Goal: Information Seeking & Learning: Learn about a topic

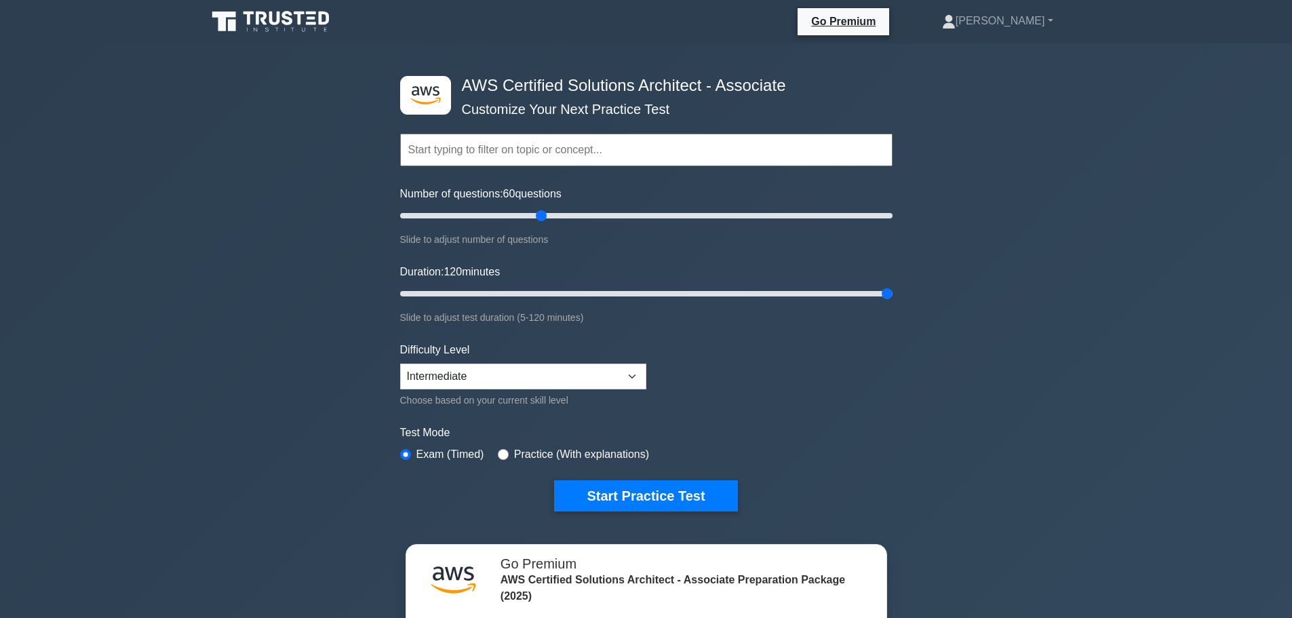
select select "intermediate"
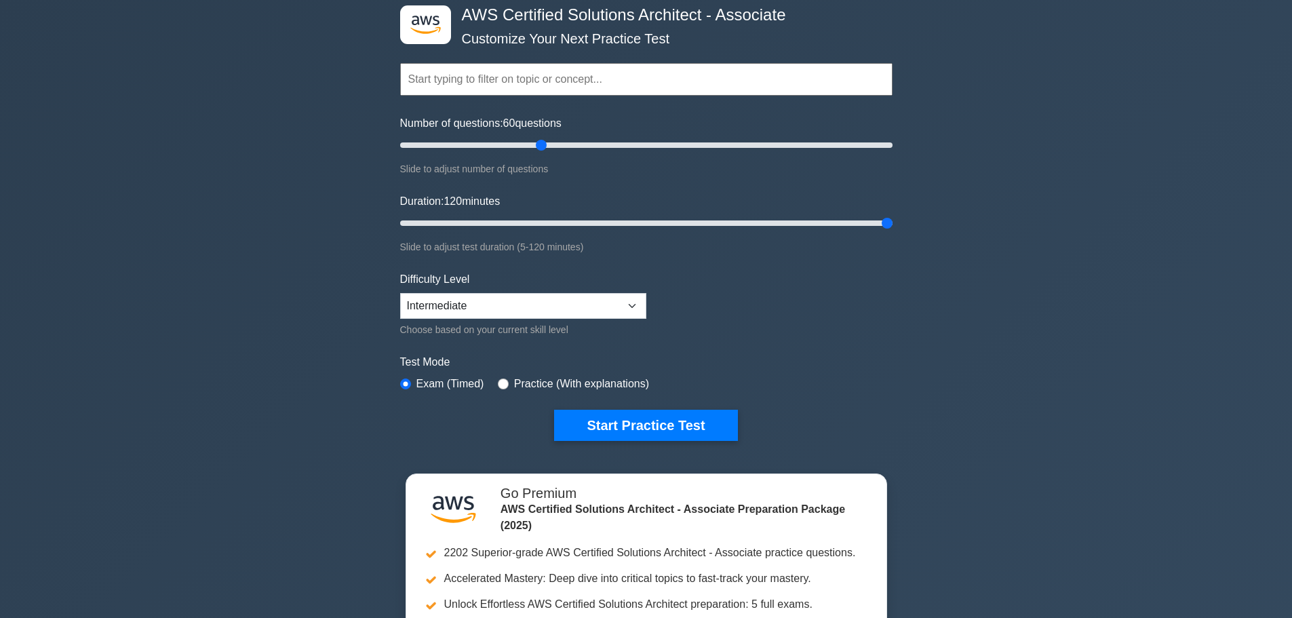
scroll to position [68, 0]
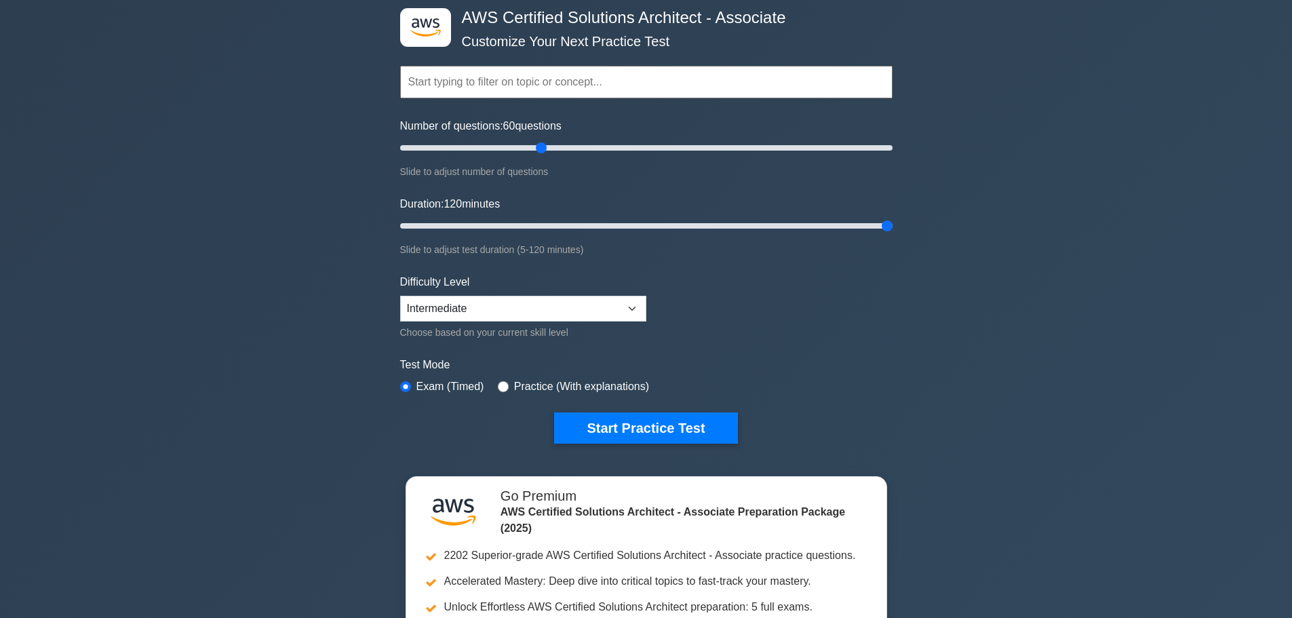
click at [540, 79] on input "text" at bounding box center [646, 82] width 493 height 33
click at [667, 423] on button "Start Practice Test" at bounding box center [645, 428] width 183 height 31
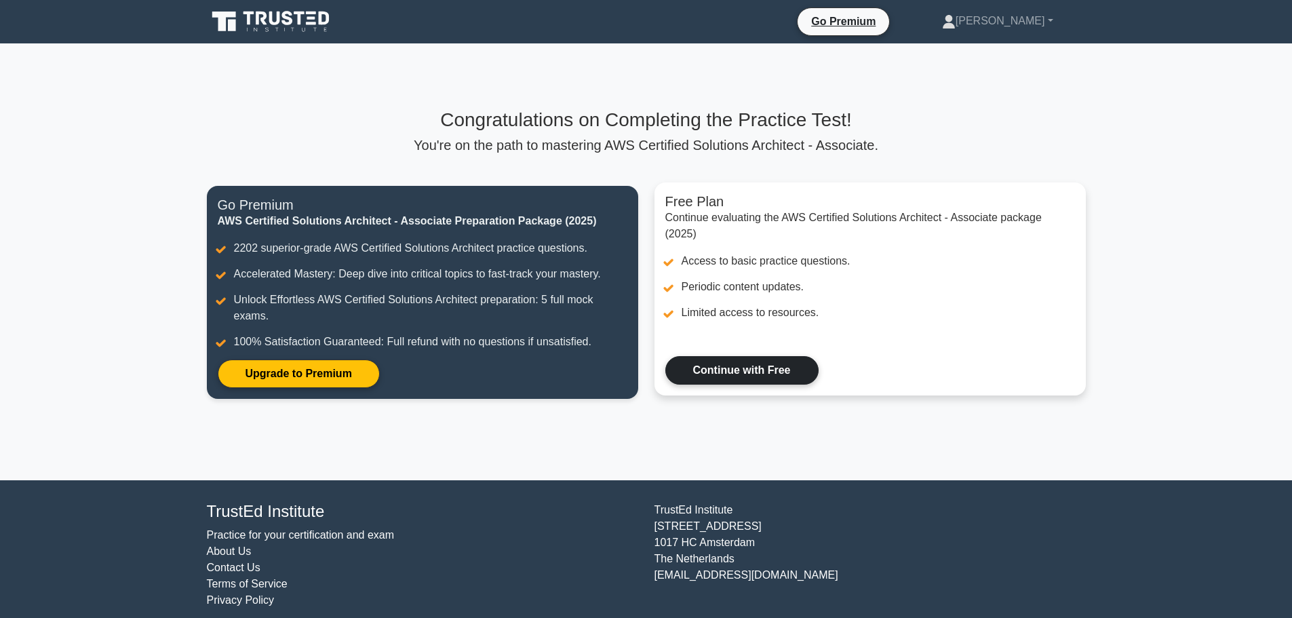
click at [763, 369] on link "Continue with Free" at bounding box center [742, 370] width 153 height 28
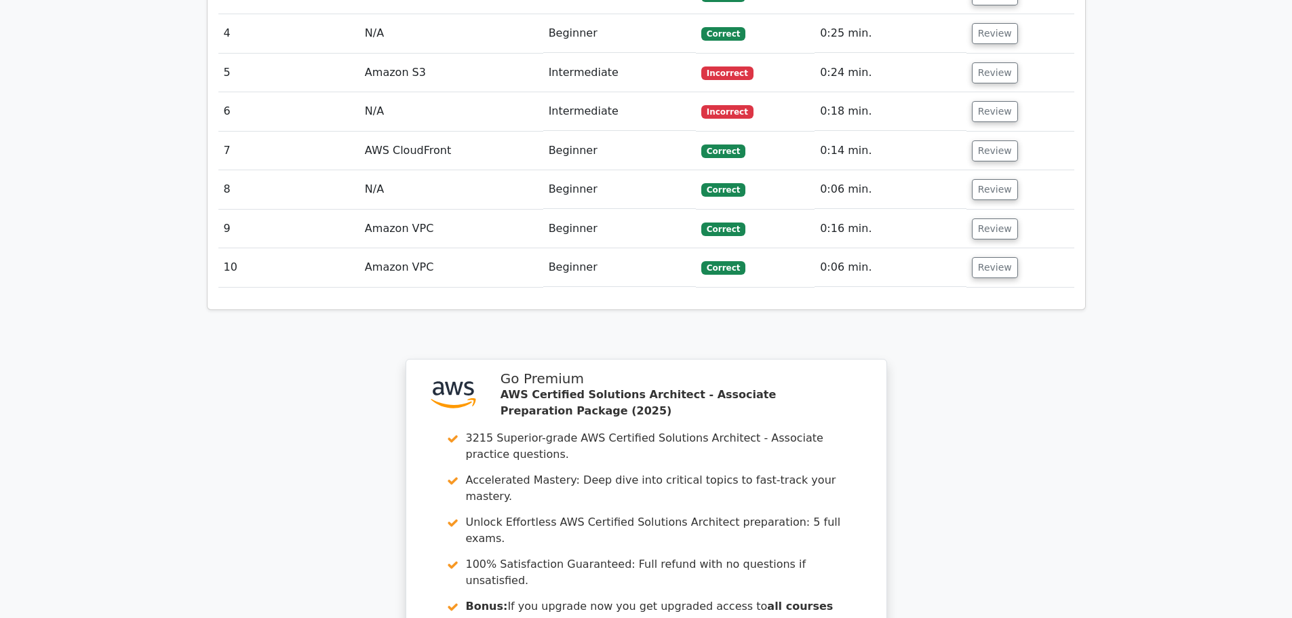
scroll to position [1628, 0]
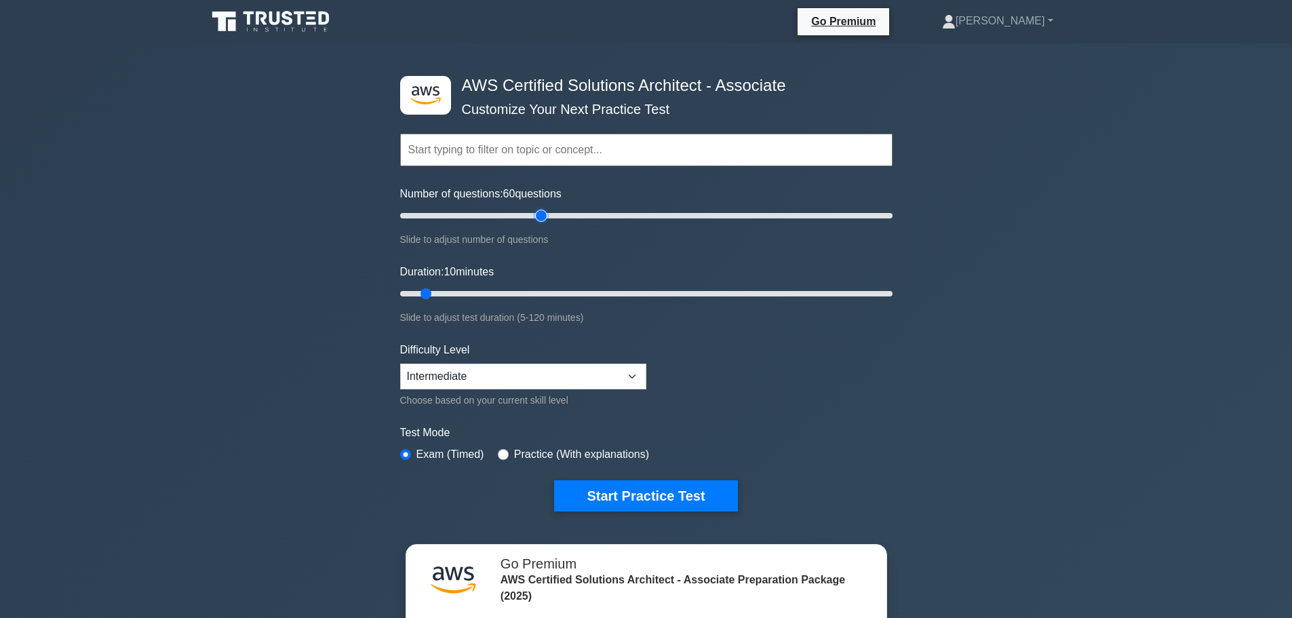
drag, startPoint x: 528, startPoint y: 221, endPoint x: 544, endPoint y: 222, distance: 16.3
type input "60"
click at [544, 222] on input "Number of questions: 60 questions" at bounding box center [646, 216] width 493 height 16
drag, startPoint x: 686, startPoint y: 296, endPoint x: 943, endPoint y: 290, distance: 257.2
type input "120"
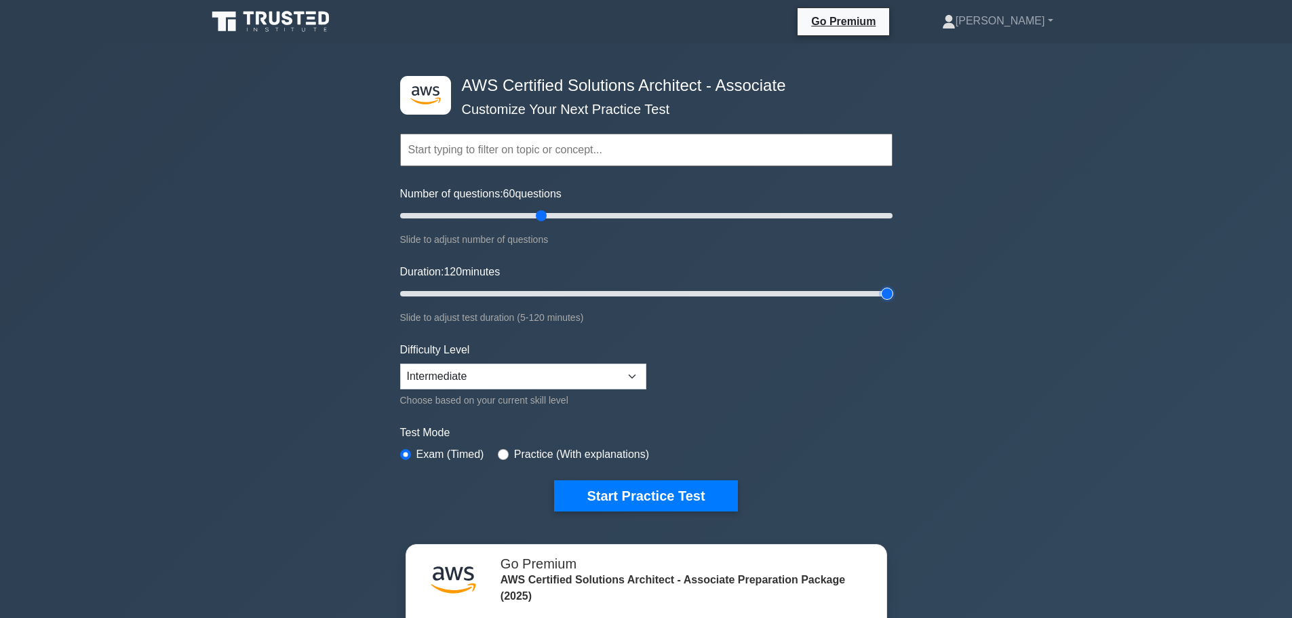
click at [893, 290] on input "Duration: 120 minutes" at bounding box center [646, 294] width 493 height 16
click at [625, 491] on button "Start Practice Test" at bounding box center [645, 495] width 183 height 31
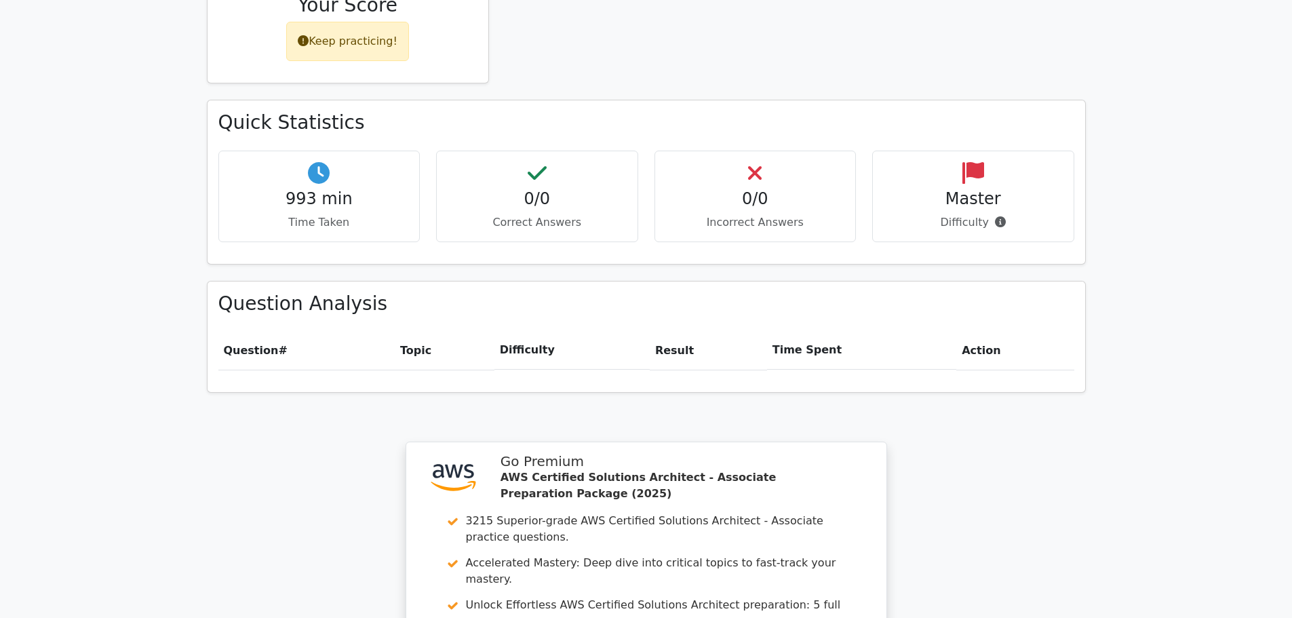
scroll to position [1008, 0]
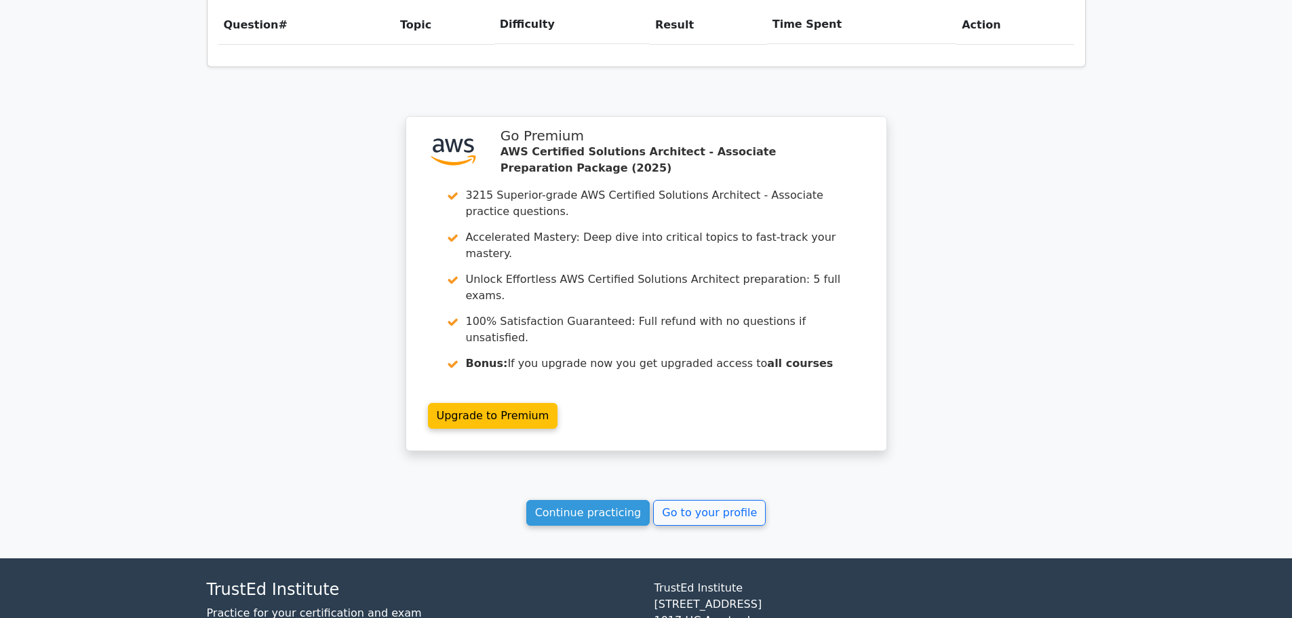
scroll to position [1008, 0]
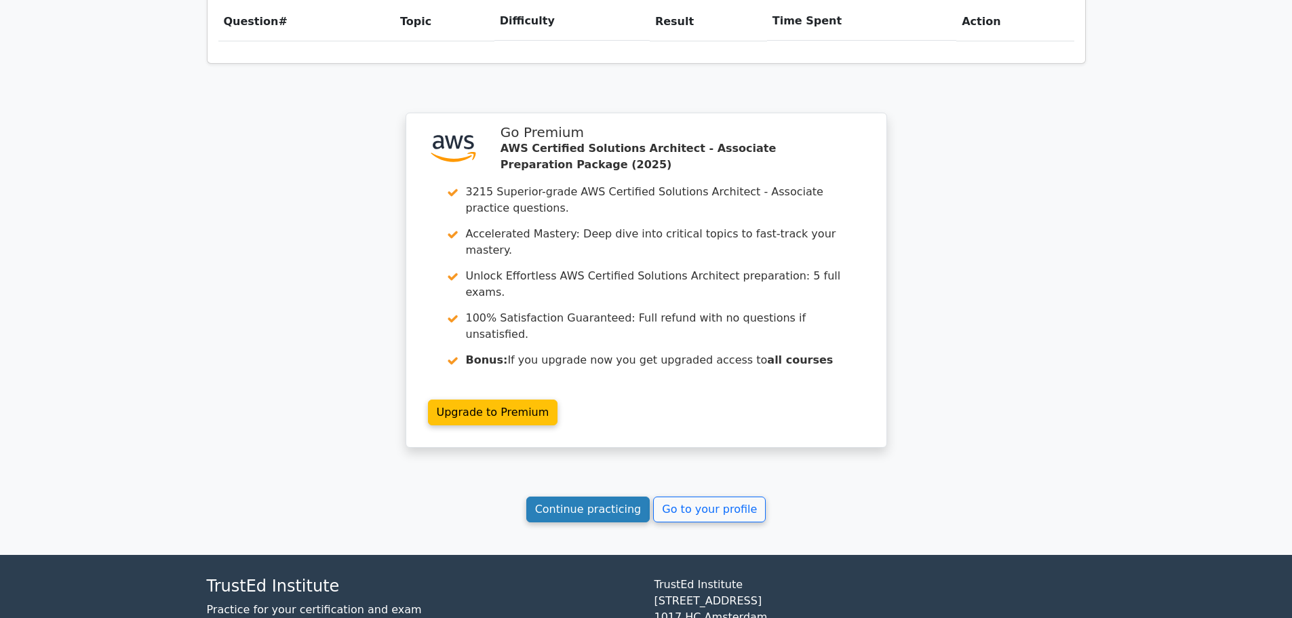
click at [621, 497] on link "Continue practicing" at bounding box center [588, 510] width 124 height 26
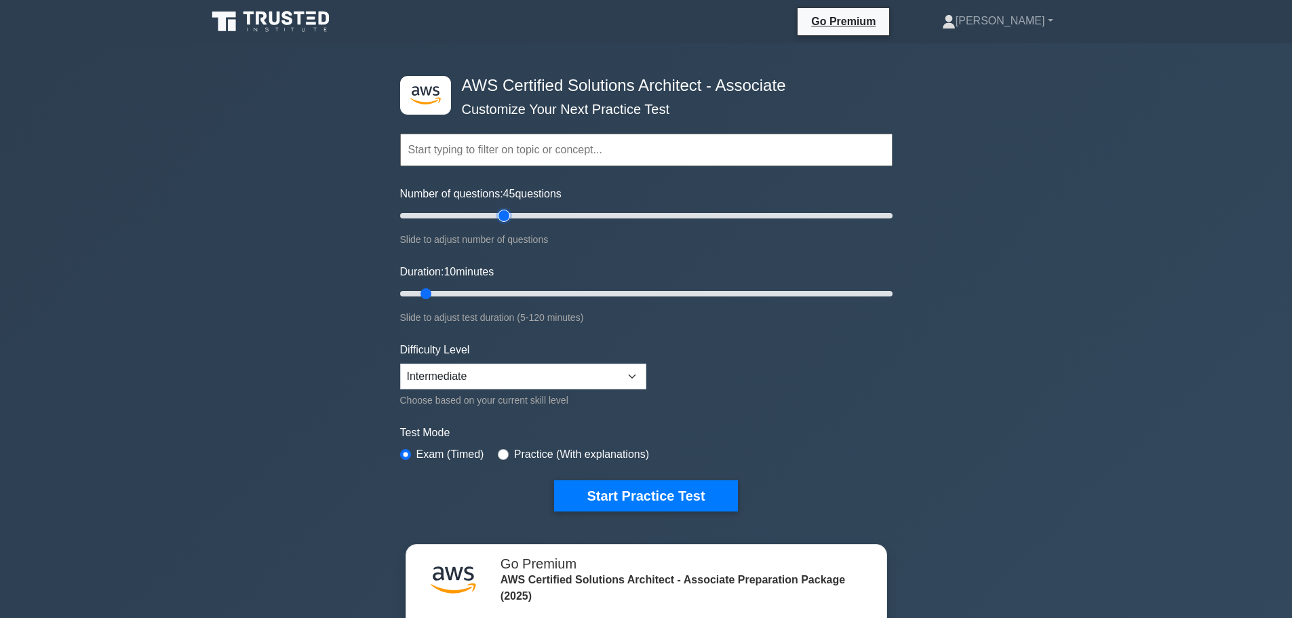
click at [506, 219] on input "Number of questions: 45 questions" at bounding box center [646, 216] width 493 height 16
drag, startPoint x: 501, startPoint y: 219, endPoint x: 467, endPoint y: 223, distance: 34.1
type input "30"
click at [467, 223] on input "Number of questions: 30 questions" at bounding box center [646, 216] width 493 height 16
drag, startPoint x: 520, startPoint y: 294, endPoint x: 638, endPoint y: 294, distance: 118.7
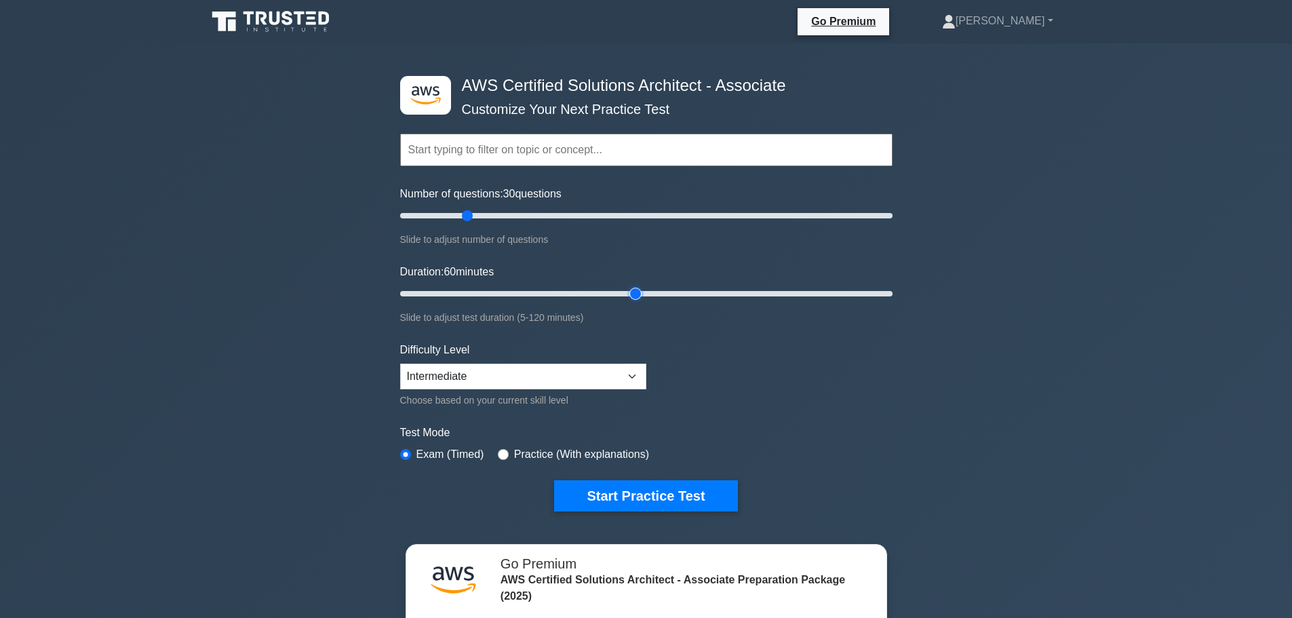
type input "60"
click at [638, 294] on input "Duration: 60 minutes" at bounding box center [646, 294] width 493 height 16
click at [545, 384] on select "Beginner Intermediate Expert" at bounding box center [523, 377] width 246 height 26
click at [331, 398] on div ".st0{fill:#252F3E;} .st1{fill-rule:evenodd;clip-rule:evenodd;fill:#FF9900;} AWS…" at bounding box center [646, 438] width 1292 height 790
click at [480, 360] on div "Difficulty Level Beginner Intermediate Expert Choose based on your current skil…" at bounding box center [523, 375] width 246 height 66
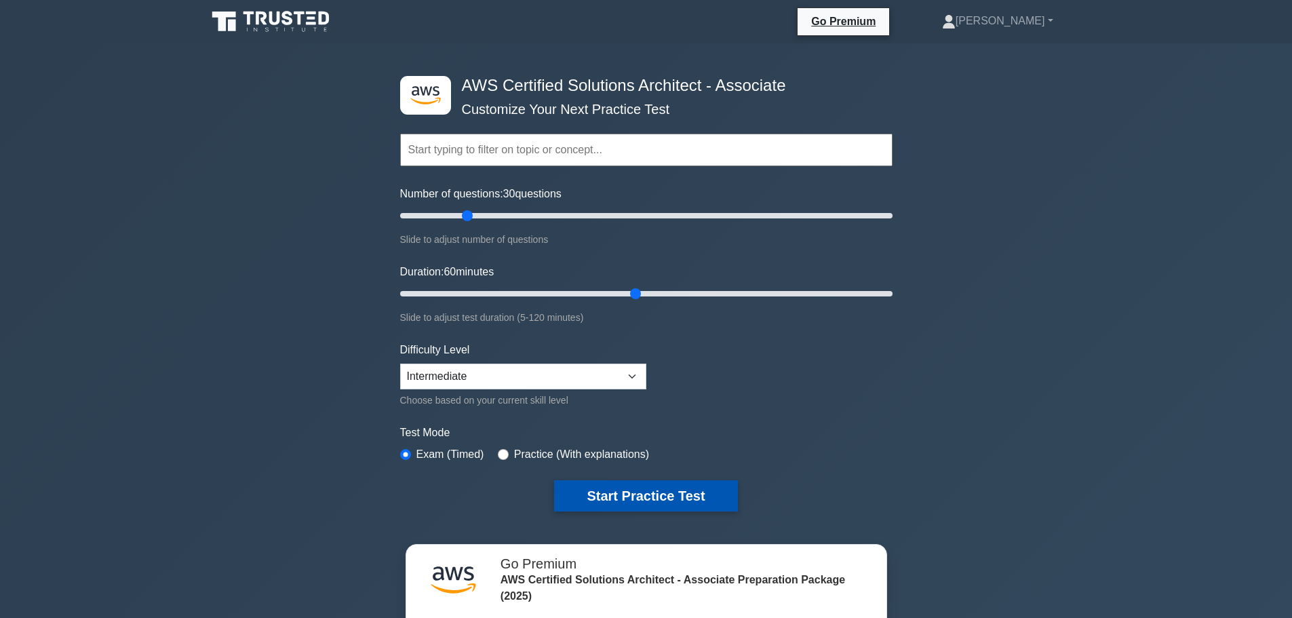
click at [654, 498] on button "Start Practice Test" at bounding box center [645, 495] width 183 height 31
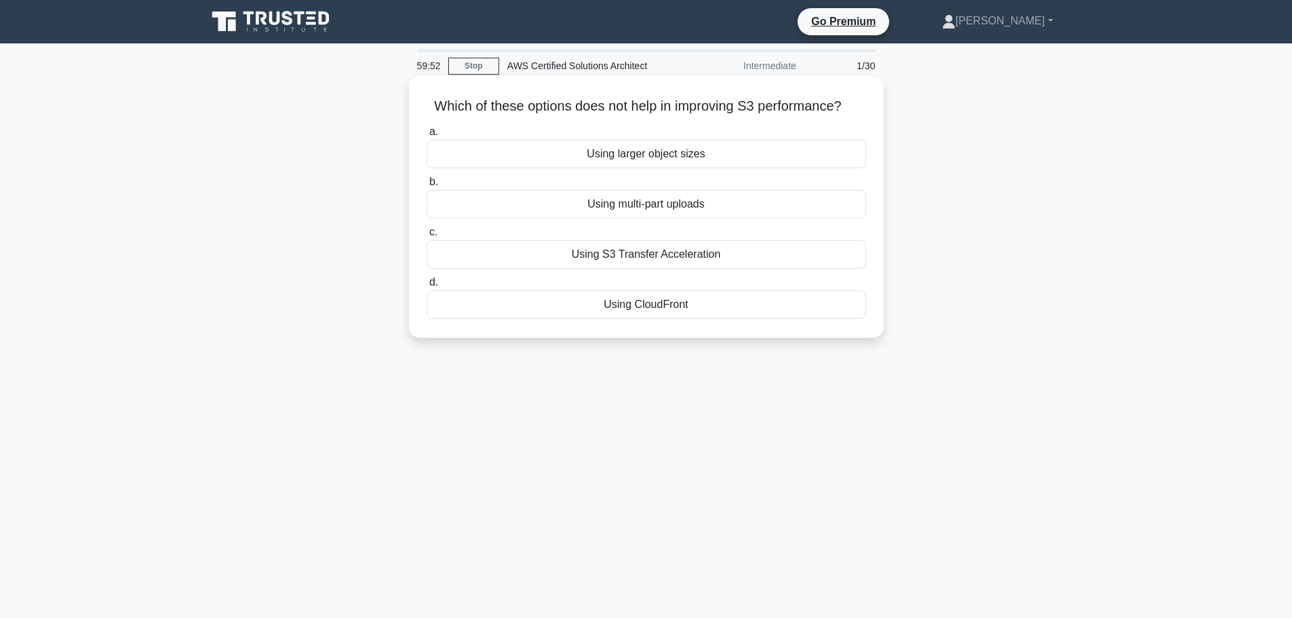
click at [740, 149] on div "Using larger object sizes" at bounding box center [647, 154] width 440 height 28
click at [427, 136] on input "a. Using larger object sizes" at bounding box center [427, 132] width 0 height 9
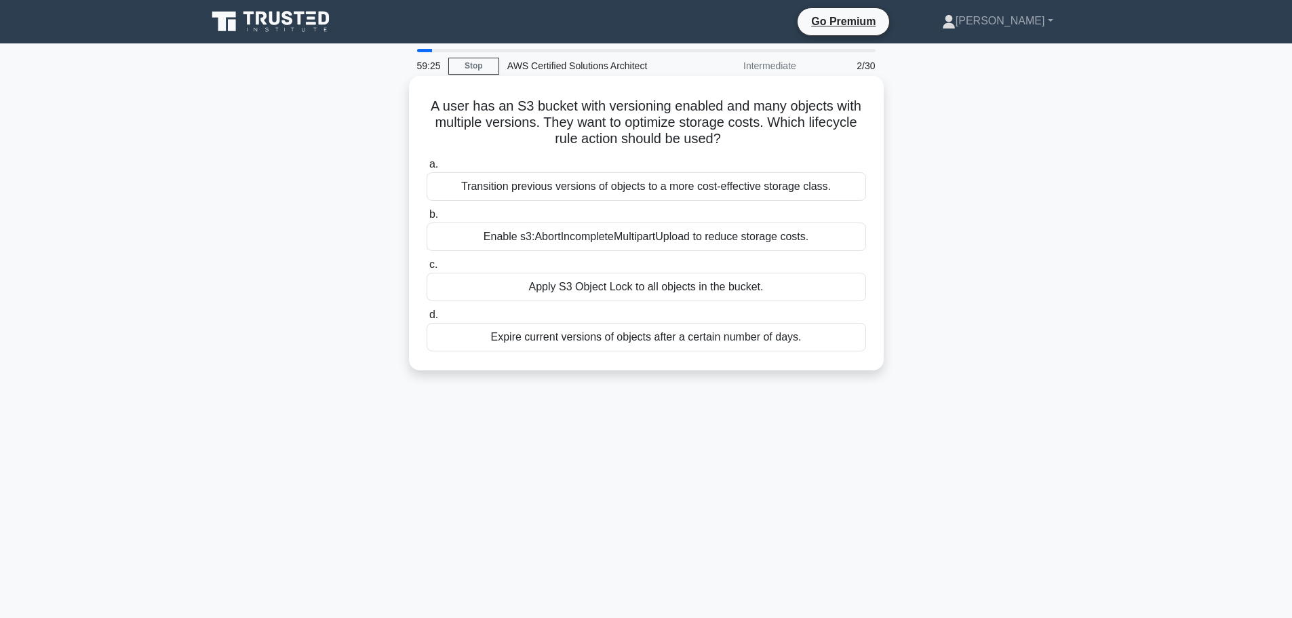
click at [678, 189] on div "Transition previous versions of objects to a more cost-effective storage class." at bounding box center [647, 186] width 440 height 28
click at [427, 169] on input "a. Transition previous versions of objects to a more cost-effective storage cla…" at bounding box center [427, 164] width 0 height 9
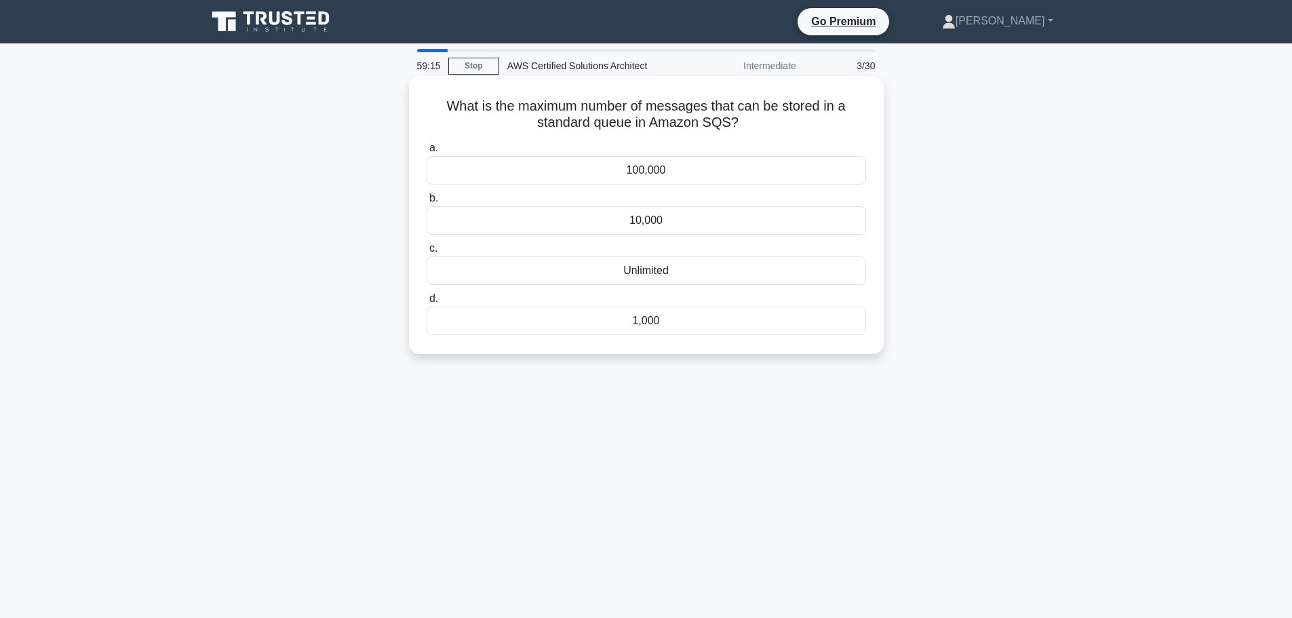
click at [662, 279] on div "Unlimited" at bounding box center [647, 270] width 440 height 28
click at [427, 253] on input "c. Unlimited" at bounding box center [427, 248] width 0 height 9
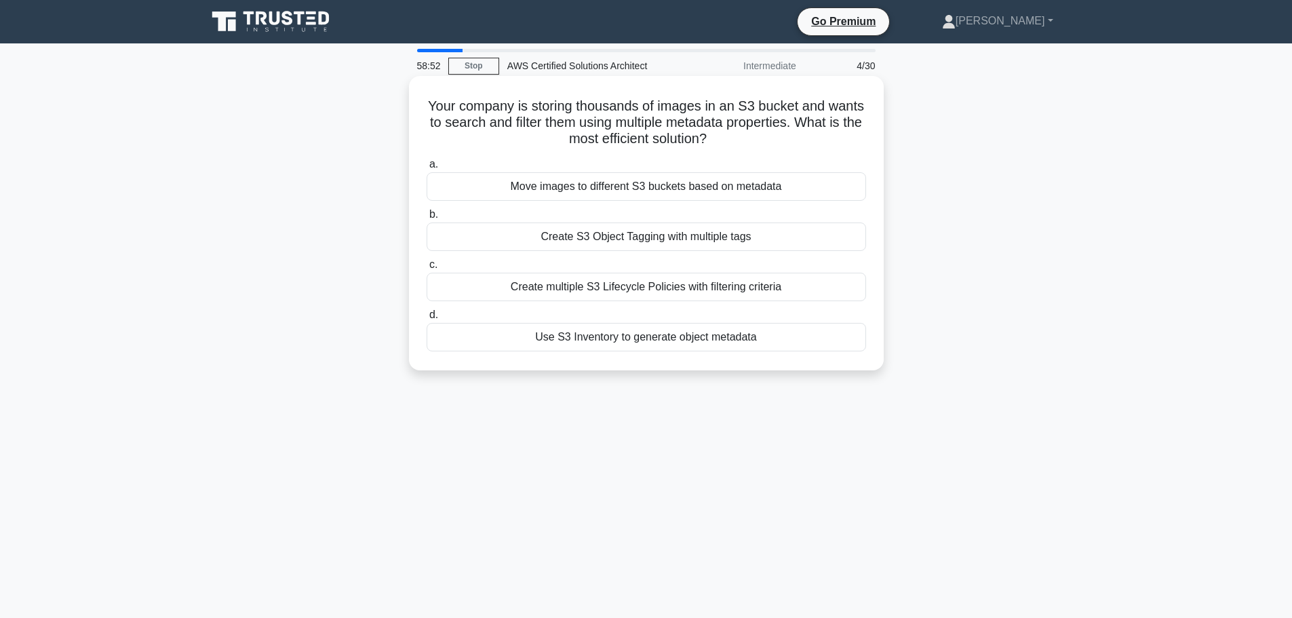
click at [710, 334] on div "Use S3 Inventory to generate object metadata" at bounding box center [647, 337] width 440 height 28
click at [427, 320] on input "d. Use S3 Inventory to generate object metadata" at bounding box center [427, 315] width 0 height 9
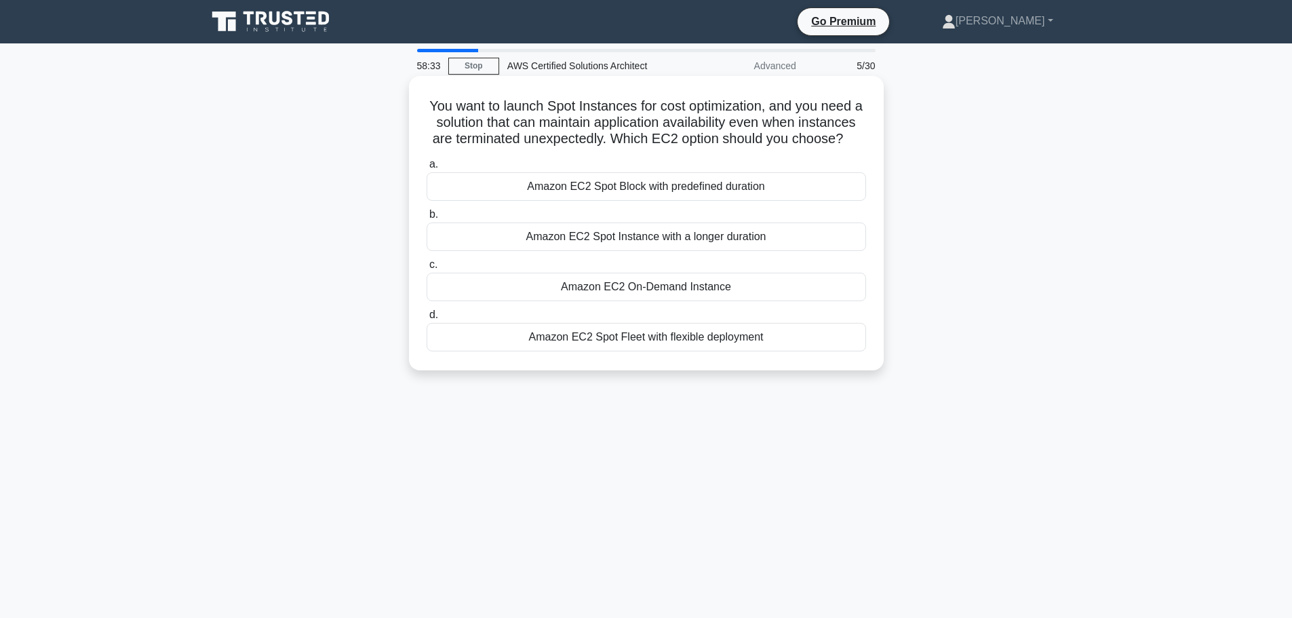
click at [735, 351] on div "Amazon EC2 Spot Fleet with flexible deployment" at bounding box center [647, 337] width 440 height 28
click at [427, 320] on input "d. Amazon EC2 Spot Fleet with flexible deployment" at bounding box center [427, 315] width 0 height 9
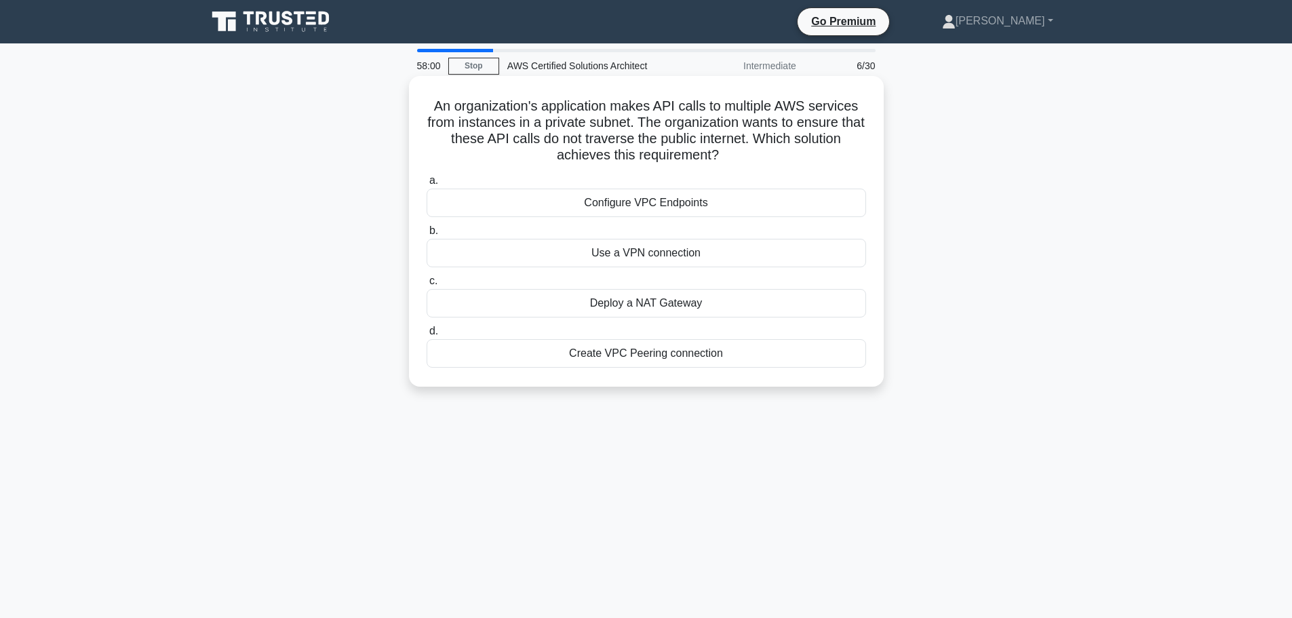
click at [704, 207] on div "Configure VPC Endpoints" at bounding box center [647, 203] width 440 height 28
click at [427, 185] on input "a. Configure VPC Endpoints" at bounding box center [427, 180] width 0 height 9
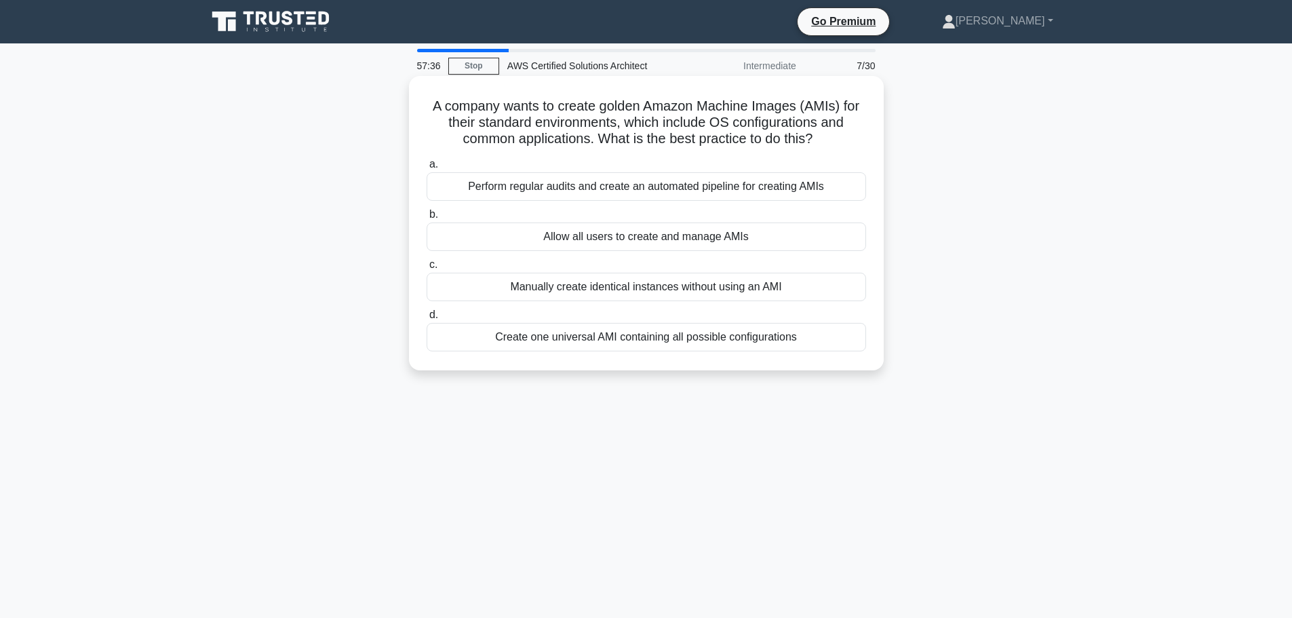
click at [668, 192] on div "Perform regular audits and create an automated pipeline for creating AMIs" at bounding box center [647, 186] width 440 height 28
click at [427, 169] on input "a. Perform regular audits and create an automated pipeline for creating AMIs" at bounding box center [427, 164] width 0 height 9
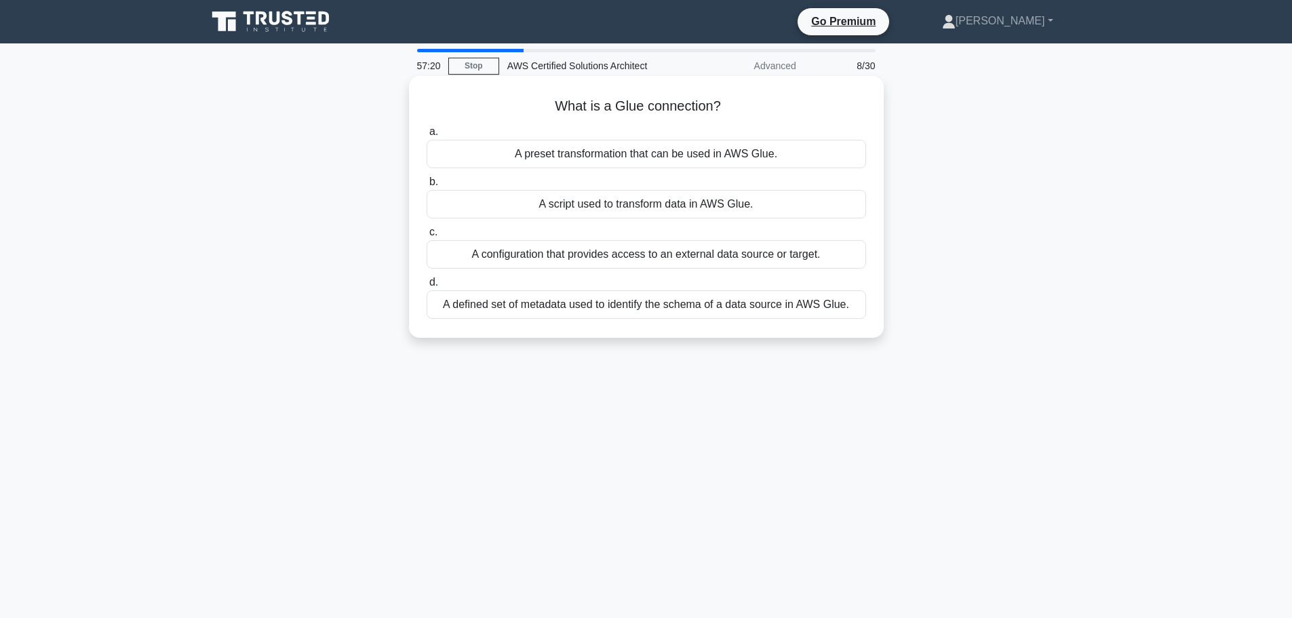
click at [733, 305] on div "A defined set of metadata used to identify the schema of a data source in AWS G…" at bounding box center [647, 304] width 440 height 28
click at [427, 287] on input "d. A defined set of metadata used to identify the schema of a data source in AW…" at bounding box center [427, 282] width 0 height 9
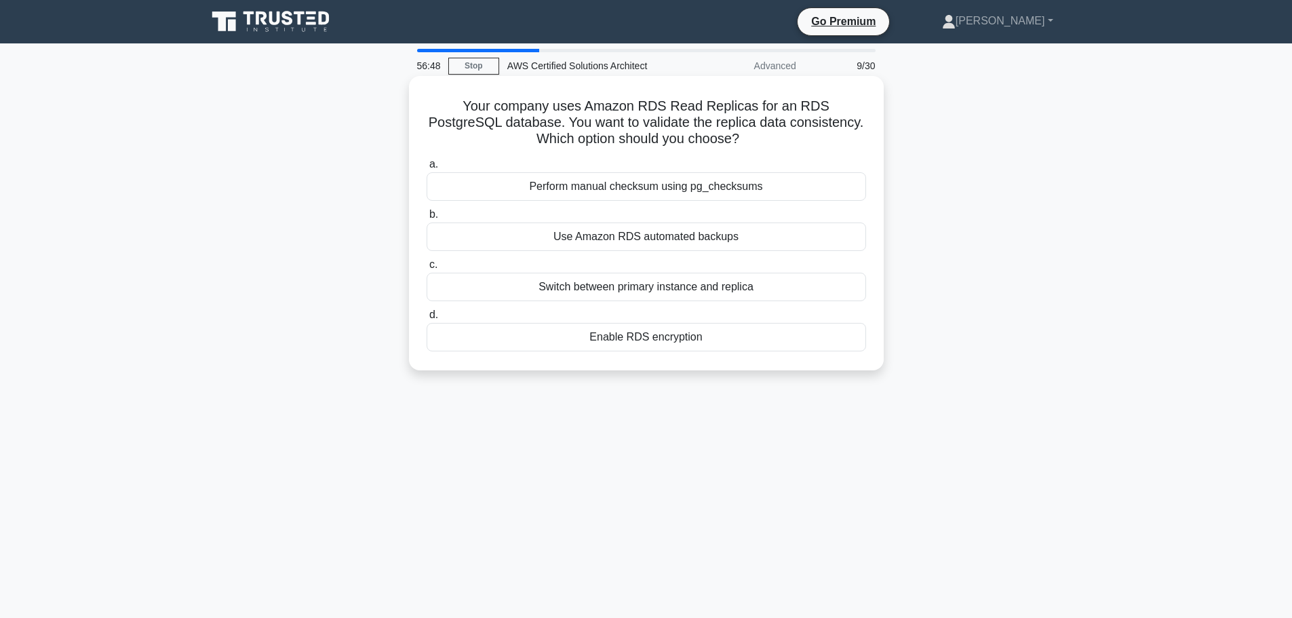
click at [702, 193] on div "Perform manual checksum using pg_checksums" at bounding box center [647, 186] width 440 height 28
click at [427, 169] on input "a. Perform manual checksum using pg_checksums" at bounding box center [427, 164] width 0 height 9
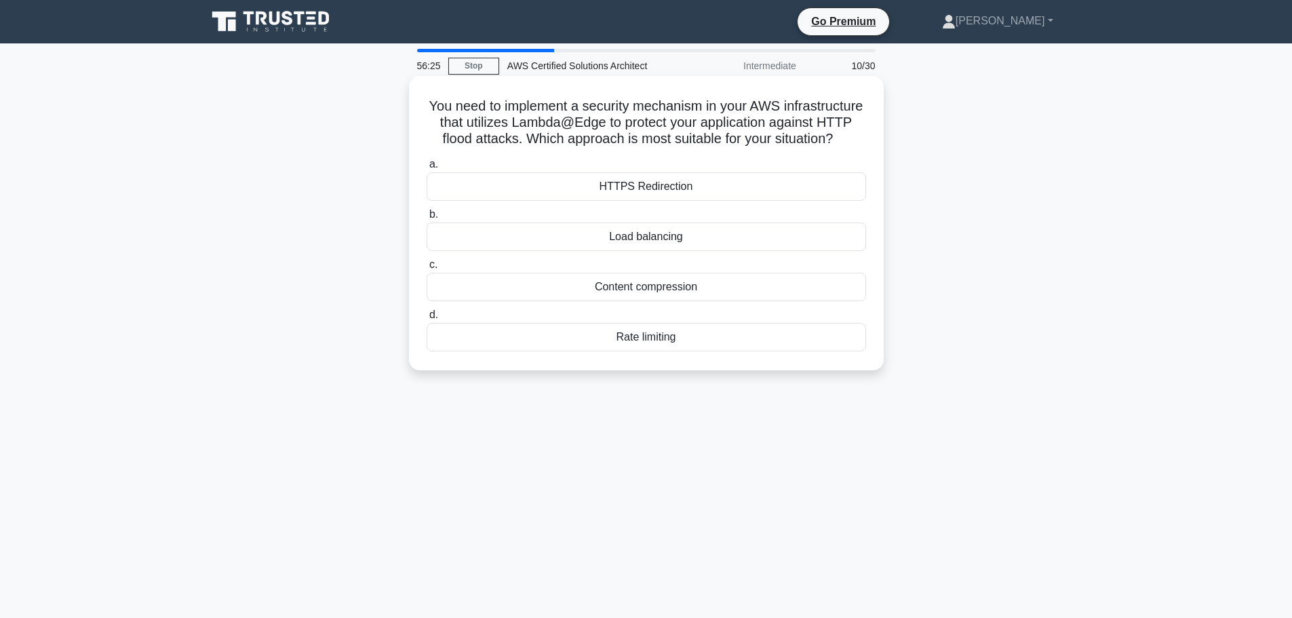
click at [645, 349] on div "Rate limiting" at bounding box center [647, 337] width 440 height 28
click at [427, 320] on input "d. Rate limiting" at bounding box center [427, 315] width 0 height 9
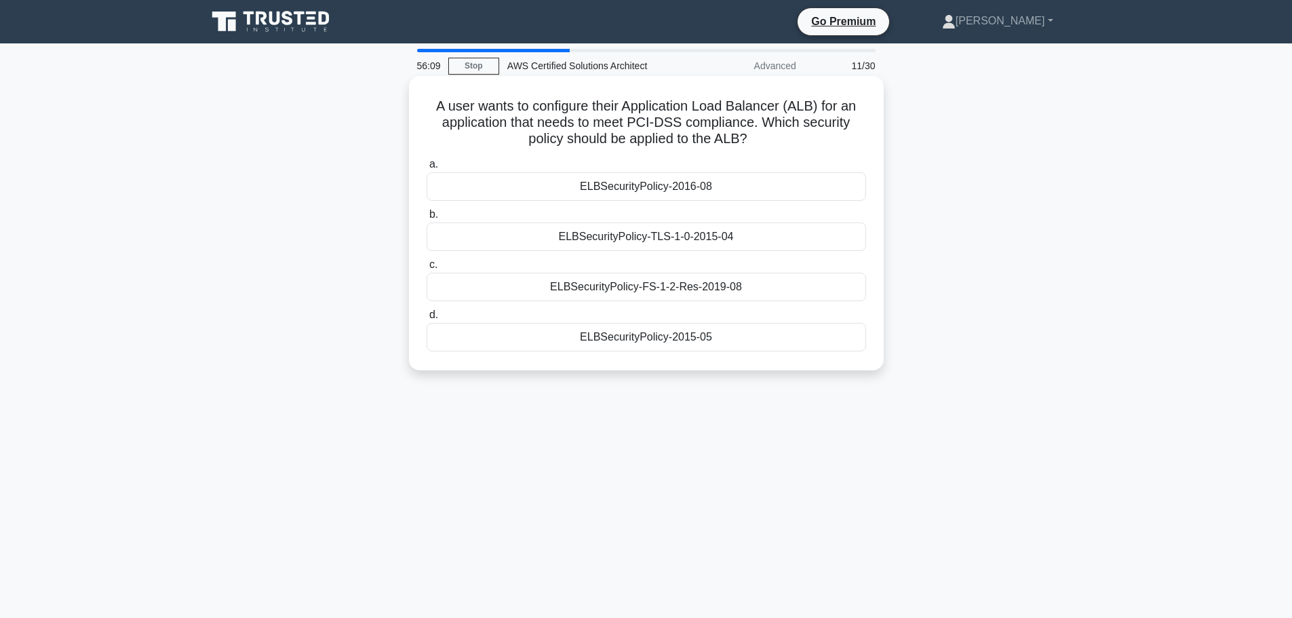
click at [726, 293] on div "ELBSecurityPolicy-FS-1-2-Res-2019-08" at bounding box center [647, 287] width 440 height 28
click at [427, 269] on input "c. ELBSecurityPolicy-FS-1-2-Res-2019-08" at bounding box center [427, 265] width 0 height 9
click at [687, 287] on div "IAM roles" at bounding box center [647, 287] width 440 height 28
click at [427, 269] on input "c. IAM roles" at bounding box center [427, 265] width 0 height 9
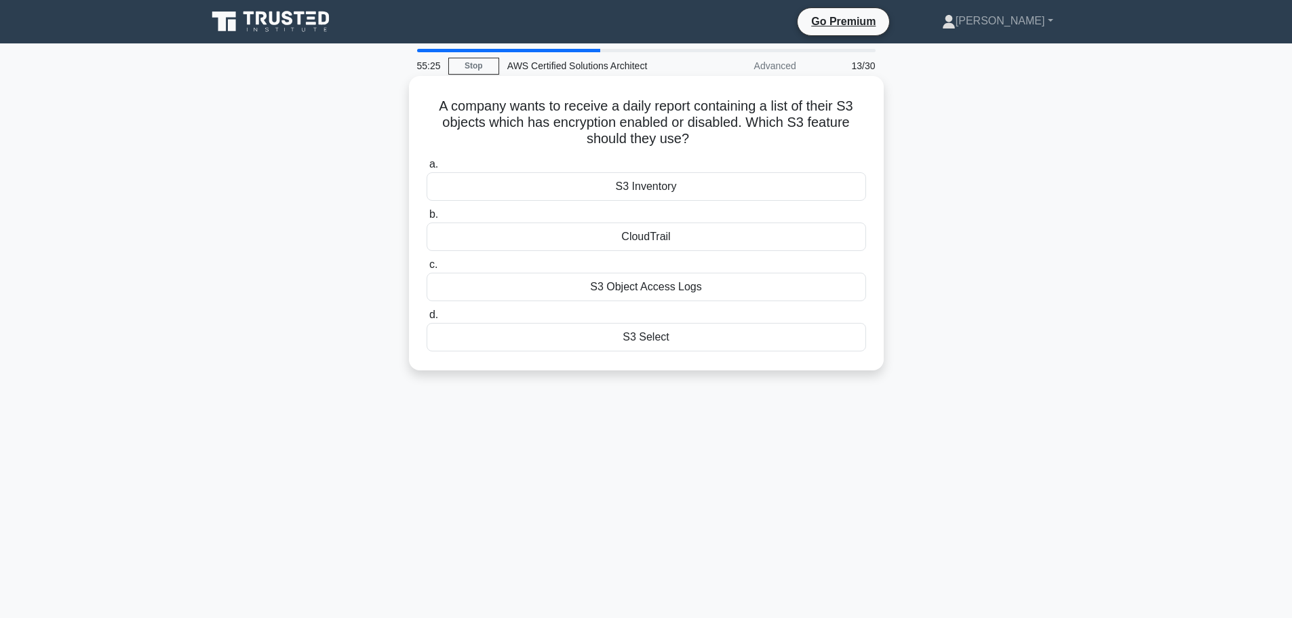
click at [662, 187] on div "S3 Inventory" at bounding box center [647, 186] width 440 height 28
click at [427, 169] on input "a. S3 Inventory" at bounding box center [427, 164] width 0 height 9
click at [710, 341] on div "A1" at bounding box center [647, 337] width 440 height 28
click at [427, 320] on input "d. A1" at bounding box center [427, 315] width 0 height 9
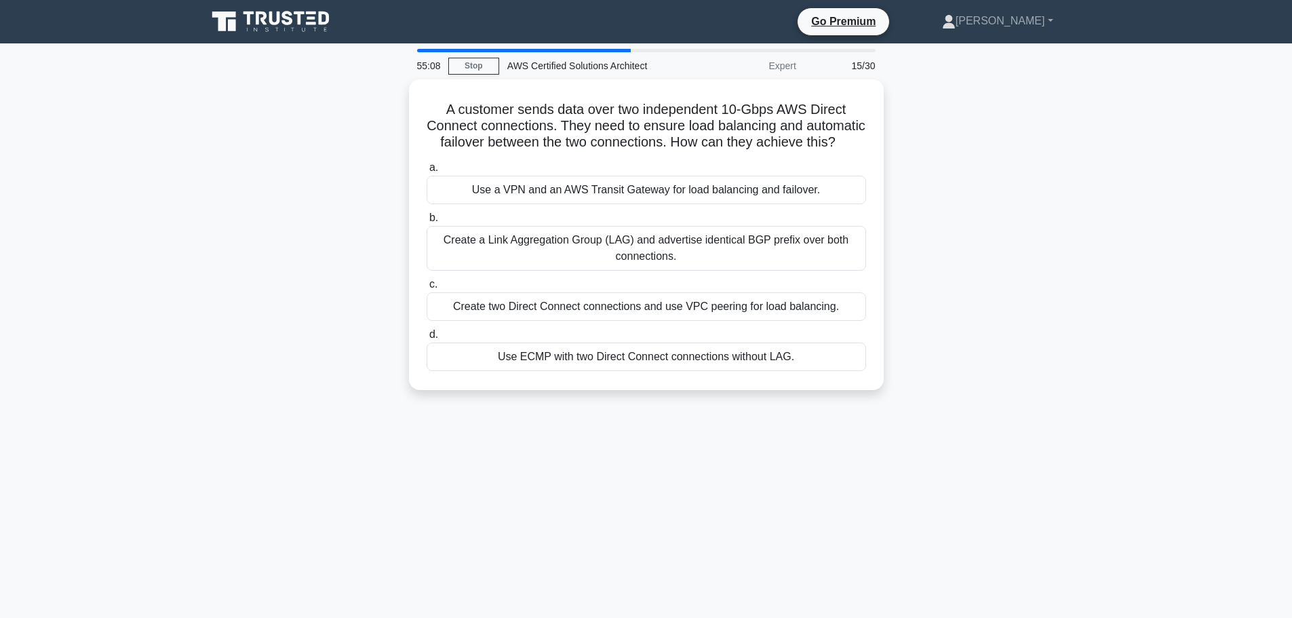
drag, startPoint x: 658, startPoint y: 423, endPoint x: 344, endPoint y: 303, distance: 336.1
click at [344, 301] on div "A customer sends data over two independent 10-Gbps AWS Direct Connect connectio…" at bounding box center [647, 242] width 896 height 327
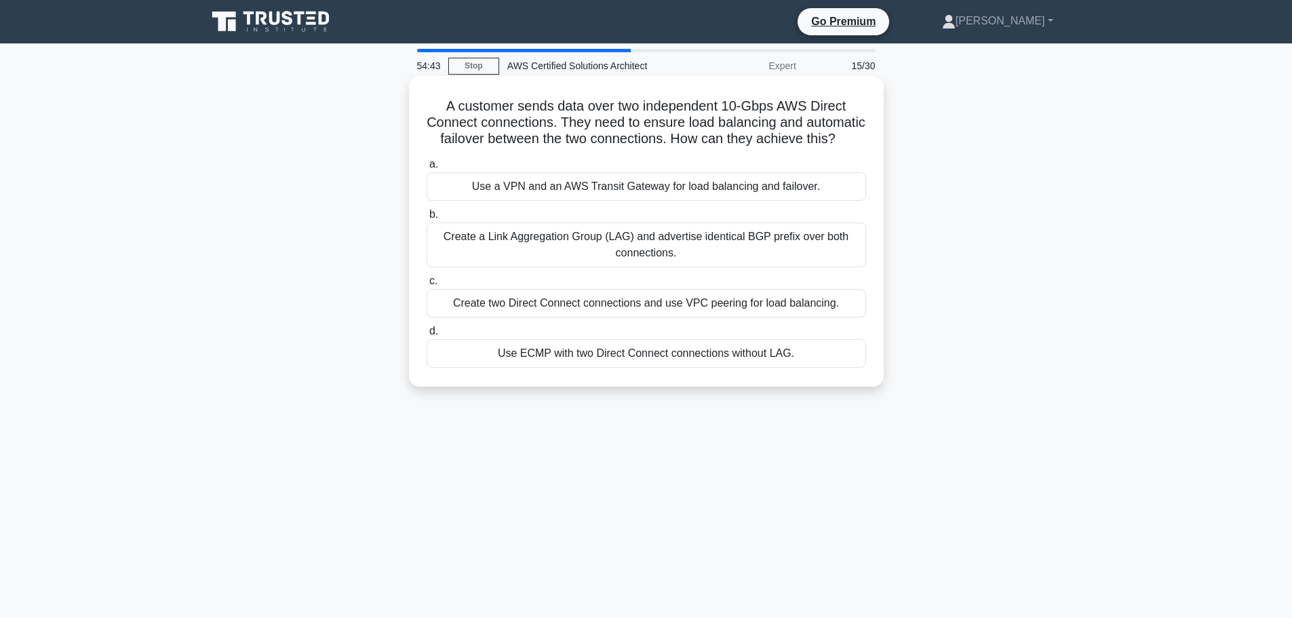
click at [661, 260] on div "Create a Link Aggregation Group (LAG) and advertise identical BGP prefix over b…" at bounding box center [647, 245] width 440 height 45
click at [427, 219] on input "b. Create a Link Aggregation Group (LAG) and advertise identical BGP prefix ove…" at bounding box center [427, 214] width 0 height 9
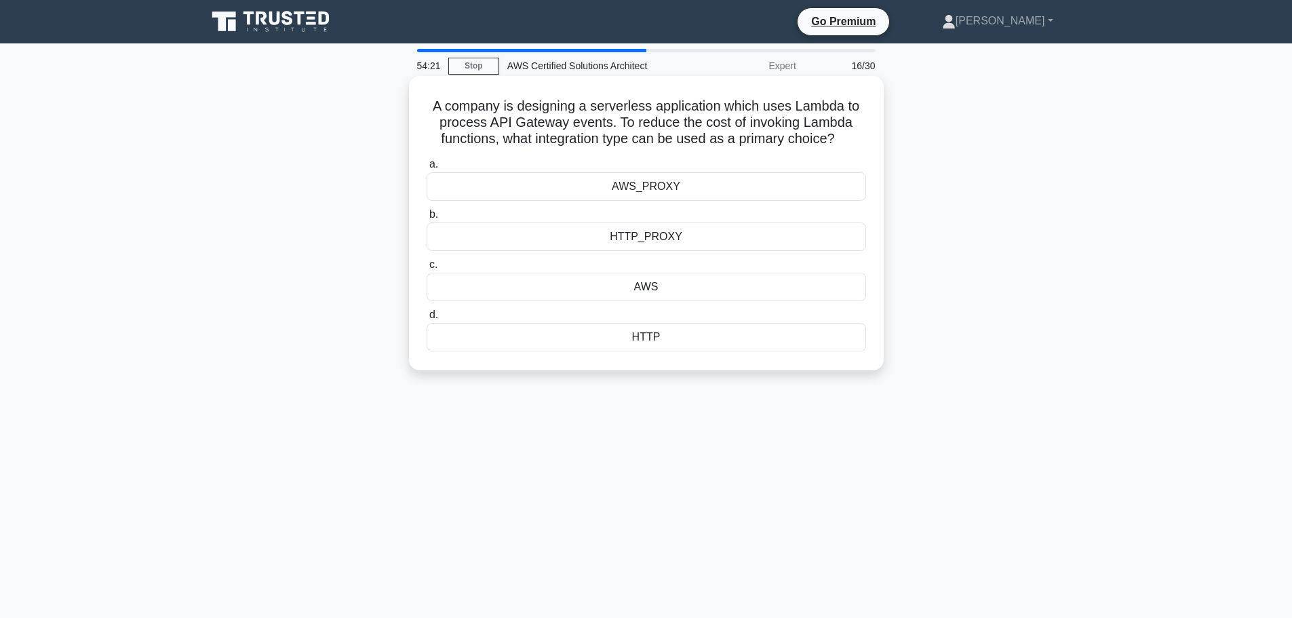
click at [691, 184] on div "AWS_PROXY" at bounding box center [647, 186] width 440 height 28
click at [427, 169] on input "a. AWS_PROXY" at bounding box center [427, 164] width 0 height 9
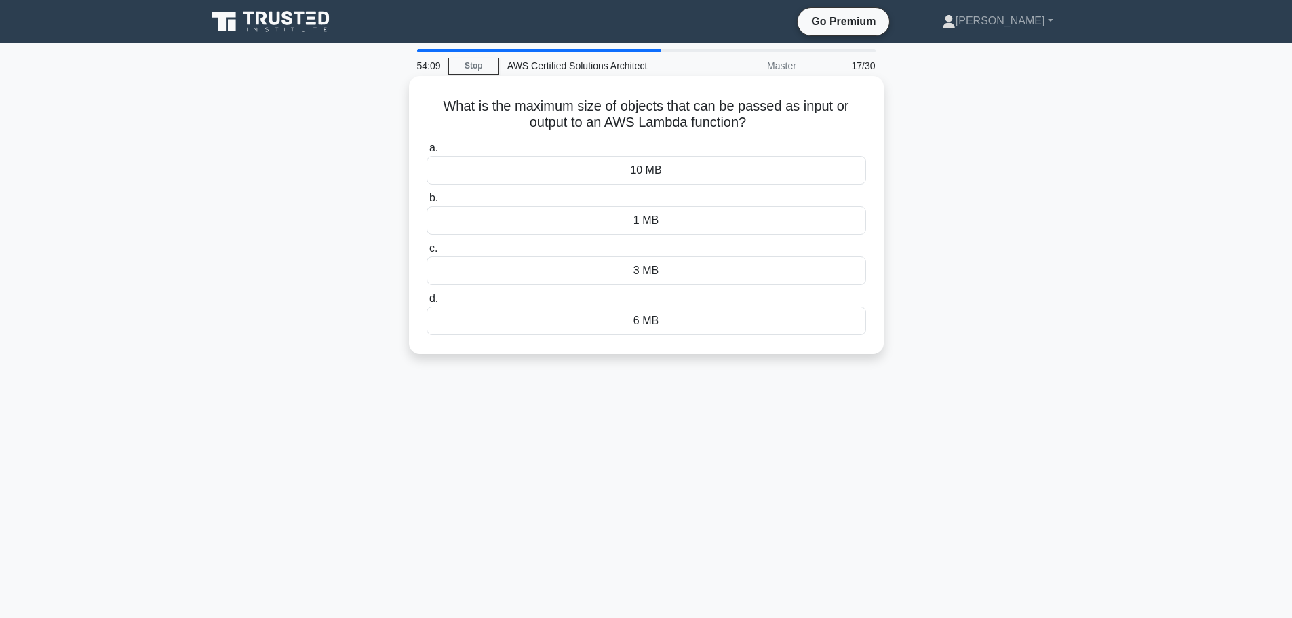
click at [670, 174] on div "10 MB" at bounding box center [647, 170] width 440 height 28
click at [427, 153] on input "a. 10 MB" at bounding box center [427, 148] width 0 height 9
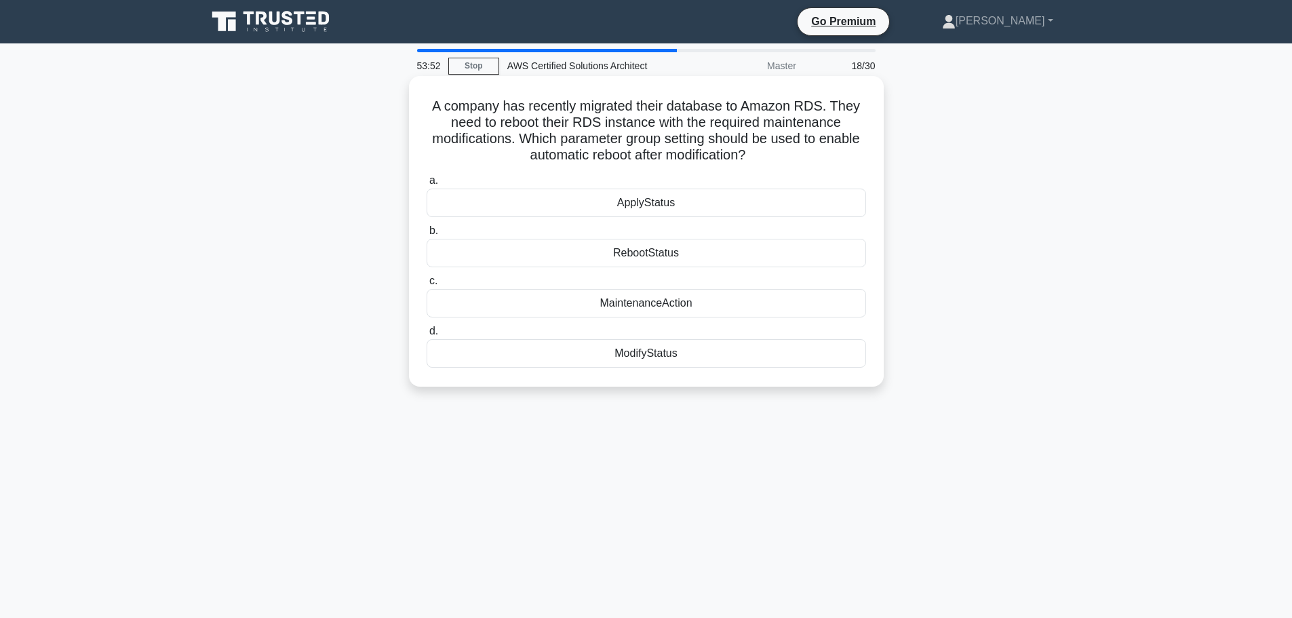
click at [714, 306] on div "MaintenanceAction" at bounding box center [647, 303] width 440 height 28
click at [427, 286] on input "c. MaintenanceAction" at bounding box center [427, 281] width 0 height 9
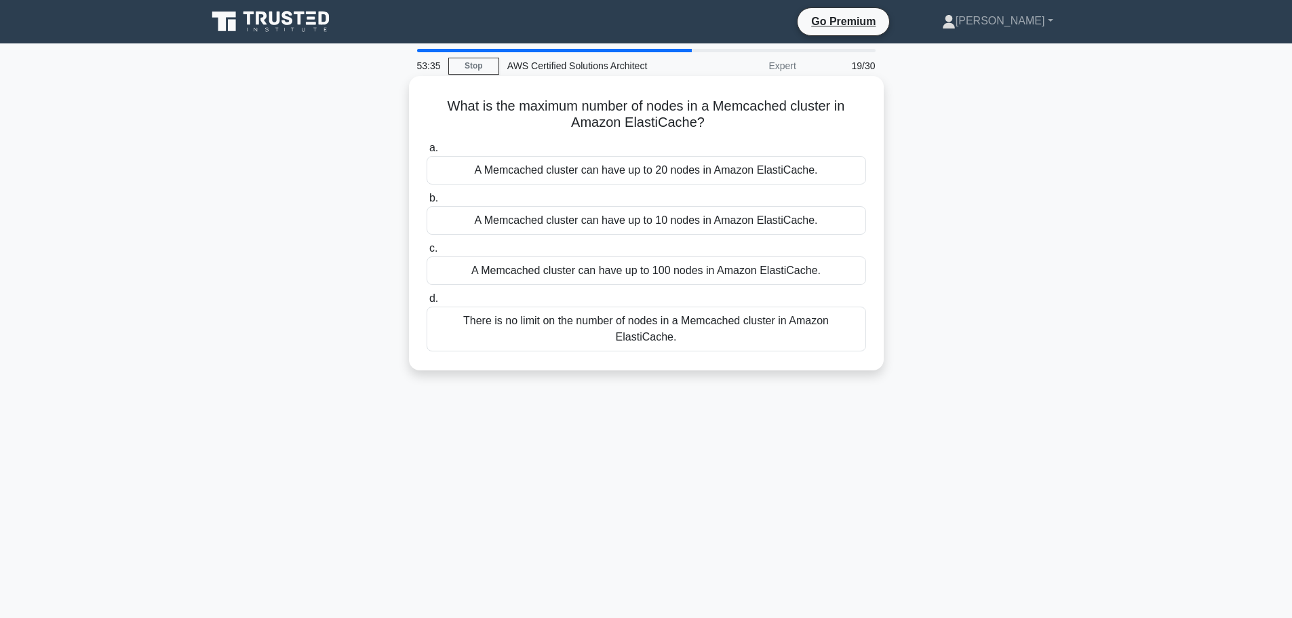
click at [726, 167] on div "A Memcached cluster can have up to 20 nodes in Amazon ElastiCache." at bounding box center [647, 170] width 440 height 28
click at [427, 153] on input "a. A Memcached cluster can have up to 20 nodes in Amazon ElastiCache." at bounding box center [427, 148] width 0 height 9
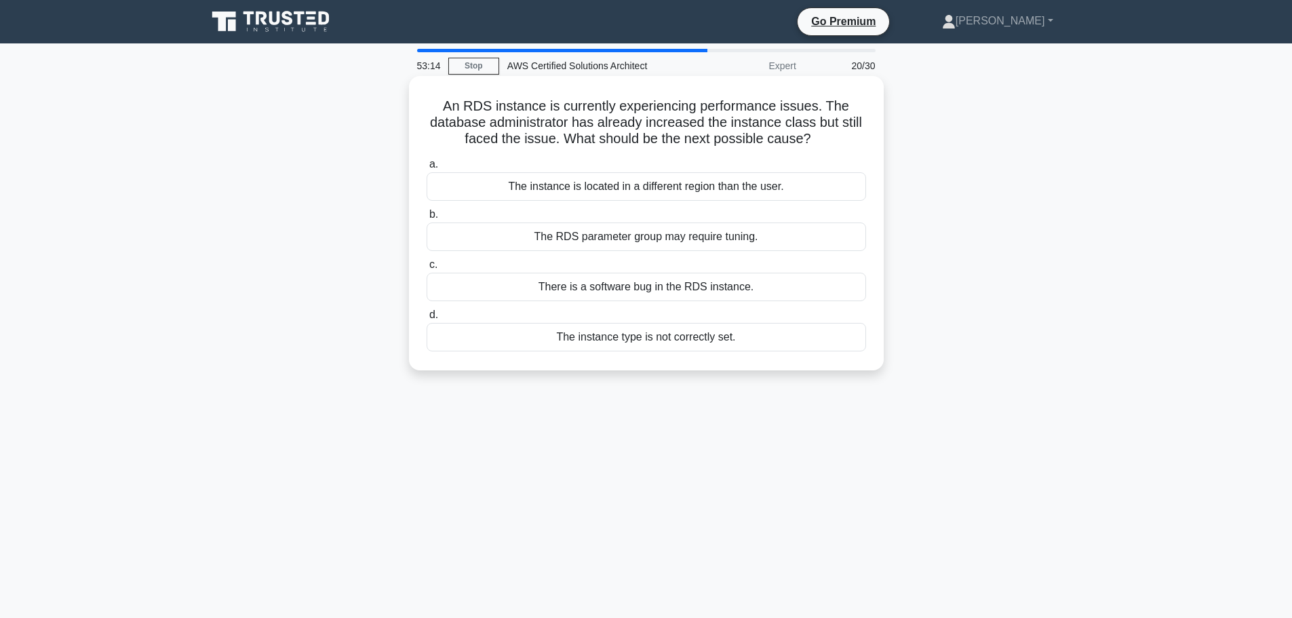
click at [723, 235] on div "The RDS parameter group may require tuning." at bounding box center [647, 237] width 440 height 28
click at [427, 219] on input "b. The RDS parameter group may require tuning." at bounding box center [427, 214] width 0 height 9
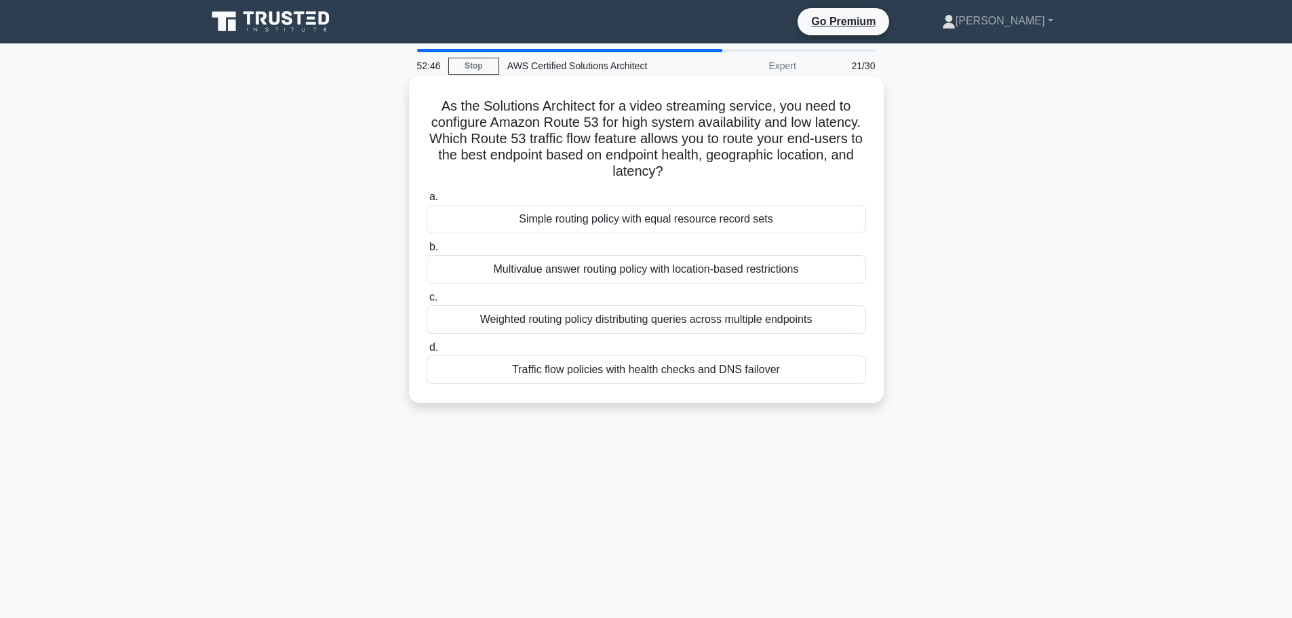
click at [590, 275] on div "Multivalue answer routing policy with location-based restrictions" at bounding box center [647, 269] width 440 height 28
click at [427, 252] on input "b. Multivalue answer routing policy with location-based restrictions" at bounding box center [427, 247] width 0 height 9
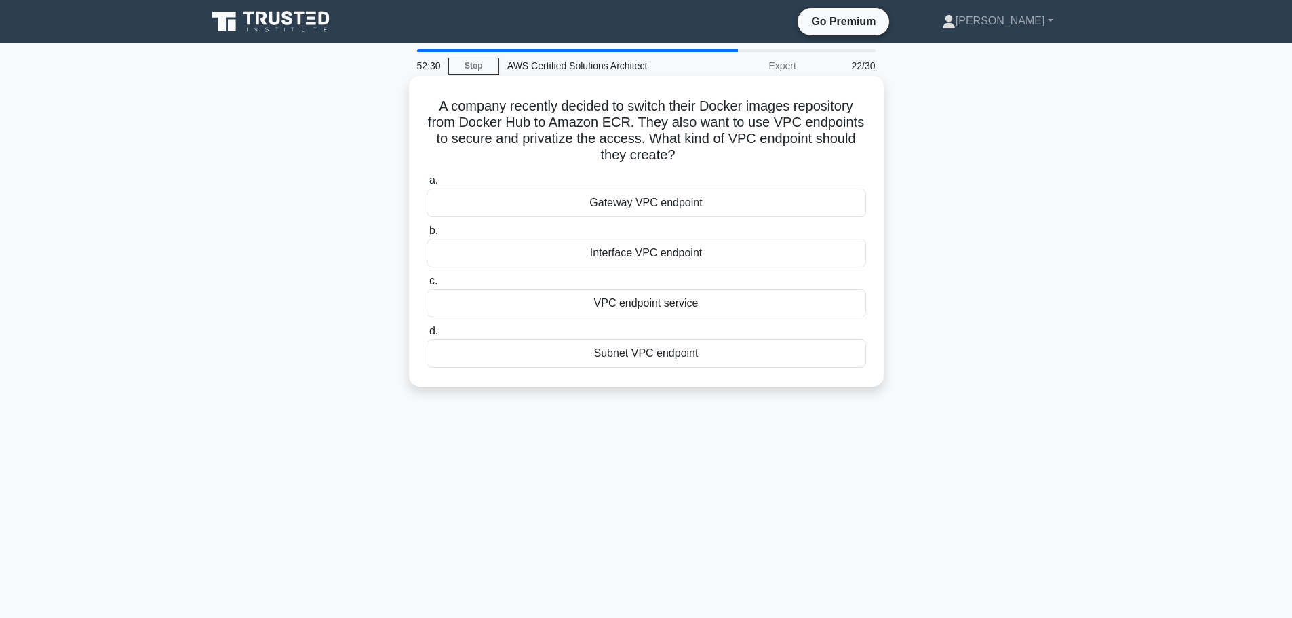
click at [702, 253] on div "Interface VPC endpoint" at bounding box center [647, 253] width 440 height 28
click at [427, 235] on input "b. Interface VPC endpoint" at bounding box center [427, 231] width 0 height 9
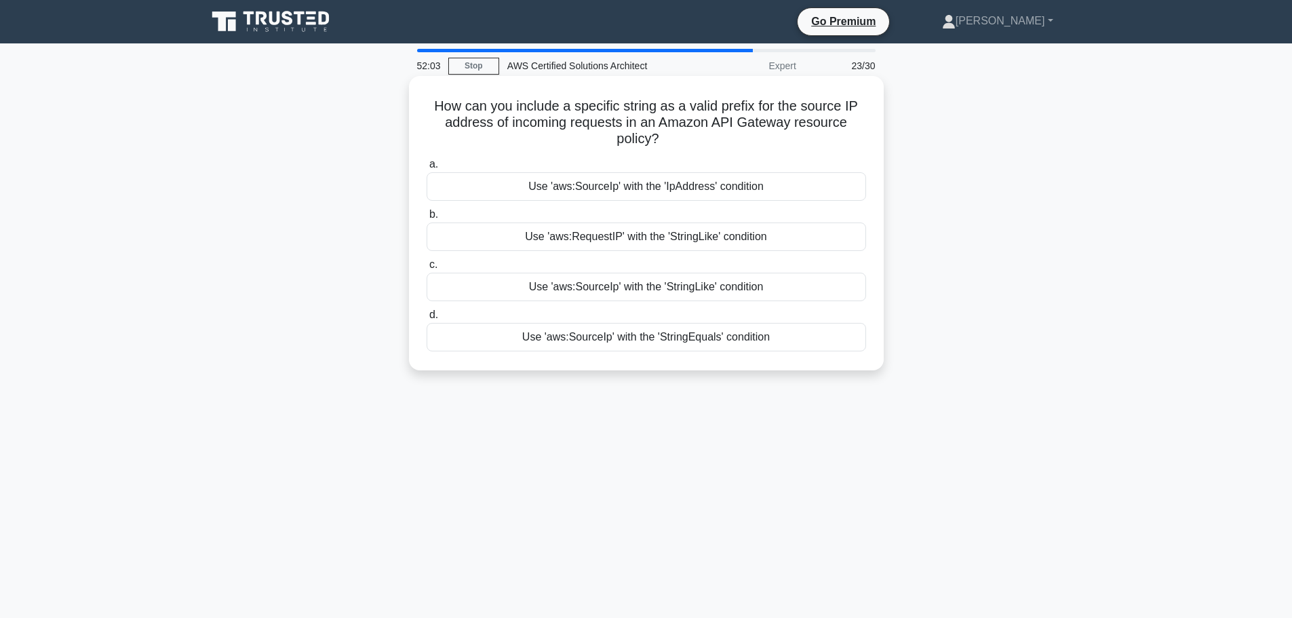
click at [697, 290] on div "Use 'aws:SourceIp' with the 'StringLike' condition" at bounding box center [647, 287] width 440 height 28
click at [427, 269] on input "c. Use 'aws:SourceIp' with the 'StringLike' condition" at bounding box center [427, 265] width 0 height 9
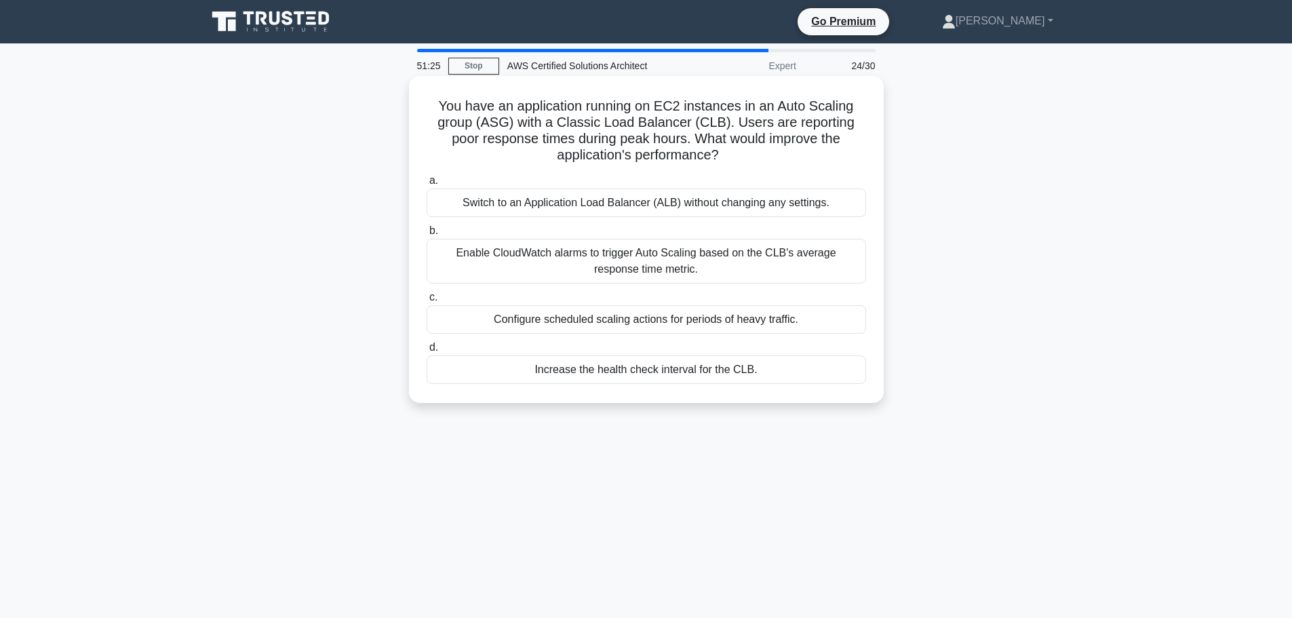
click at [679, 320] on div "Configure scheduled scaling actions for periods of heavy traffic." at bounding box center [647, 319] width 440 height 28
click at [427, 302] on input "c. Configure scheduled scaling actions for periods of heavy traffic." at bounding box center [427, 297] width 0 height 9
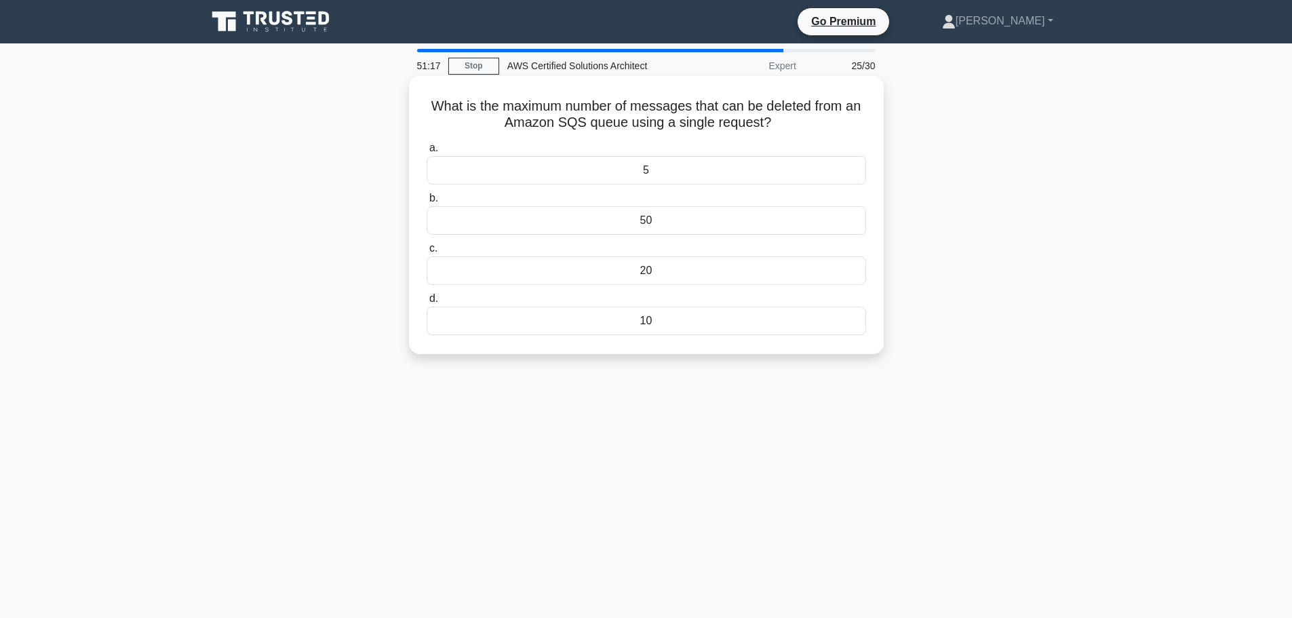
click at [603, 216] on div "50" at bounding box center [647, 220] width 440 height 28
click at [427, 203] on input "b. 50" at bounding box center [427, 198] width 0 height 9
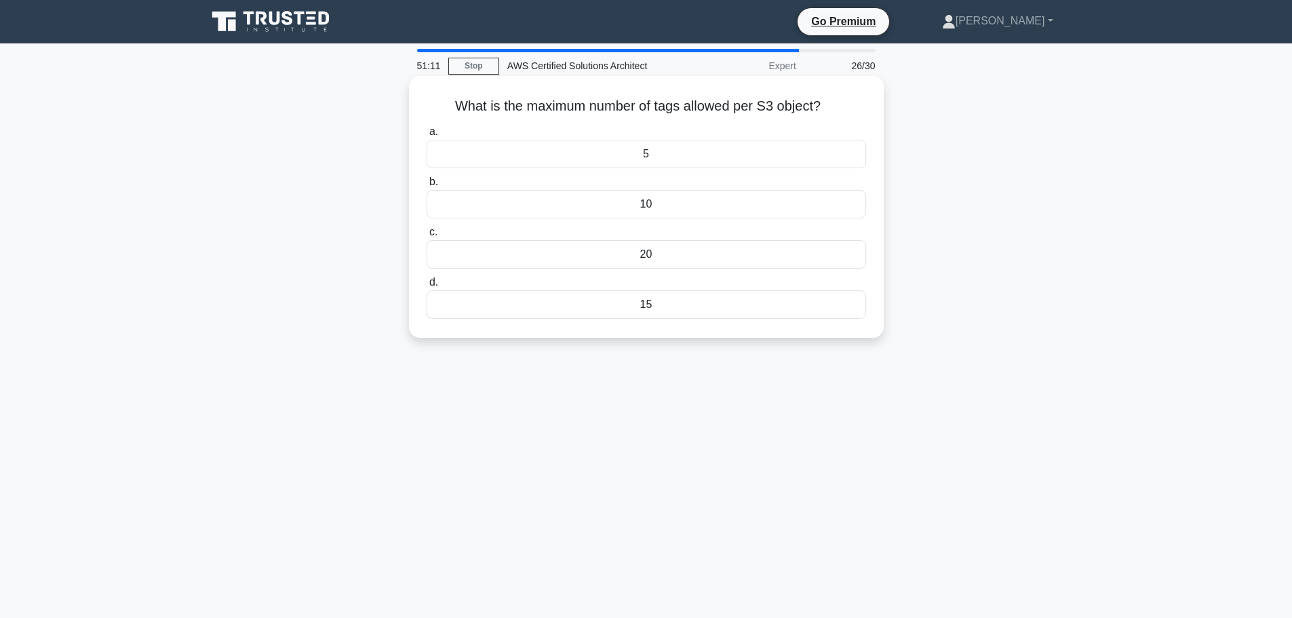
click at [626, 205] on div "10" at bounding box center [647, 204] width 440 height 28
click at [427, 187] on input "b. 10" at bounding box center [427, 182] width 0 height 9
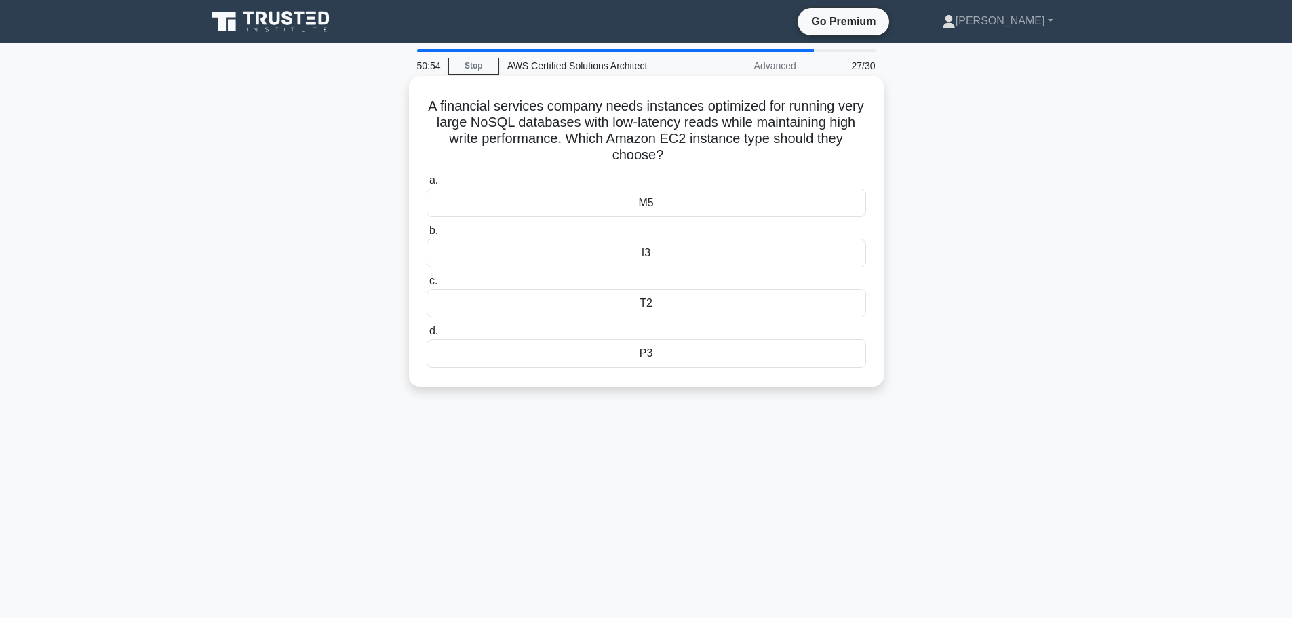
click at [617, 351] on div "P3" at bounding box center [647, 353] width 440 height 28
click at [427, 336] on input "d. P3" at bounding box center [427, 331] width 0 height 9
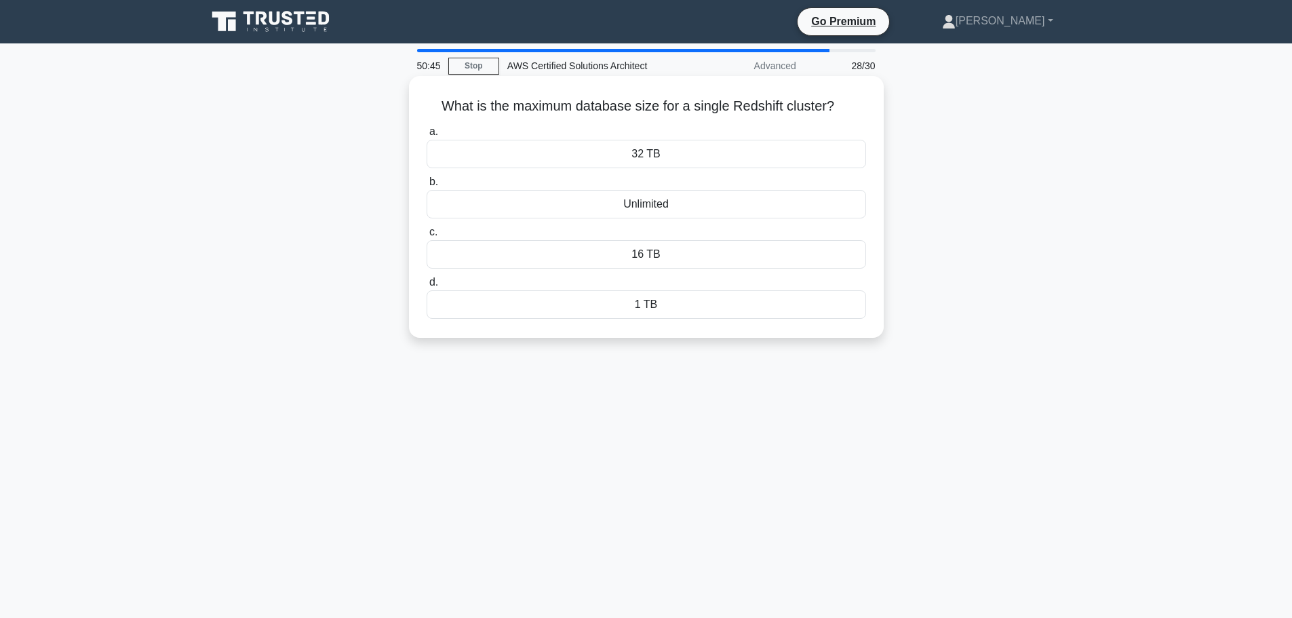
click at [577, 251] on div "16 TB" at bounding box center [647, 254] width 440 height 28
click at [427, 237] on input "c. 16 TB" at bounding box center [427, 232] width 0 height 9
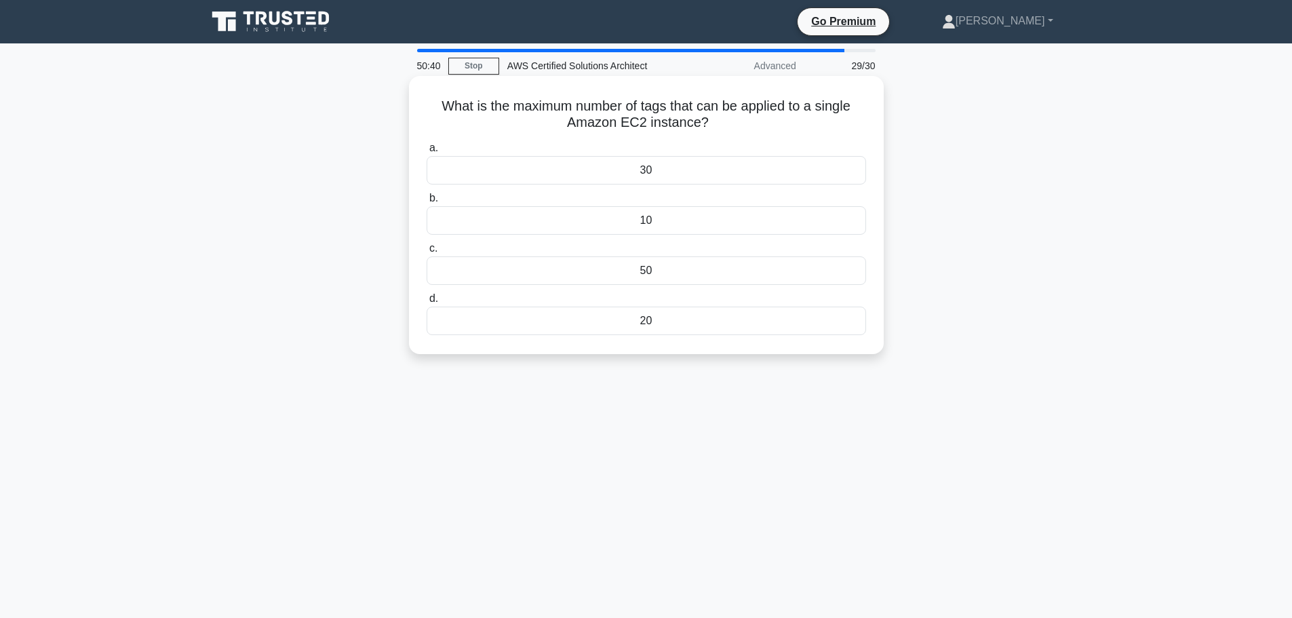
click at [579, 225] on div "10" at bounding box center [647, 220] width 440 height 28
click at [427, 203] on input "b. 10" at bounding box center [427, 198] width 0 height 9
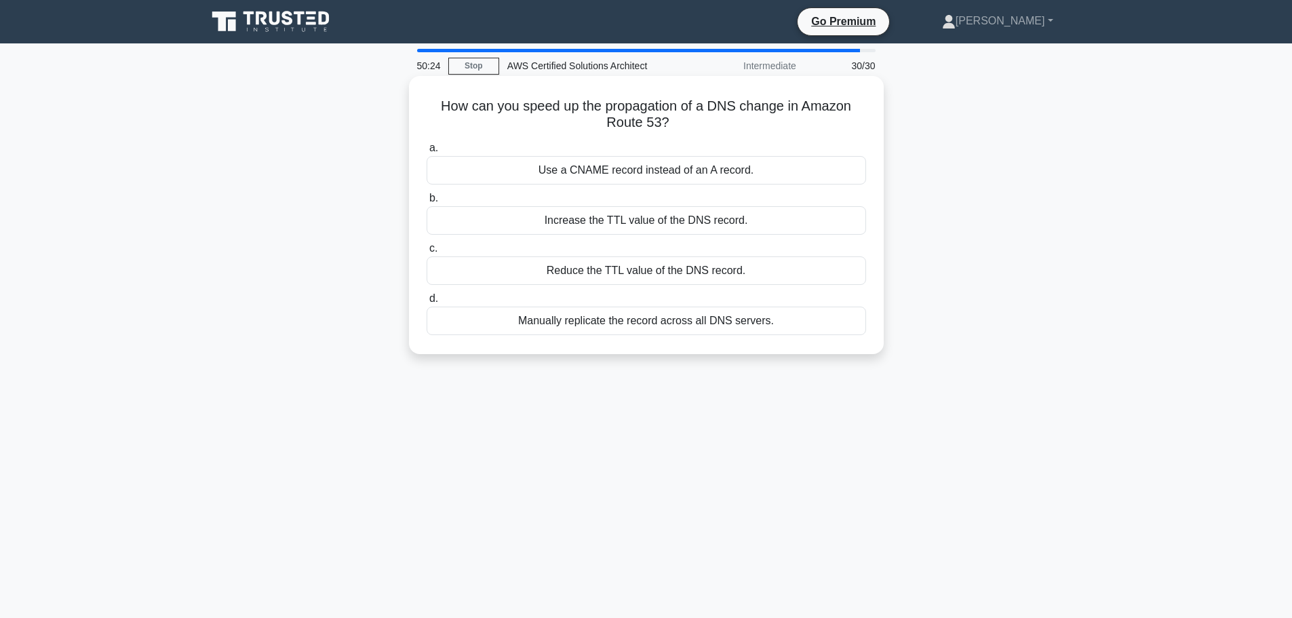
click at [505, 172] on div "Use a CNAME record instead of an A record." at bounding box center [647, 170] width 440 height 28
click at [427, 153] on input "a. Use a CNAME record instead of an A record." at bounding box center [427, 148] width 0 height 9
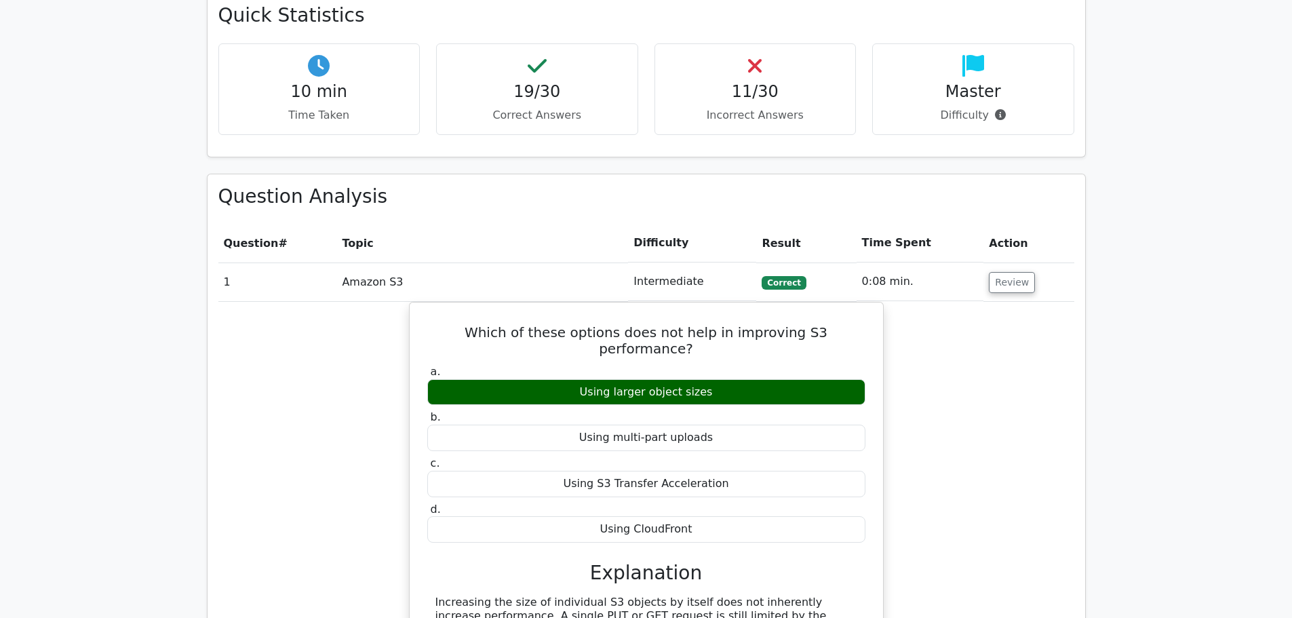
scroll to position [1221, 0]
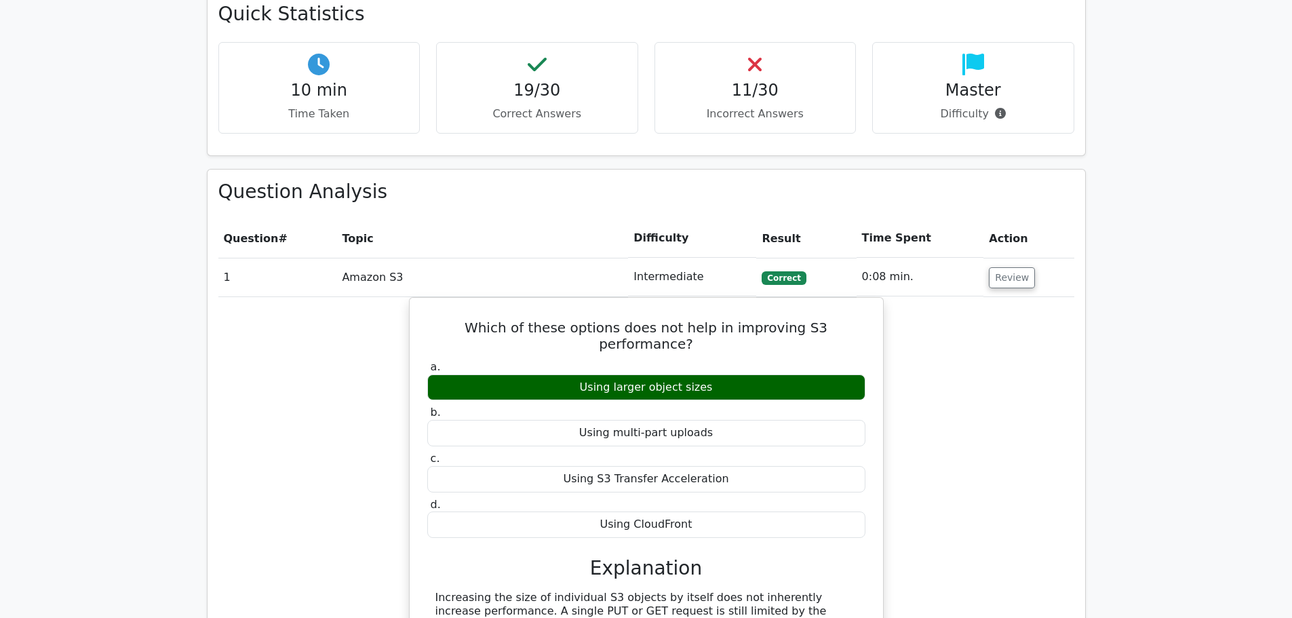
click at [295, 258] on td "1" at bounding box center [277, 277] width 119 height 39
click at [417, 258] on td "Amazon S3" at bounding box center [483, 277] width 292 height 39
click at [980, 258] on td "0:08 min." at bounding box center [921, 277] width 128 height 39
click at [1000, 267] on button "Review" at bounding box center [1012, 277] width 46 height 21
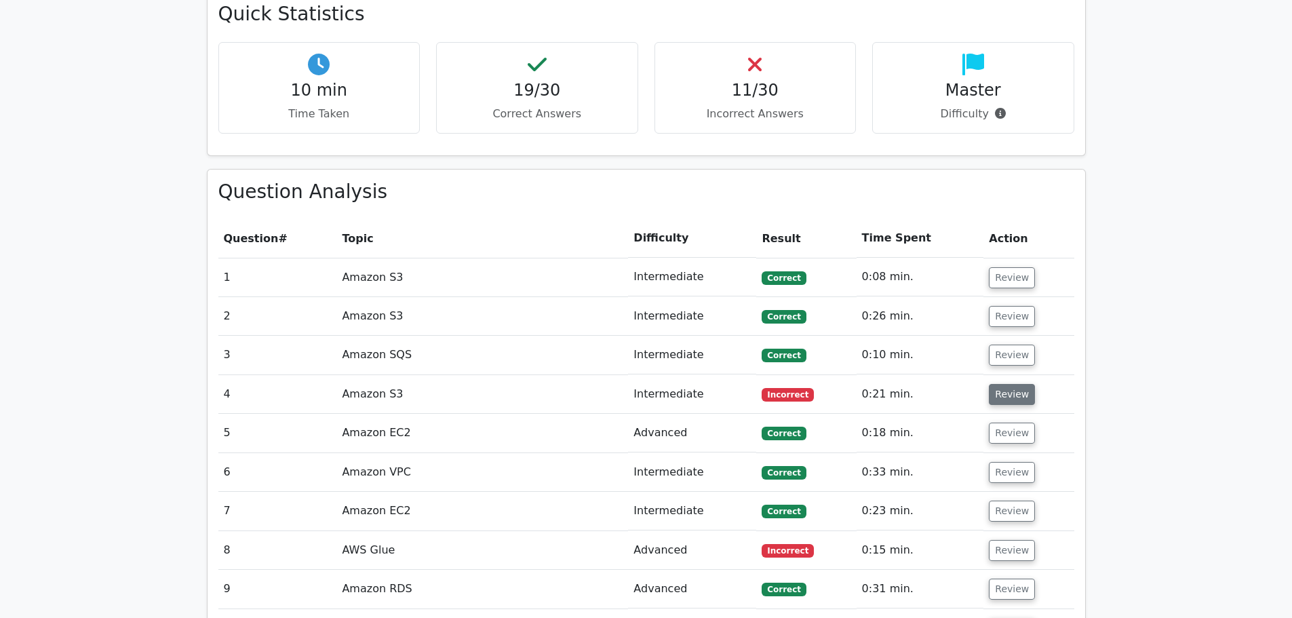
click at [1006, 384] on button "Review" at bounding box center [1012, 394] width 46 height 21
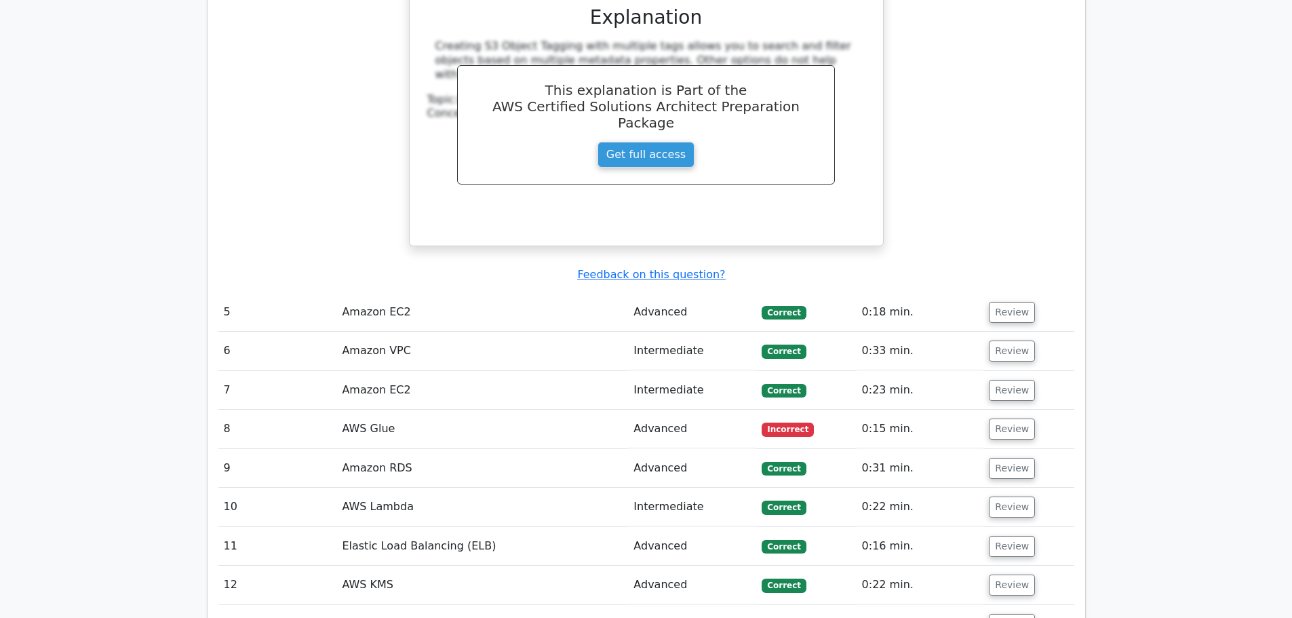
scroll to position [2035, 0]
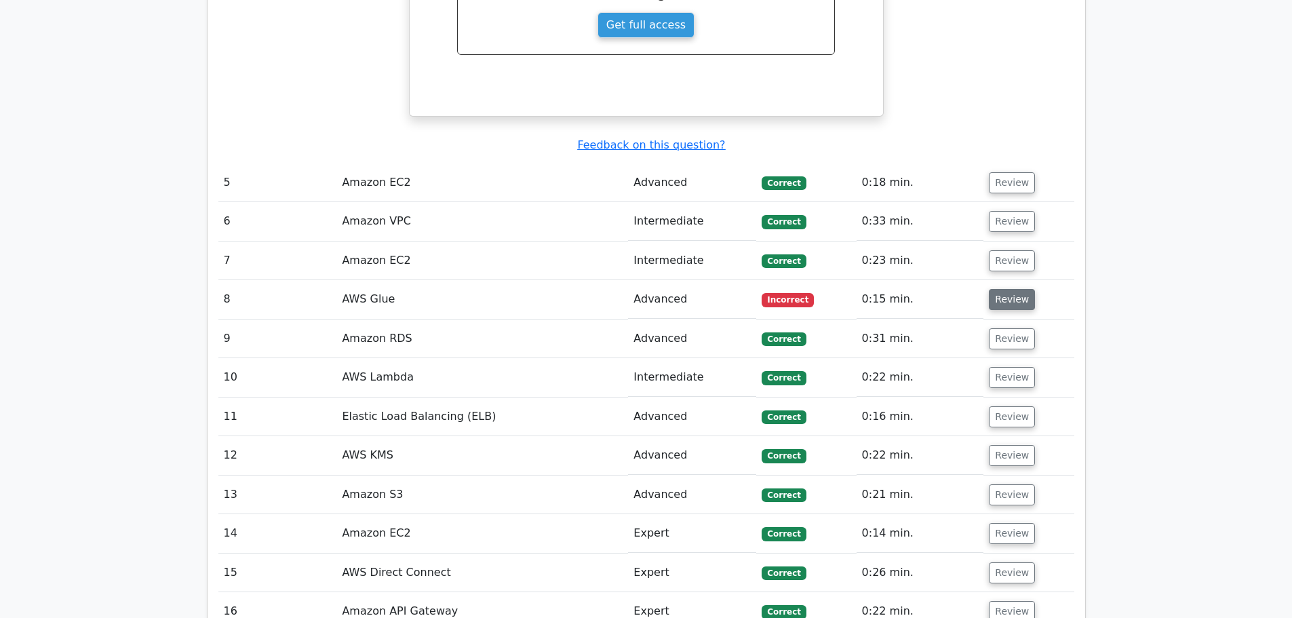
click at [1011, 289] on button "Review" at bounding box center [1012, 299] width 46 height 21
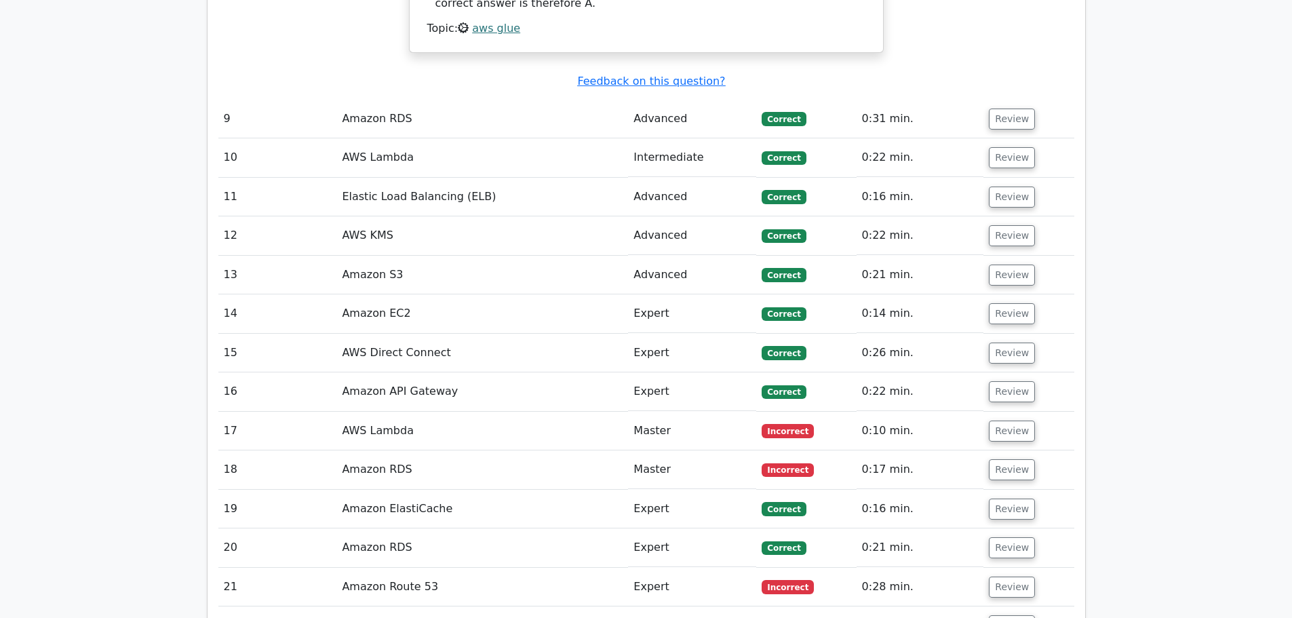
scroll to position [2782, 0]
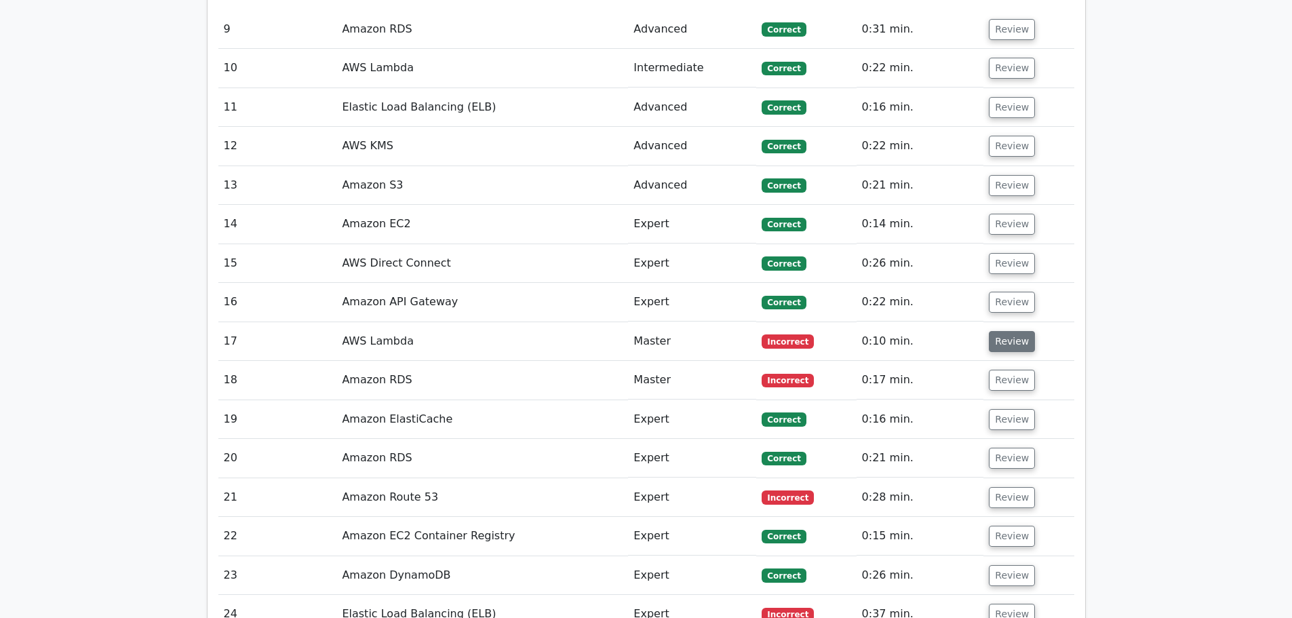
click at [1006, 331] on button "Review" at bounding box center [1012, 341] width 46 height 21
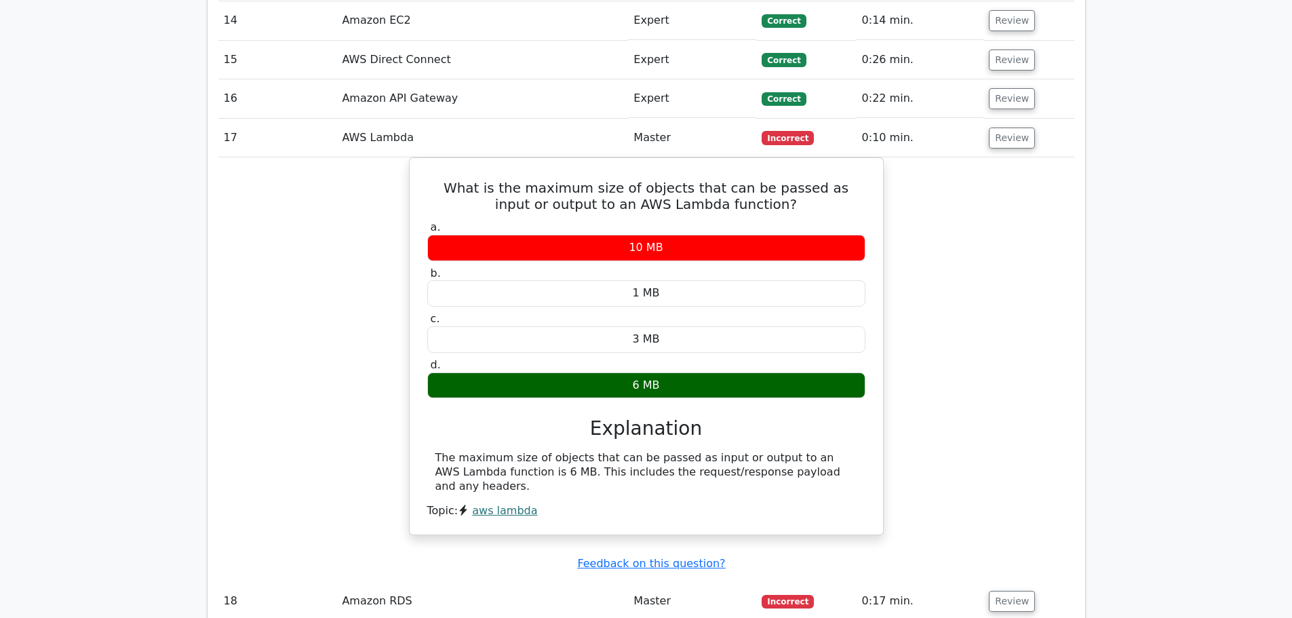
scroll to position [3121, 0]
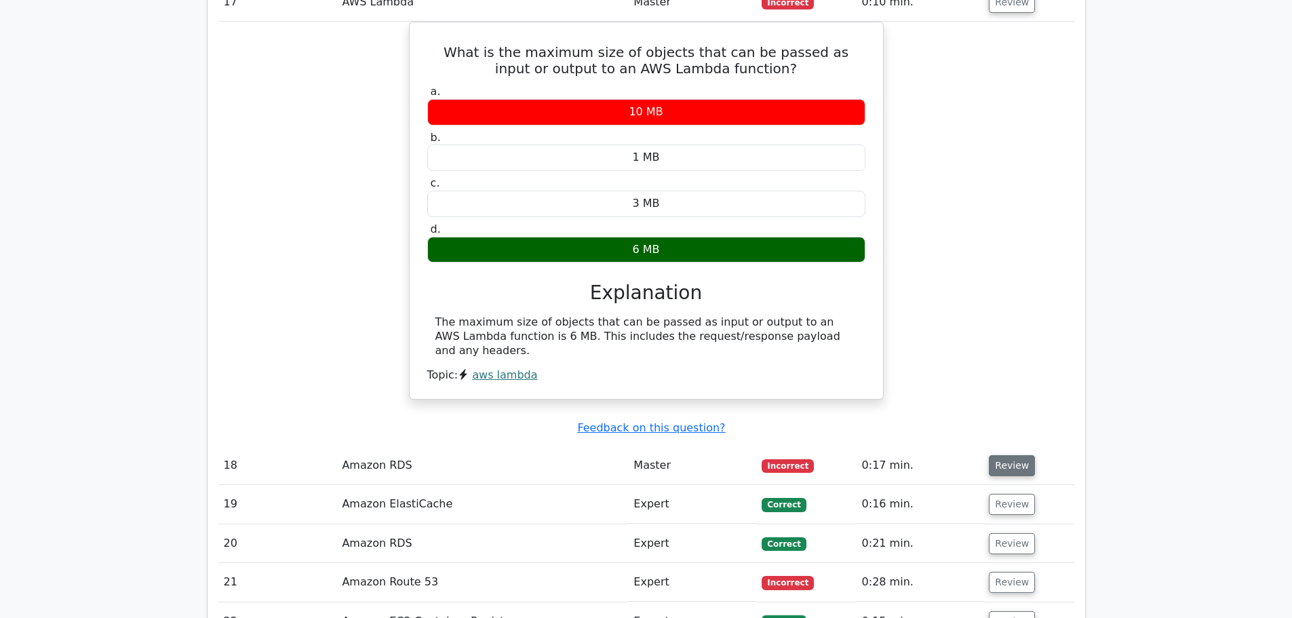
click at [1016, 455] on button "Review" at bounding box center [1012, 465] width 46 height 21
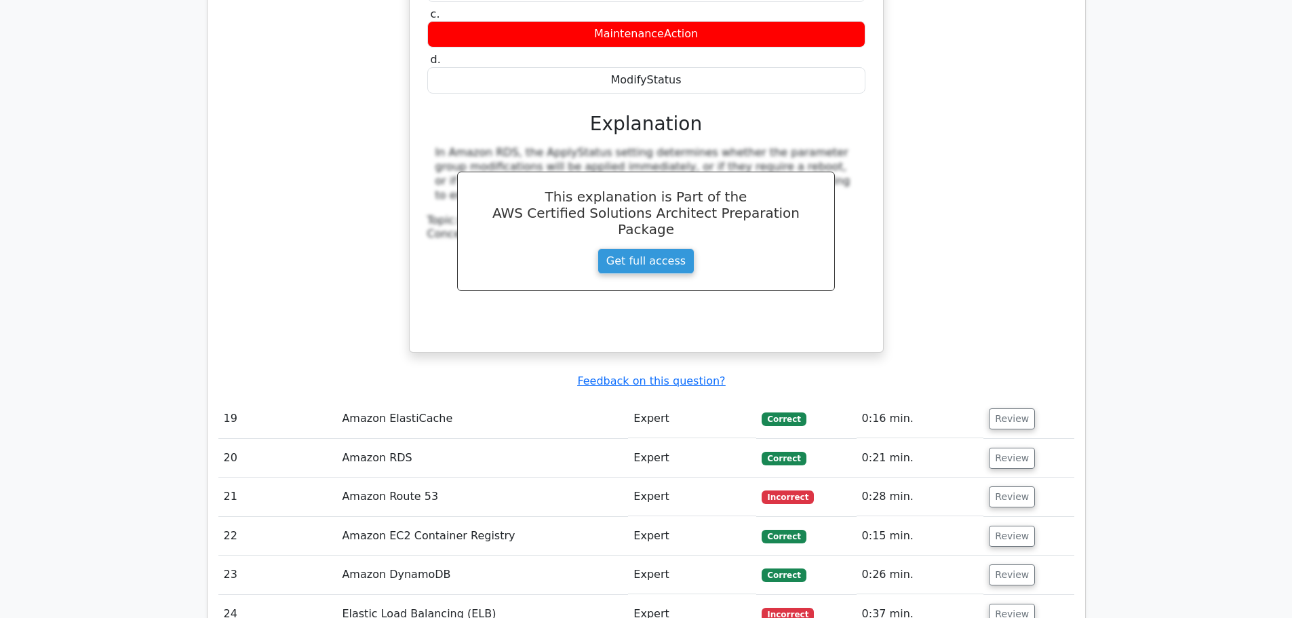
scroll to position [3867, 0]
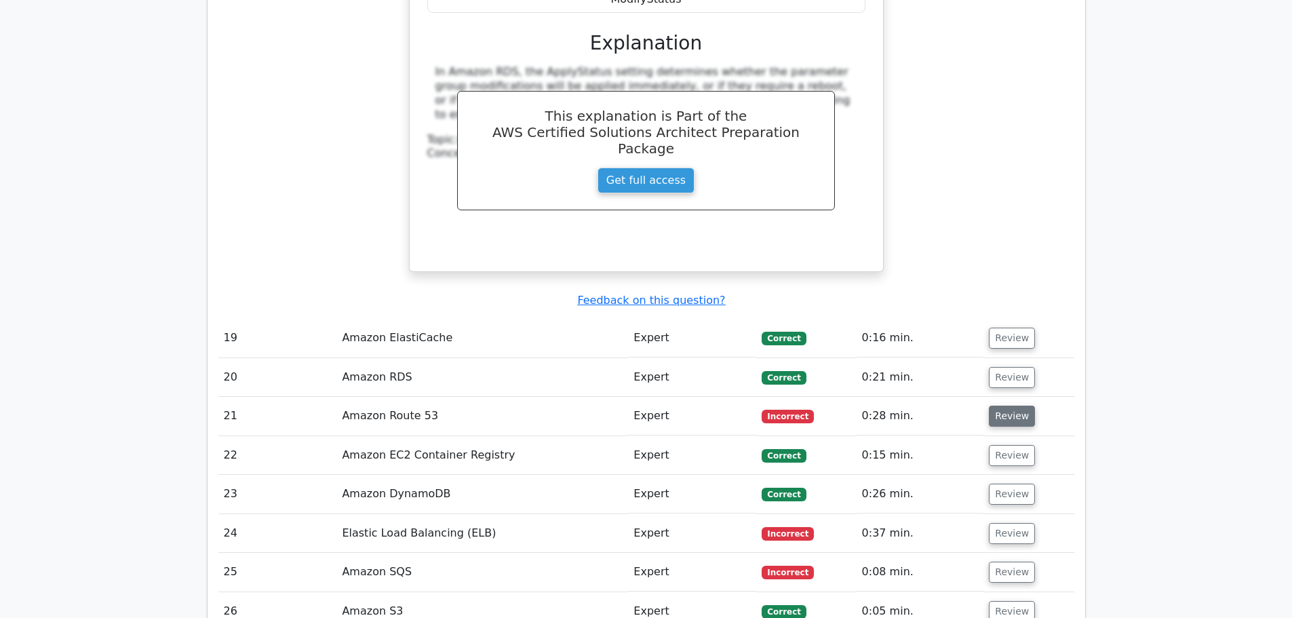
click at [1012, 406] on button "Review" at bounding box center [1012, 416] width 46 height 21
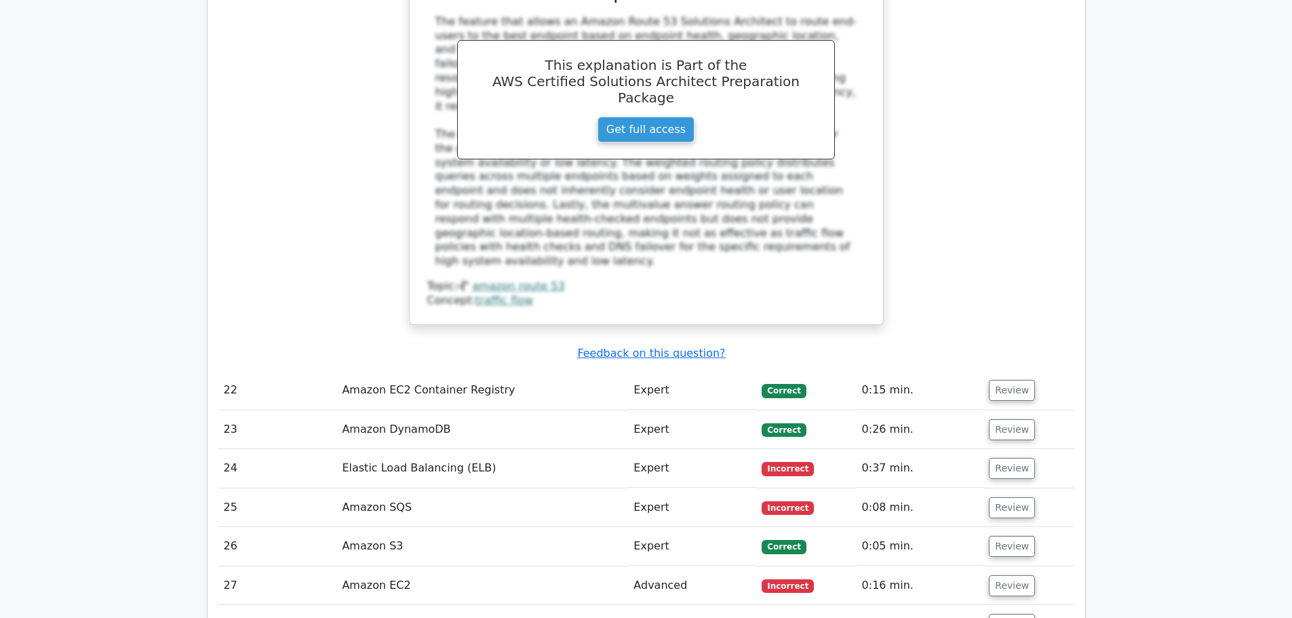
scroll to position [4681, 0]
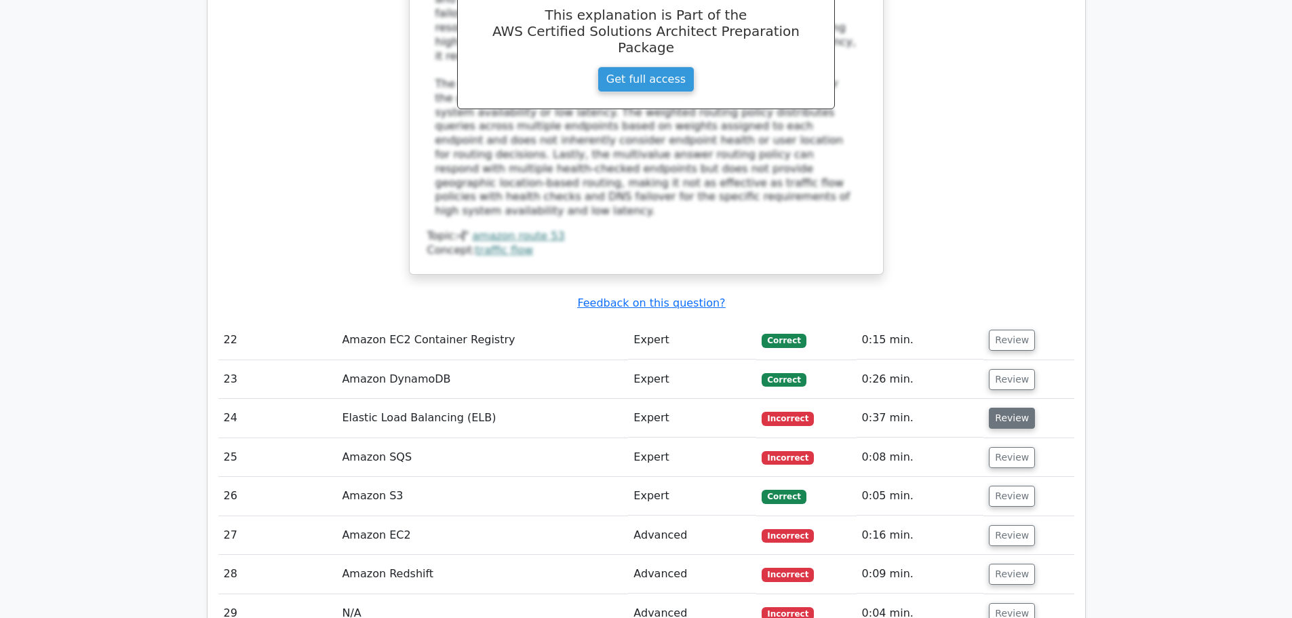
click at [1008, 408] on button "Review" at bounding box center [1012, 418] width 46 height 21
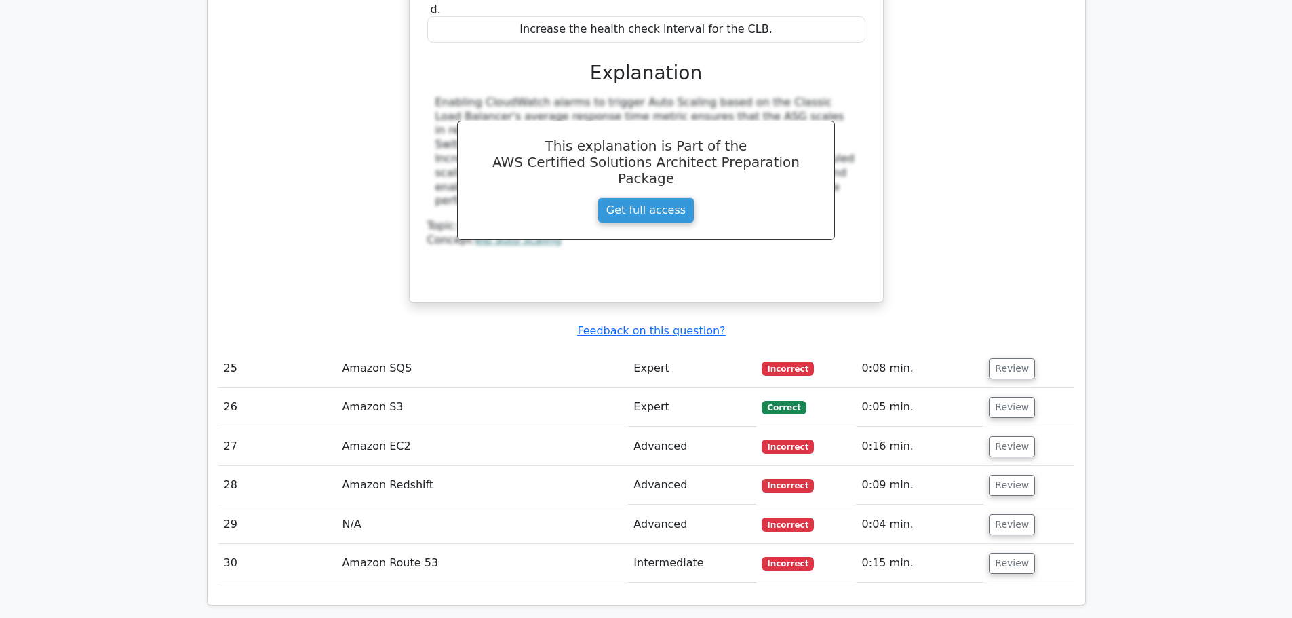
scroll to position [5496, 0]
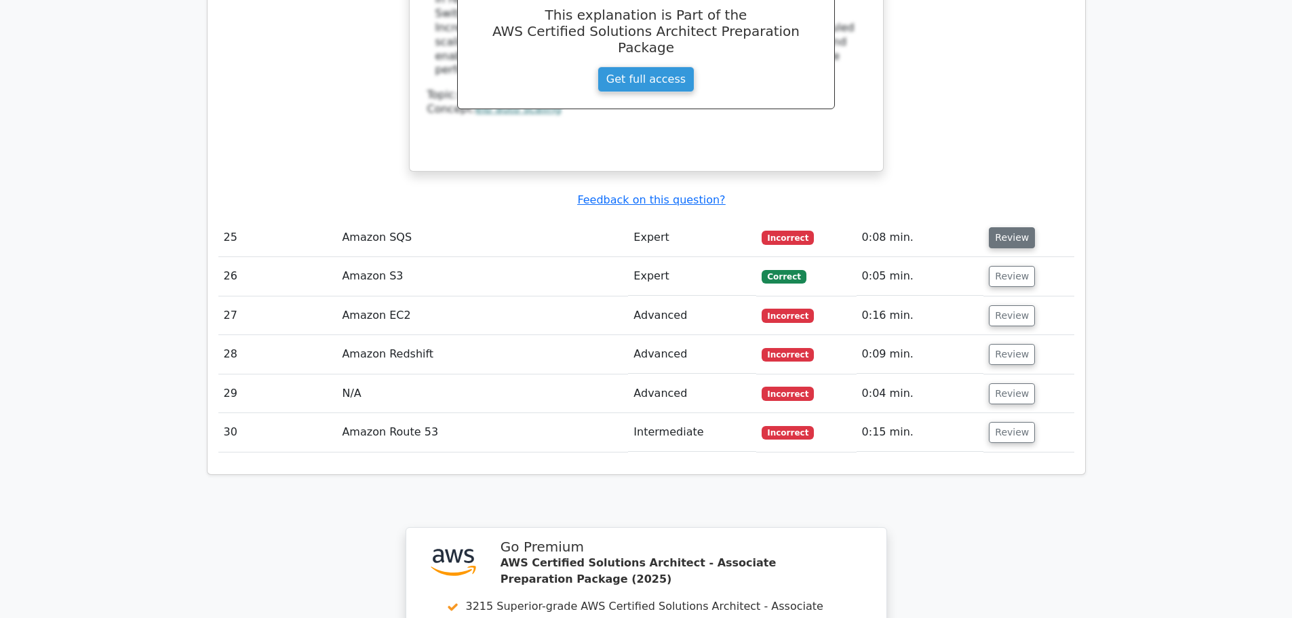
click at [1004, 227] on button "Review" at bounding box center [1012, 237] width 46 height 21
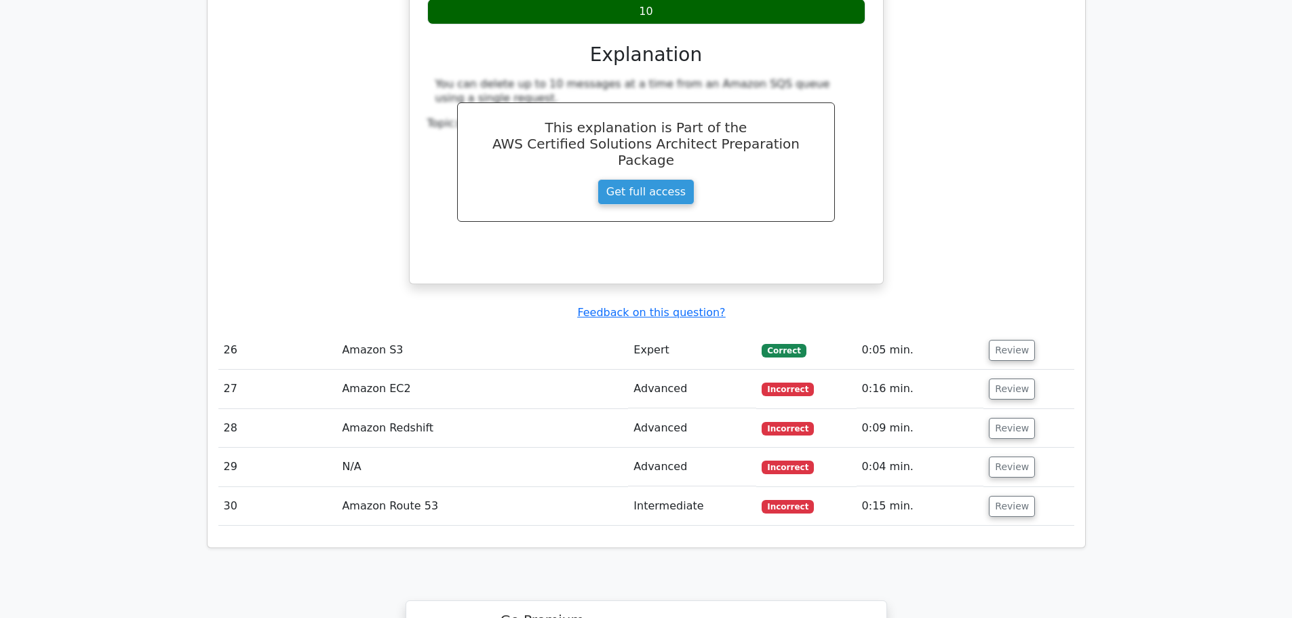
scroll to position [5971, 0]
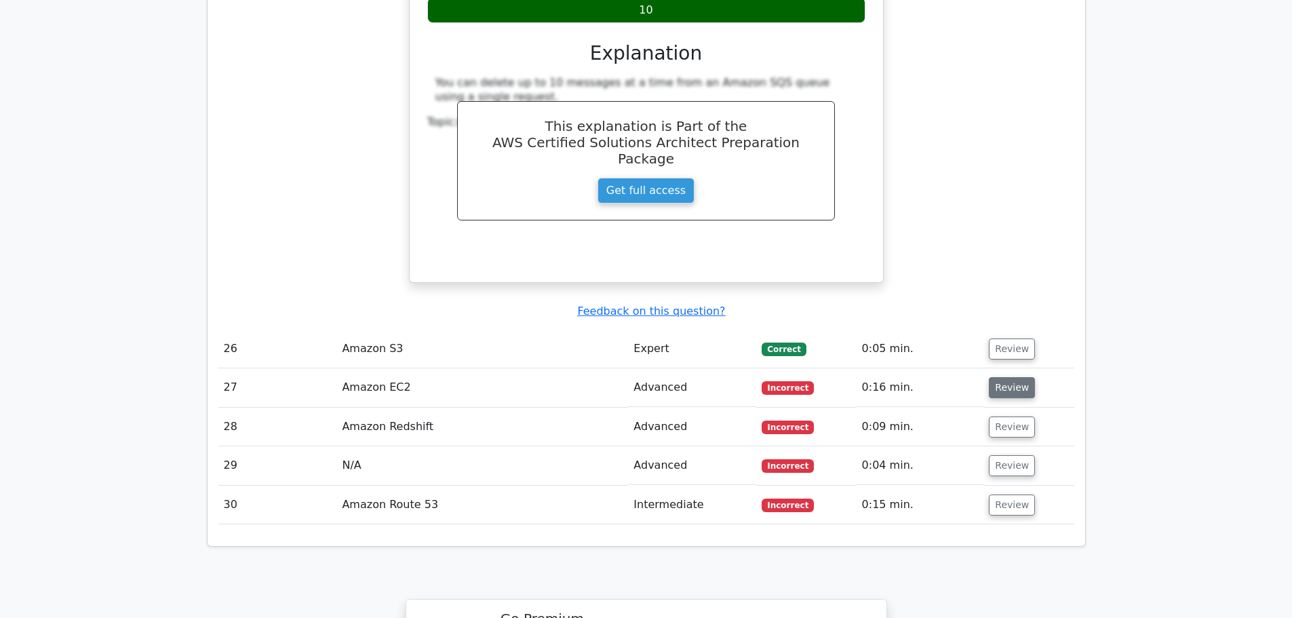
click at [1005, 377] on button "Review" at bounding box center [1012, 387] width 46 height 21
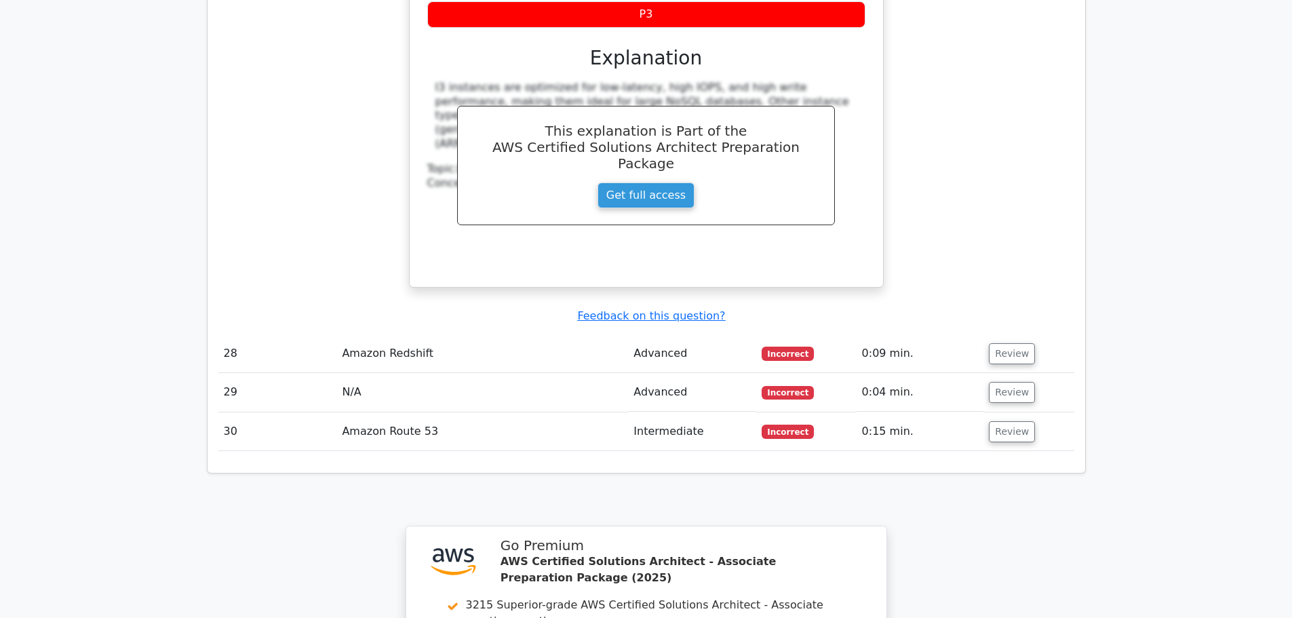
scroll to position [6649, 0]
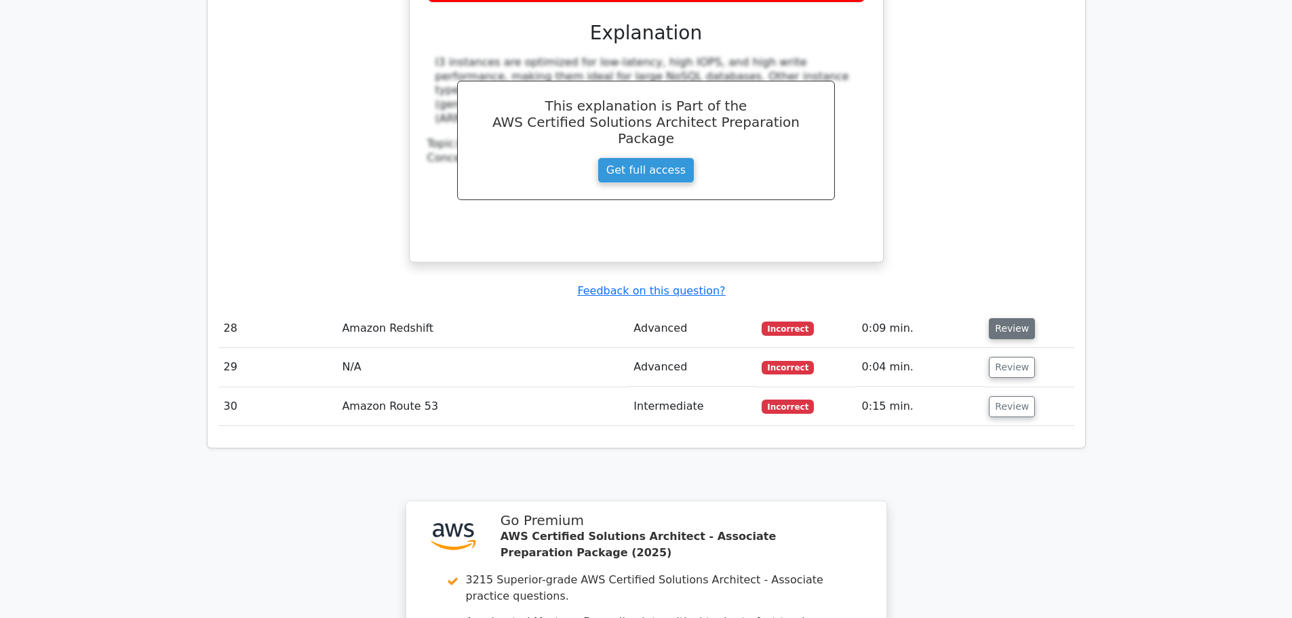
click at [1008, 318] on button "Review" at bounding box center [1012, 328] width 46 height 21
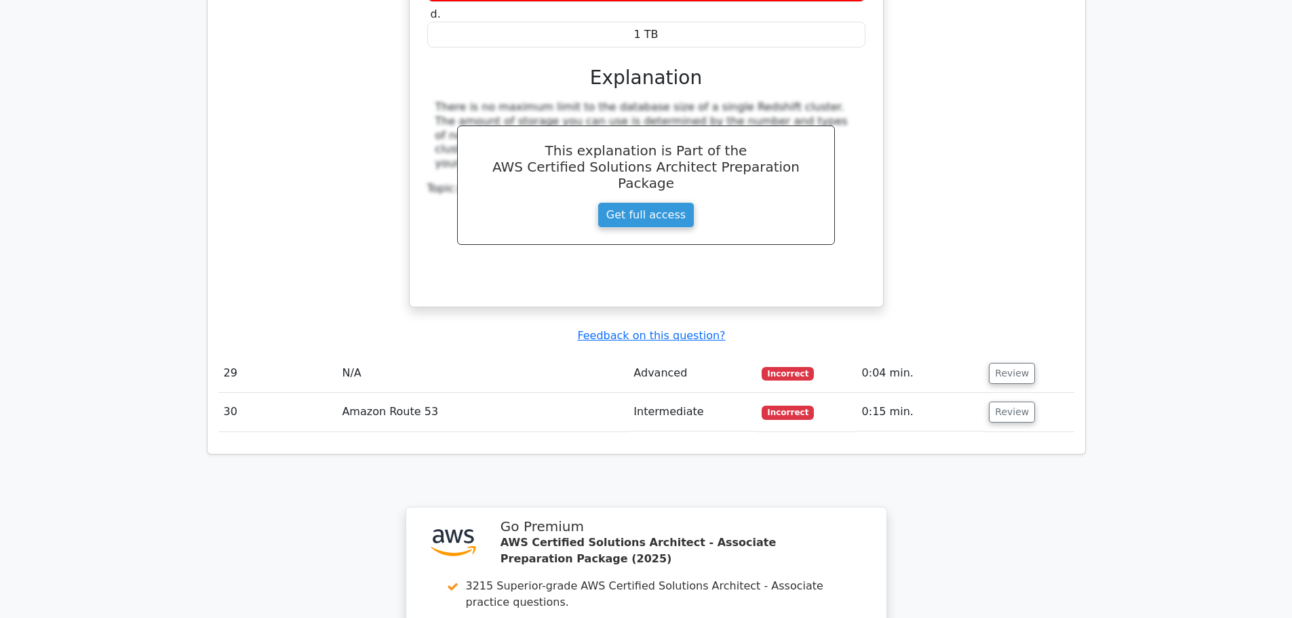
scroll to position [7192, 0]
click at [1013, 362] on button "Review" at bounding box center [1012, 372] width 46 height 21
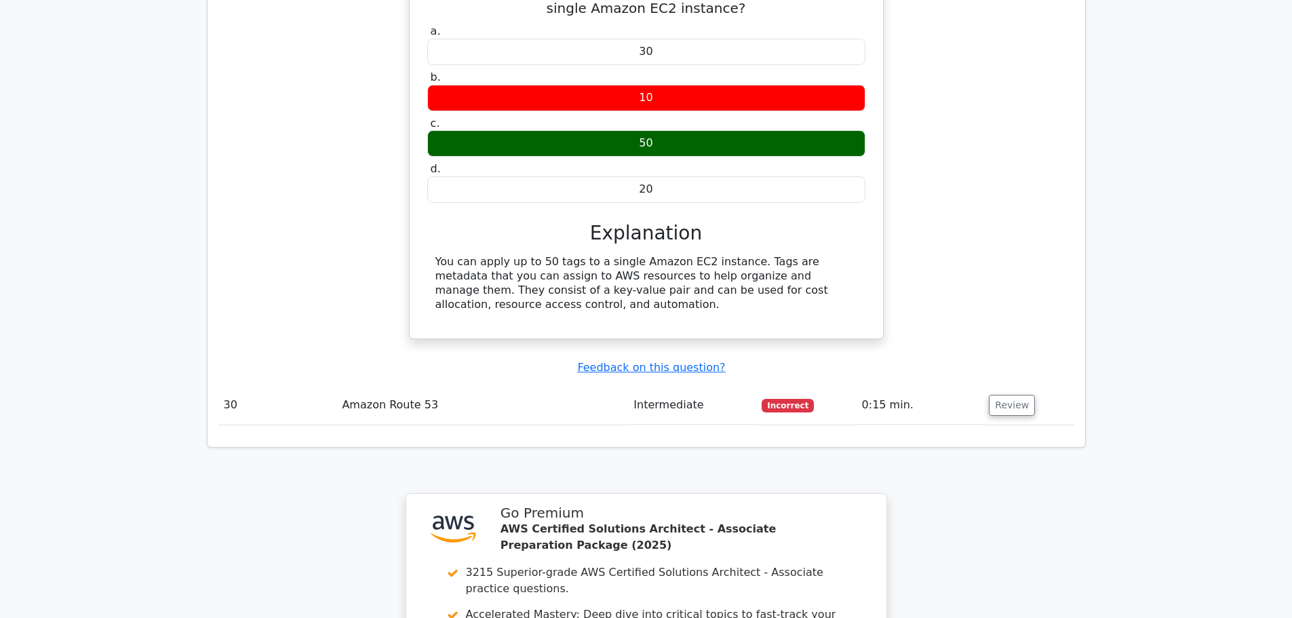
scroll to position [7667, 0]
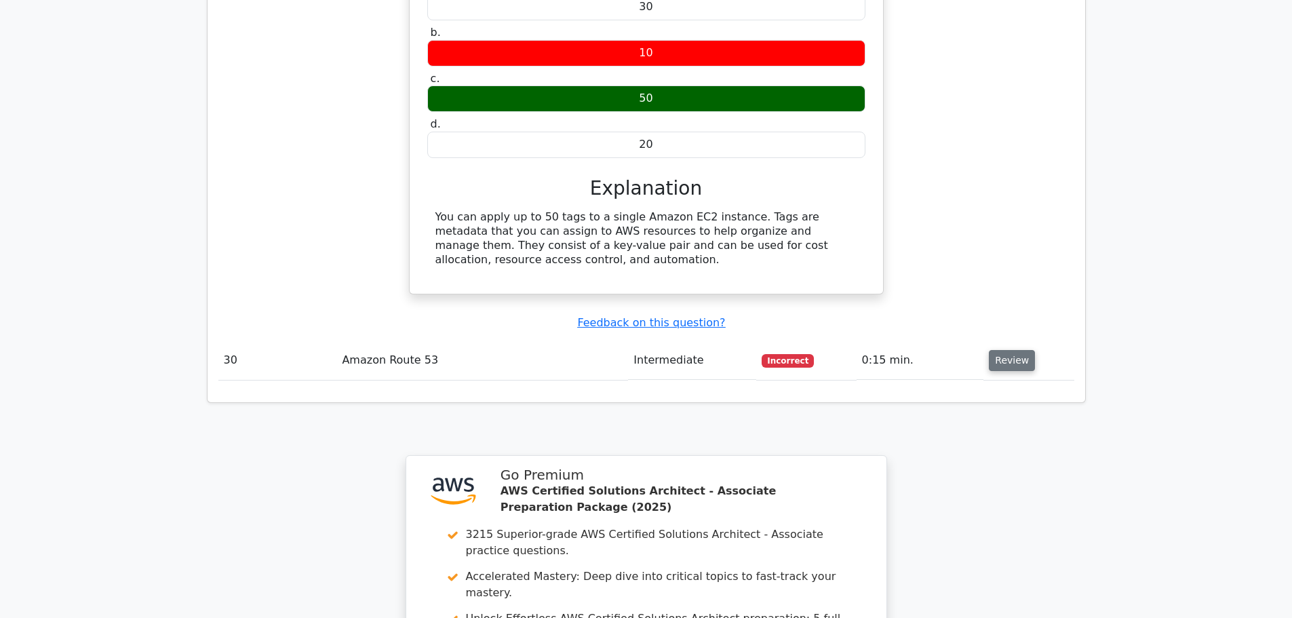
click at [1015, 350] on button "Review" at bounding box center [1012, 360] width 46 height 21
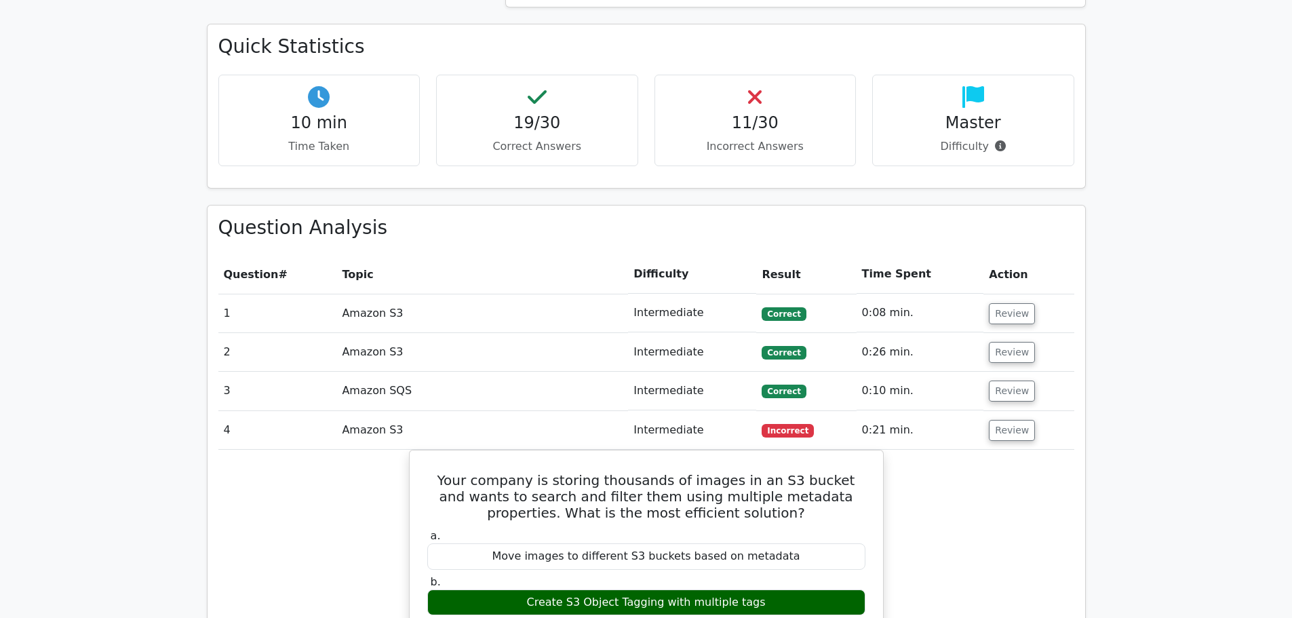
scroll to position [1289, 0]
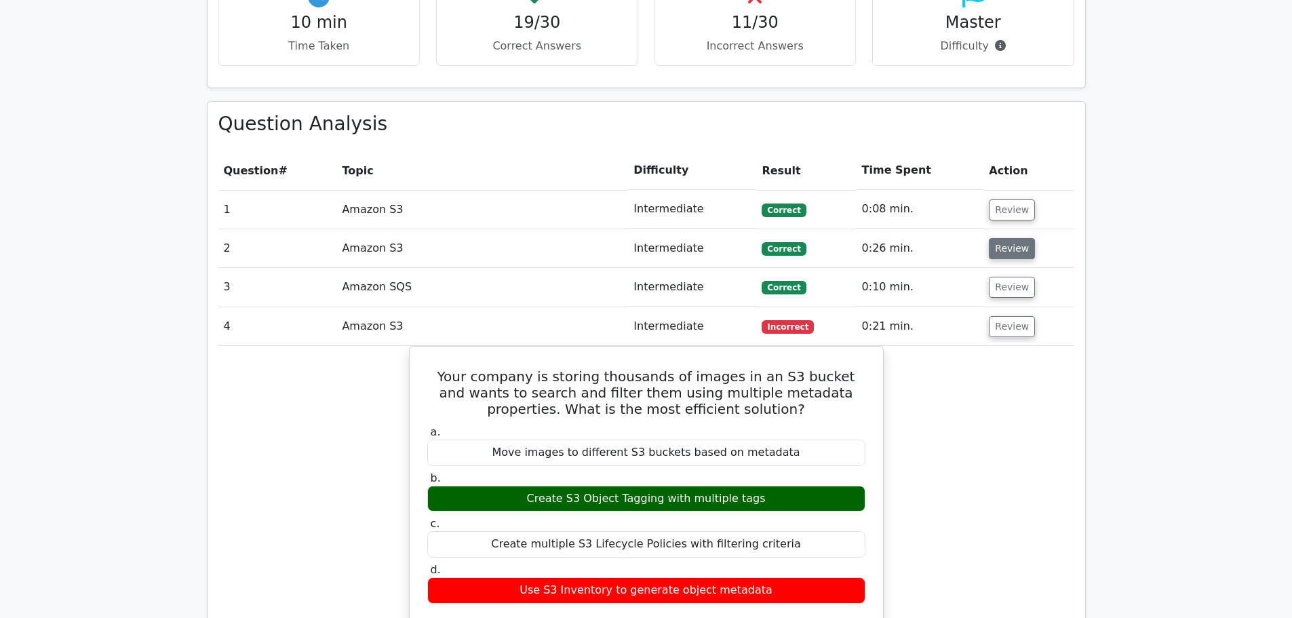
click at [1021, 238] on button "Review" at bounding box center [1012, 248] width 46 height 21
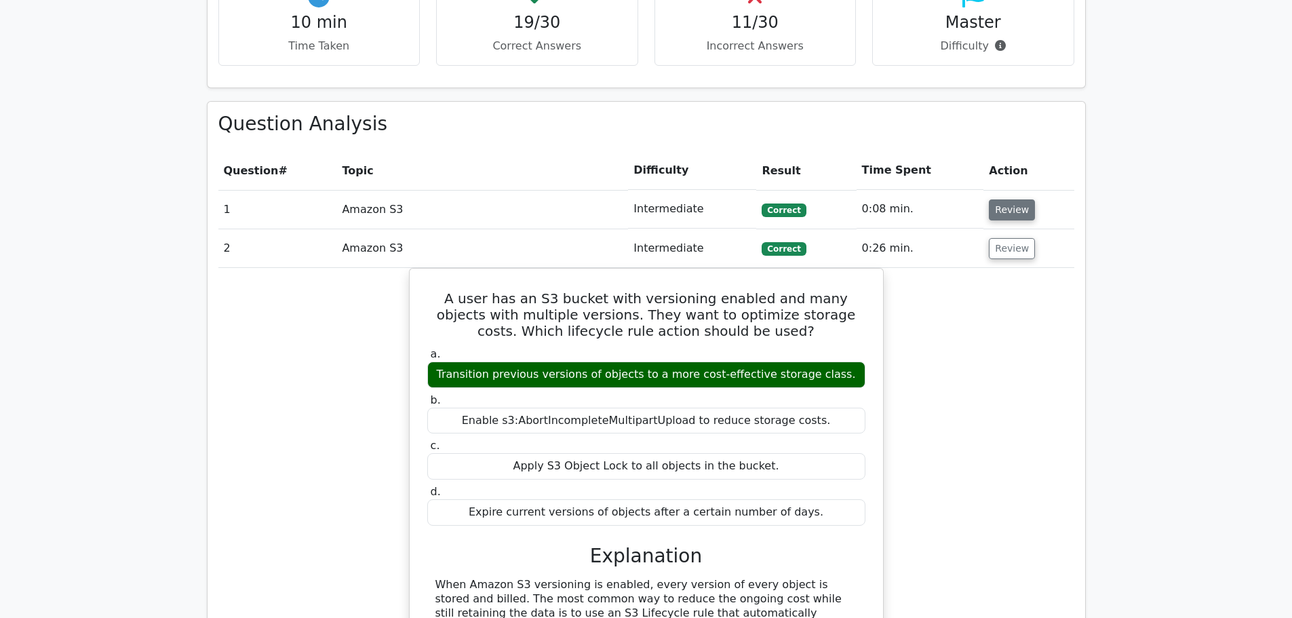
click at [1018, 199] on button "Review" at bounding box center [1012, 209] width 46 height 21
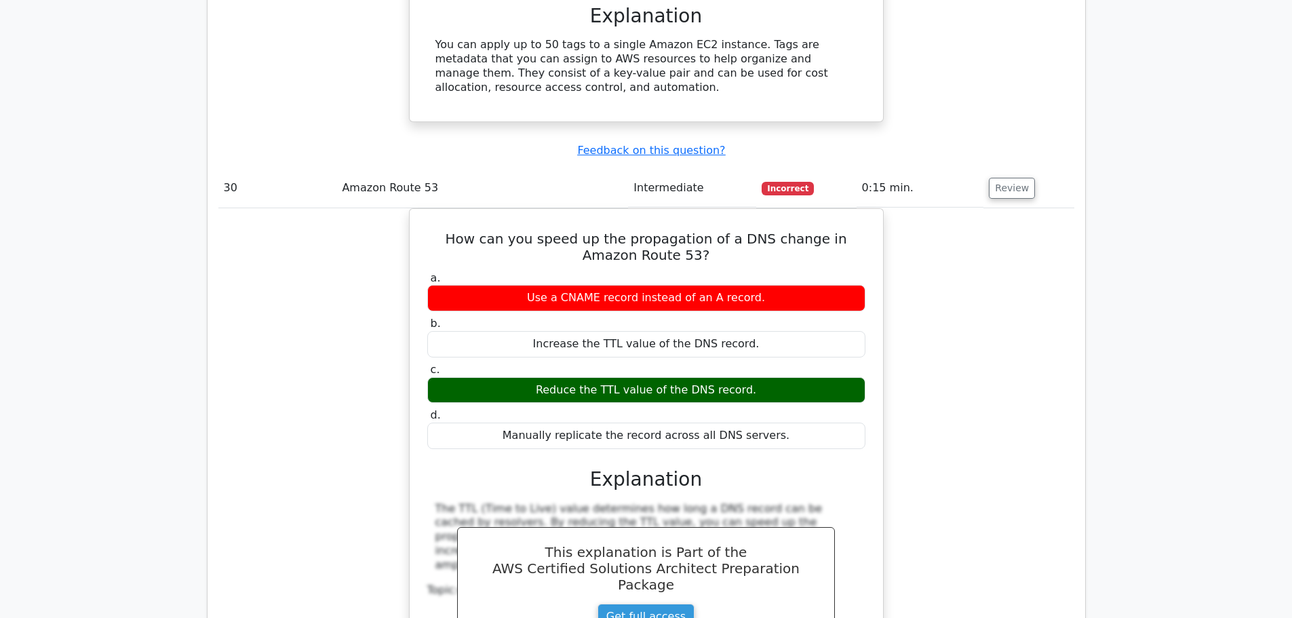
scroll to position [9513, 0]
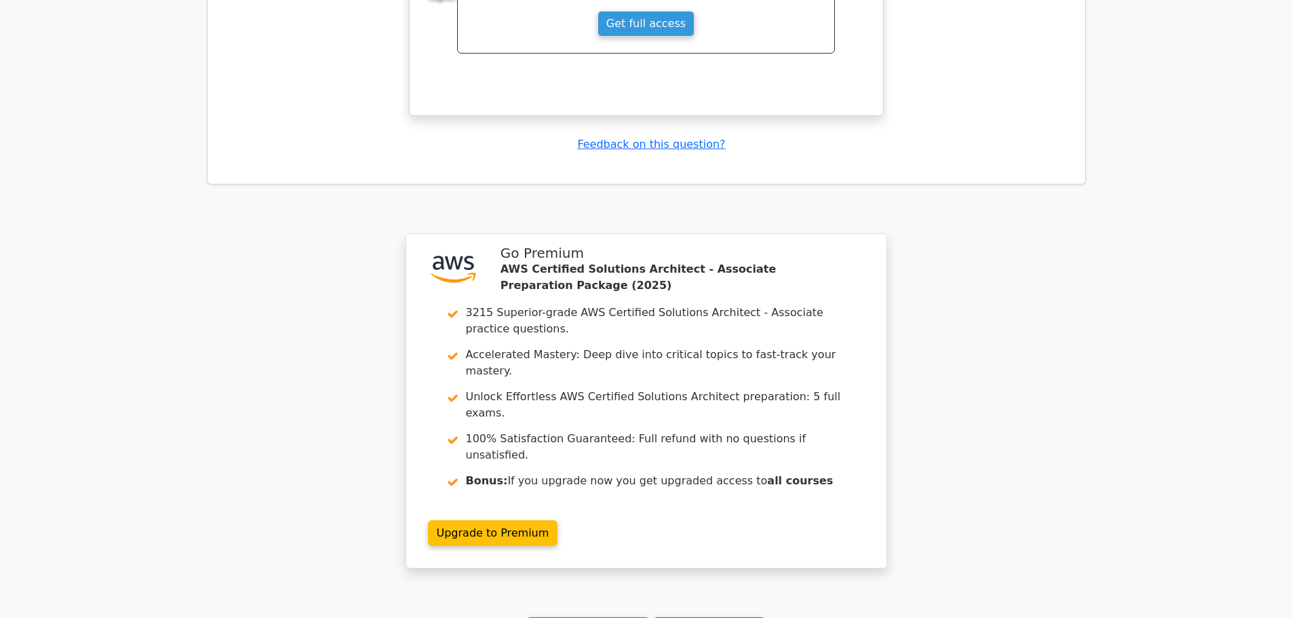
click at [595, 617] on link "Continue practicing" at bounding box center [588, 630] width 124 height 26
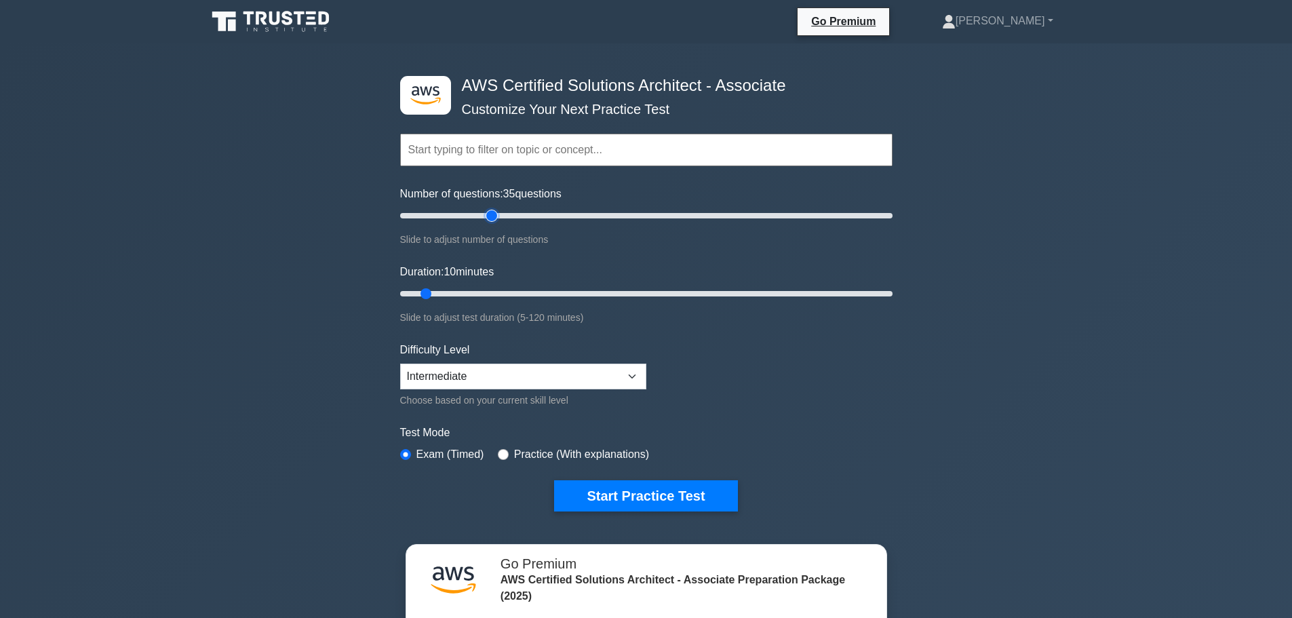
type input "40"
click at [486, 216] on input "Number of questions: 35 questions" at bounding box center [646, 216] width 493 height 16
click at [571, 287] on input "Duration: 45 minutes" at bounding box center [646, 294] width 493 height 16
drag, startPoint x: 572, startPoint y: 292, endPoint x: 627, endPoint y: 296, distance: 55.1
type input "60"
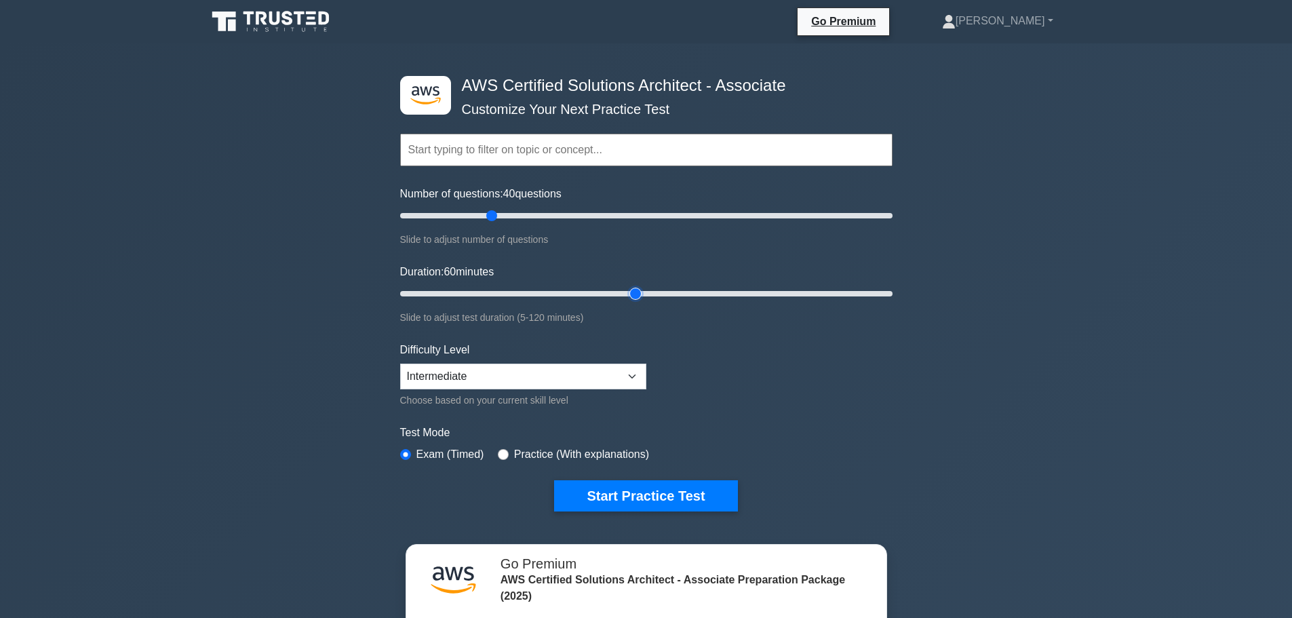
click at [627, 296] on input "Duration: 60 minutes" at bounding box center [646, 294] width 493 height 16
drag, startPoint x: 490, startPoint y: 216, endPoint x: 465, endPoint y: 217, distance: 24.4
type input "30"
click at [465, 217] on input "Number of questions: 30 questions" at bounding box center [646, 216] width 493 height 16
click at [293, 275] on div ".st0{fill:#252F3E;} .st1{fill-rule:evenodd;clip-rule:evenodd;fill:#FF9900;} AWS…" at bounding box center [646, 438] width 1292 height 790
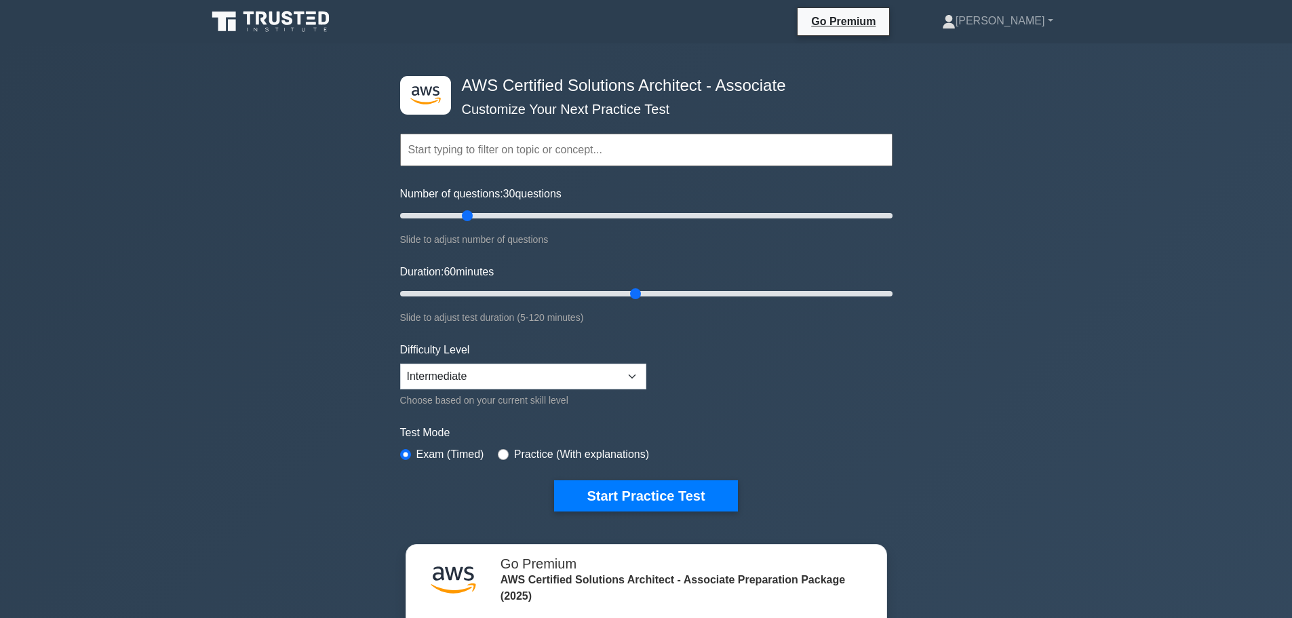
click at [301, 211] on div ".st0{fill:#252F3E;} .st1{fill-rule:evenodd;clip-rule:evenodd;fill:#FF9900;} AWS…" at bounding box center [646, 438] width 1292 height 790
click at [640, 492] on button "Start Practice Test" at bounding box center [645, 495] width 183 height 31
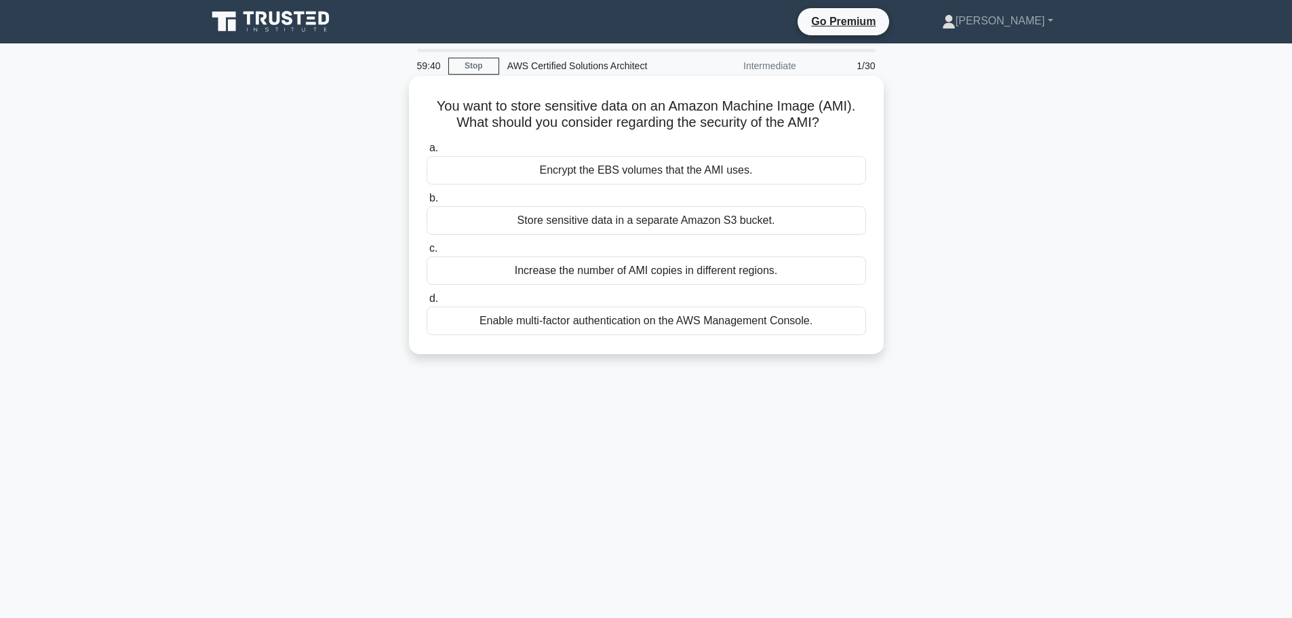
click at [586, 222] on div "Store sensitive data in a separate Amazon S3 bucket." at bounding box center [647, 220] width 440 height 28
click at [427, 203] on input "b. Store sensitive data in a separate Amazon S3 bucket." at bounding box center [427, 198] width 0 height 9
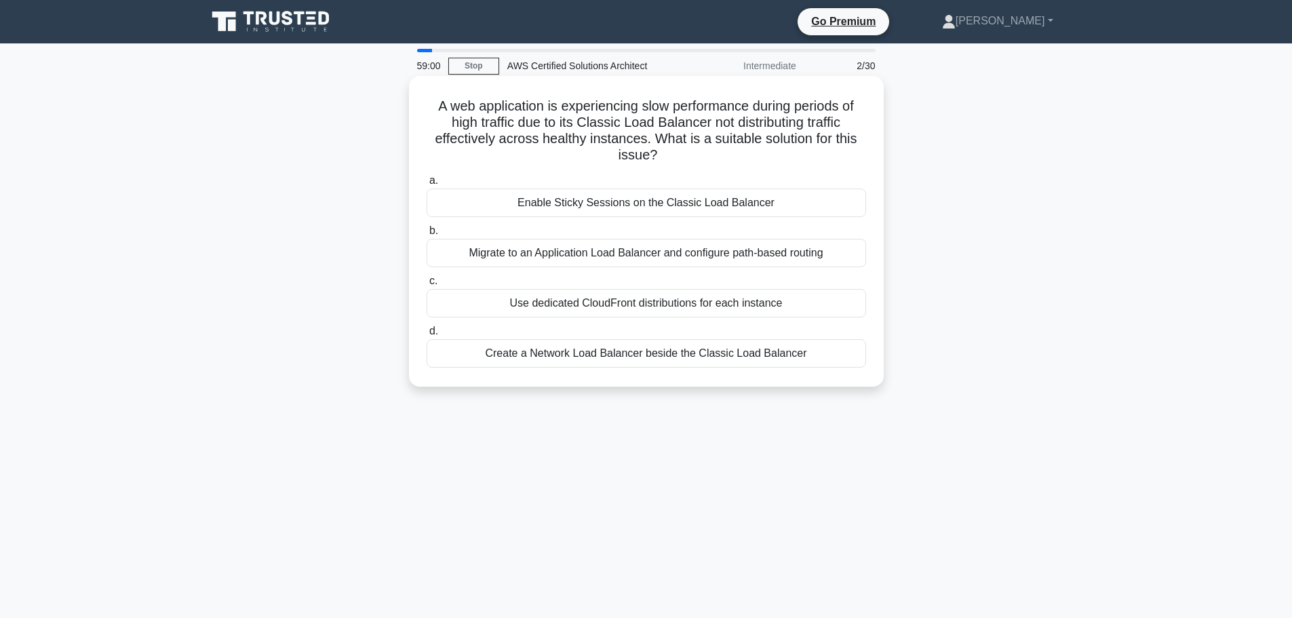
click at [644, 302] on div "Use dedicated CloudFront distributions for each instance" at bounding box center [647, 303] width 440 height 28
click at [427, 286] on input "c. Use dedicated CloudFront distributions for each instance" at bounding box center [427, 281] width 0 height 9
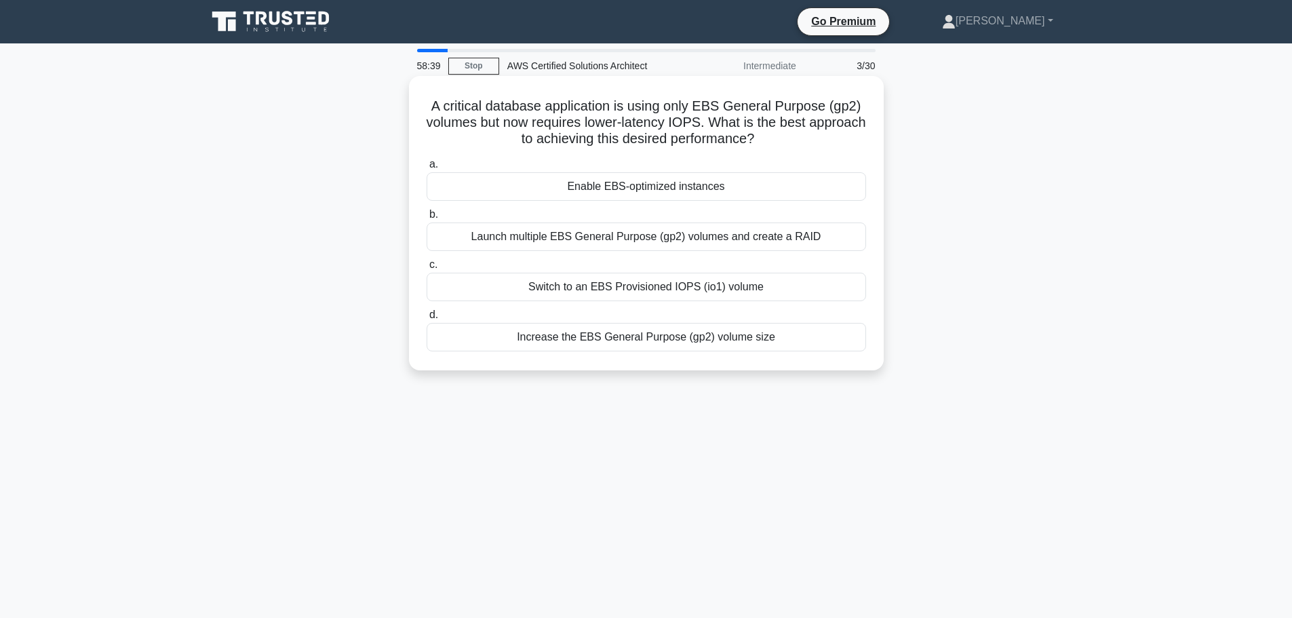
click at [615, 288] on div "Switch to an EBS Provisioned IOPS (io1) volume" at bounding box center [647, 287] width 440 height 28
click at [427, 269] on input "c. Switch to an EBS Provisioned IOPS (io1) volume" at bounding box center [427, 265] width 0 height 9
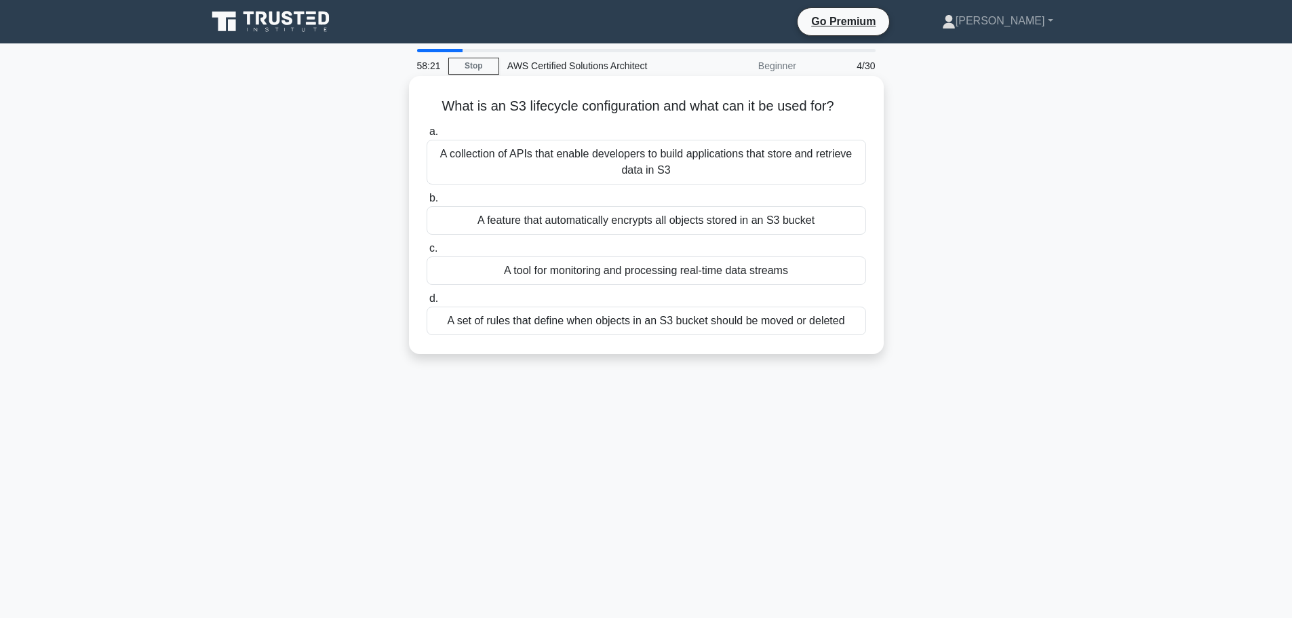
click at [666, 319] on div "A set of rules that define when objects in an S3 bucket should be moved or dele…" at bounding box center [647, 321] width 440 height 28
click at [427, 303] on input "d. A set of rules that define when objects in an S3 bucket should be moved or d…" at bounding box center [427, 298] width 0 height 9
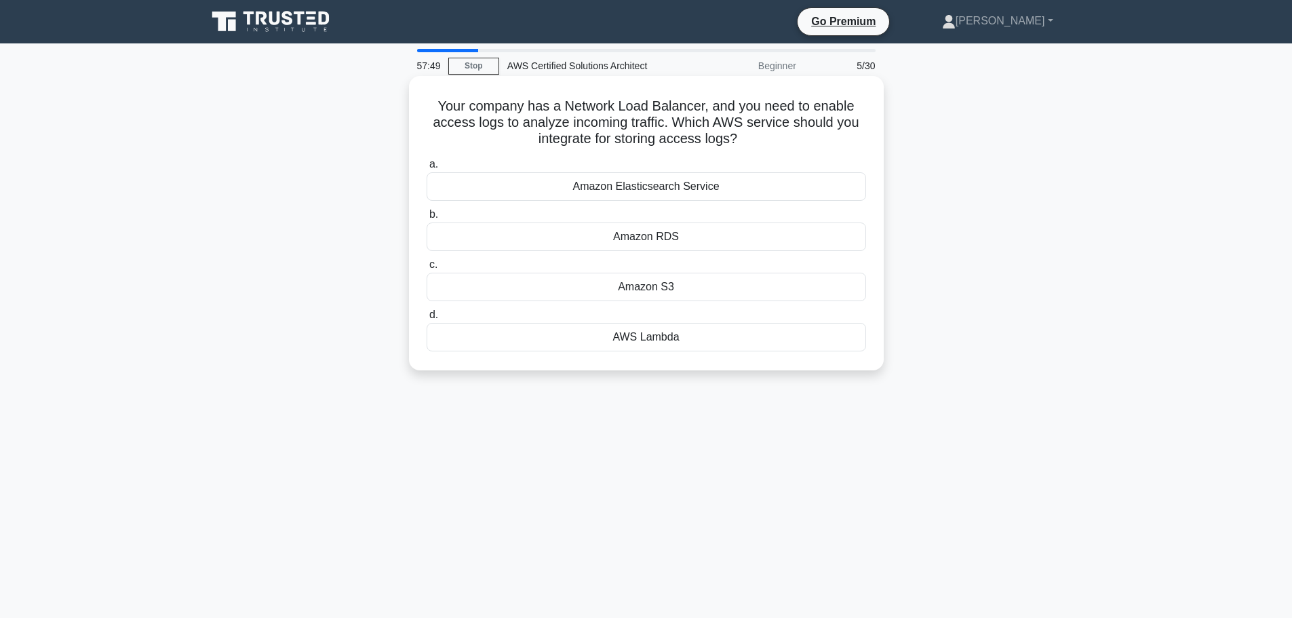
click at [701, 288] on div "Amazon S3" at bounding box center [647, 287] width 440 height 28
click at [427, 269] on input "c. Amazon S3" at bounding box center [427, 265] width 0 height 9
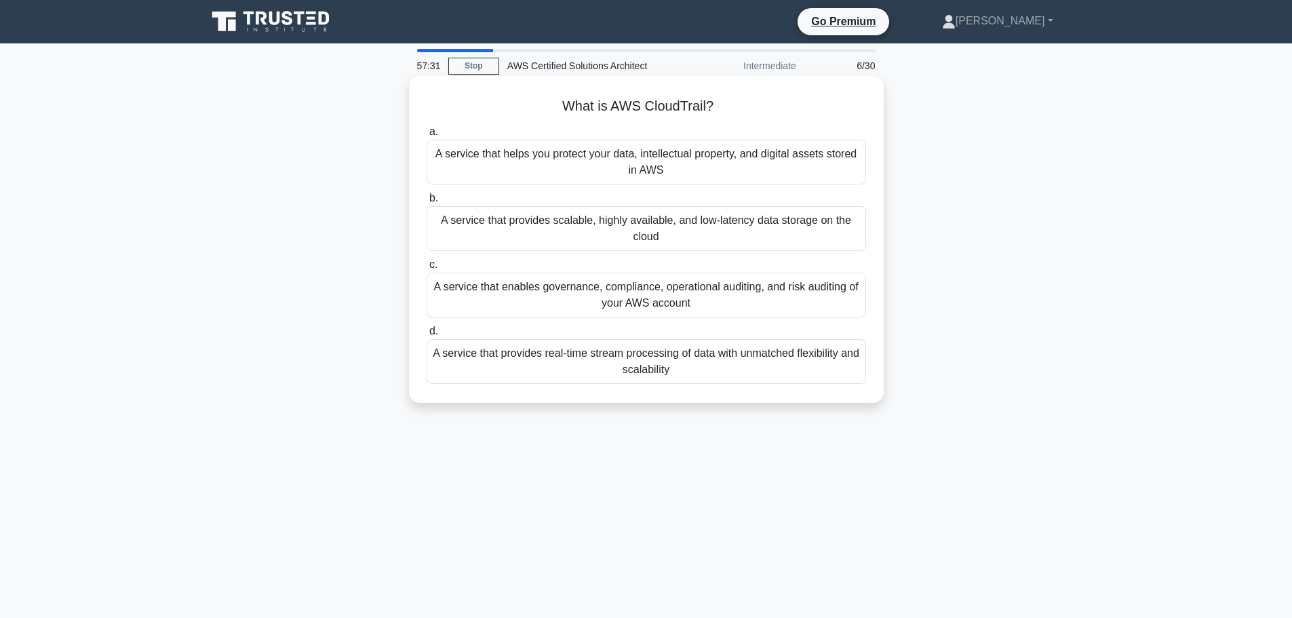
click at [657, 297] on div "A service that enables governance, compliance, operational auditing, and risk a…" at bounding box center [647, 295] width 440 height 45
click at [427, 269] on input "c. A service that enables governance, compliance, operational auditing, and ris…" at bounding box center [427, 265] width 0 height 9
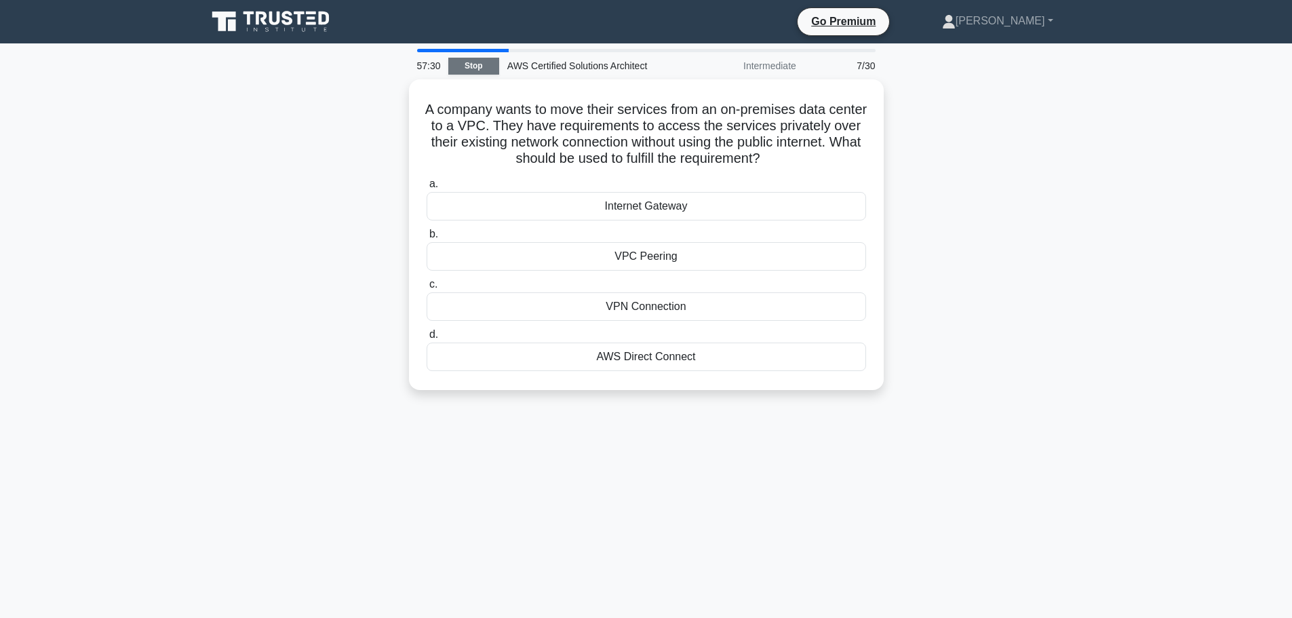
click at [482, 67] on link "Stop" at bounding box center [473, 66] width 51 height 17
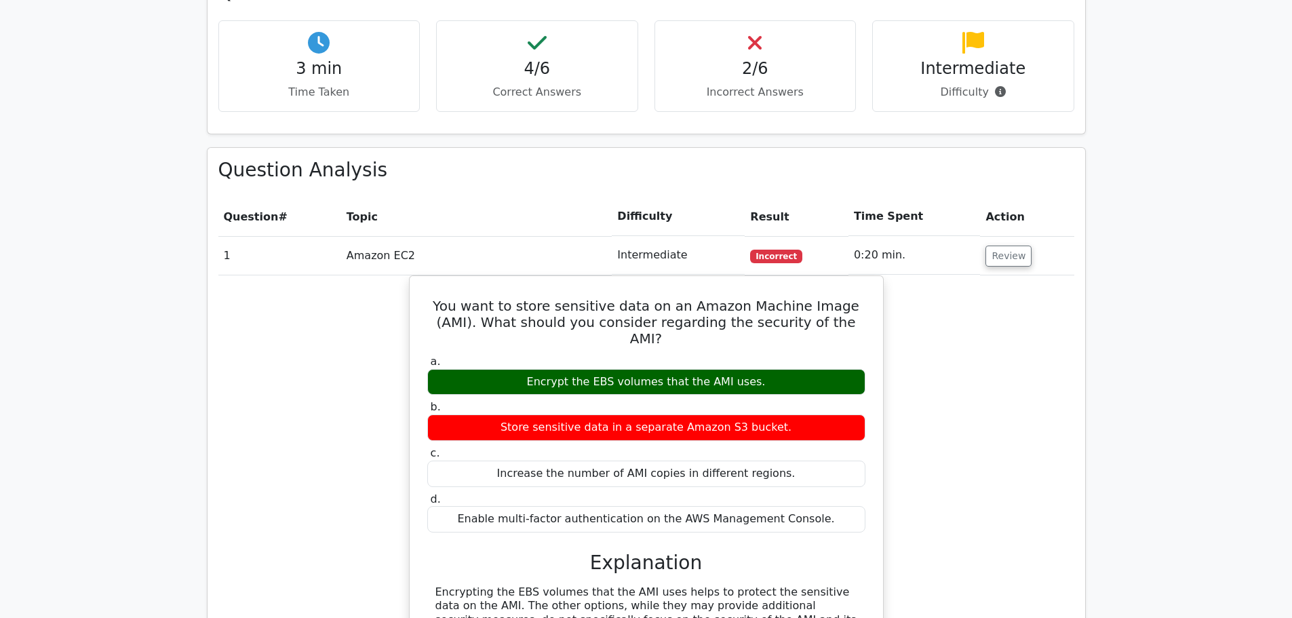
scroll to position [1086, 0]
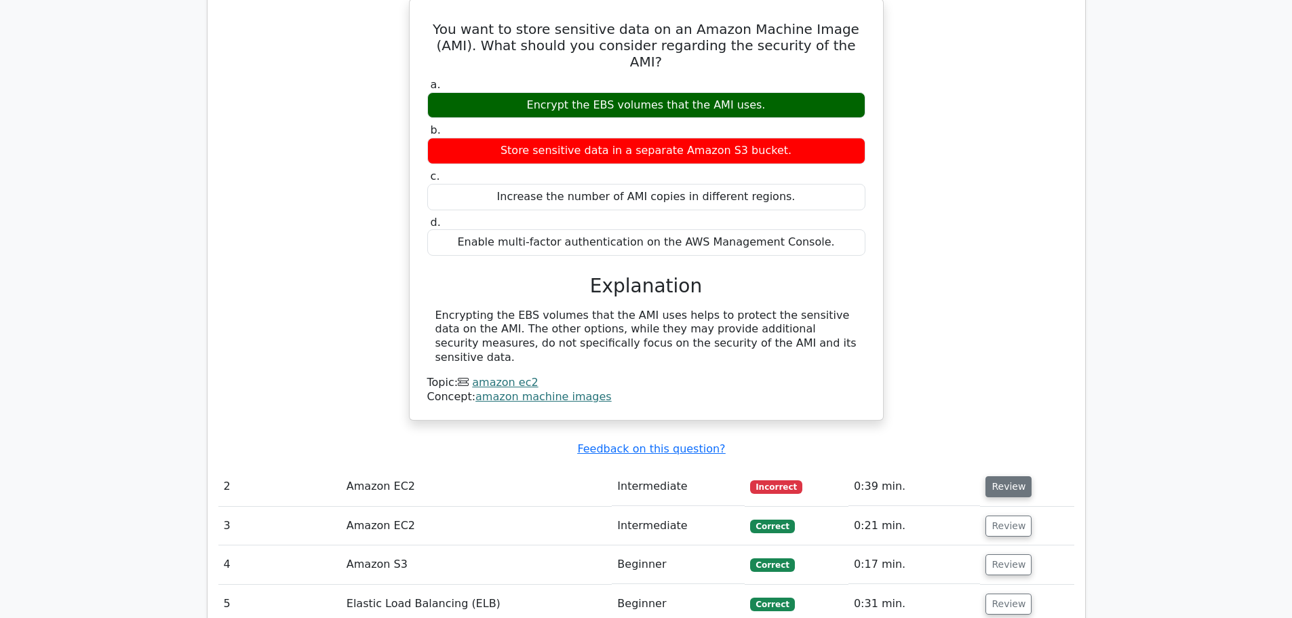
click at [1010, 476] on button "Review" at bounding box center [1009, 486] width 46 height 21
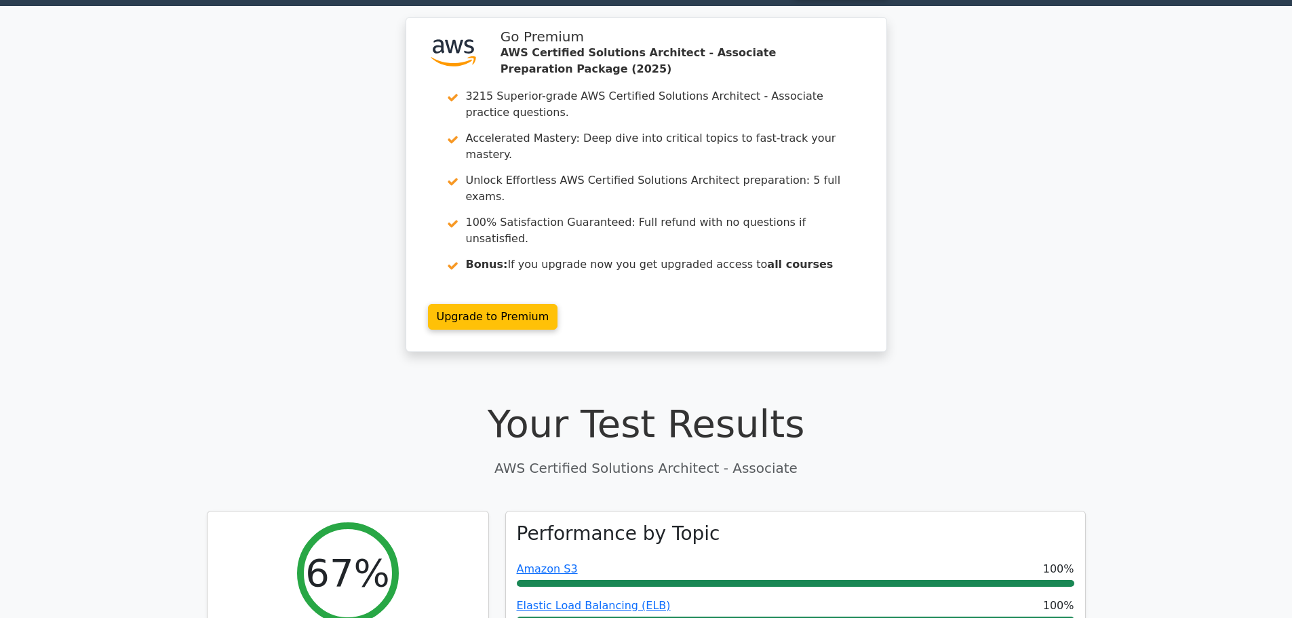
scroll to position [0, 0]
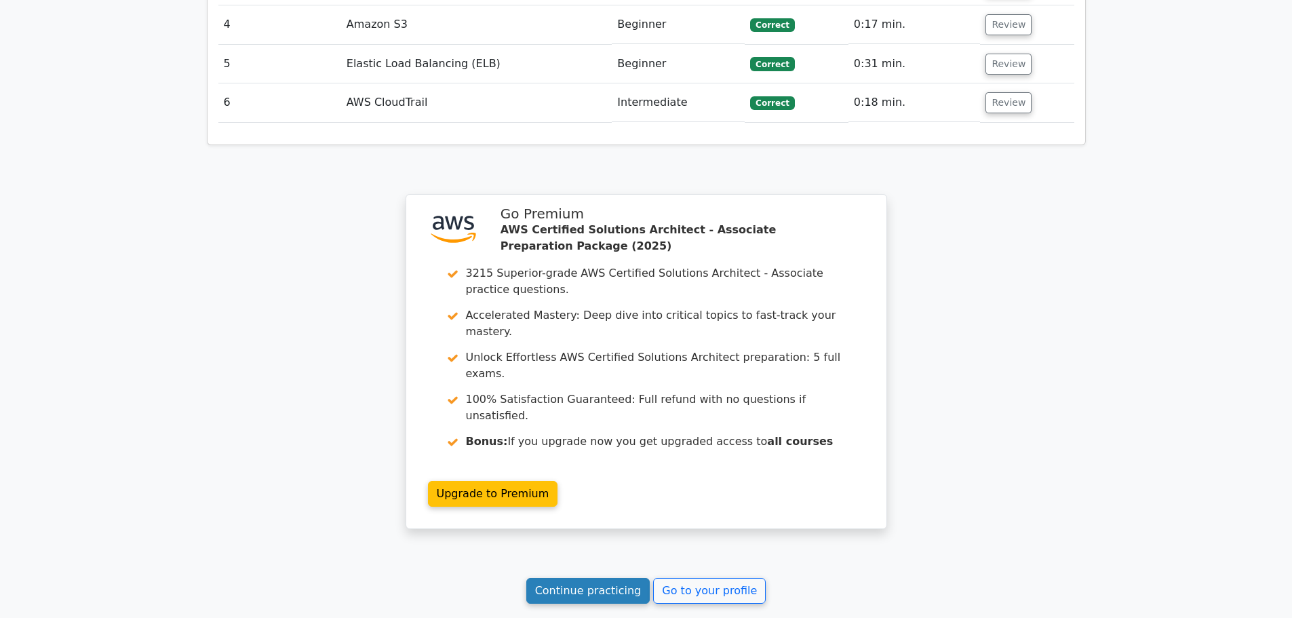
click at [595, 578] on link "Continue practicing" at bounding box center [588, 591] width 124 height 26
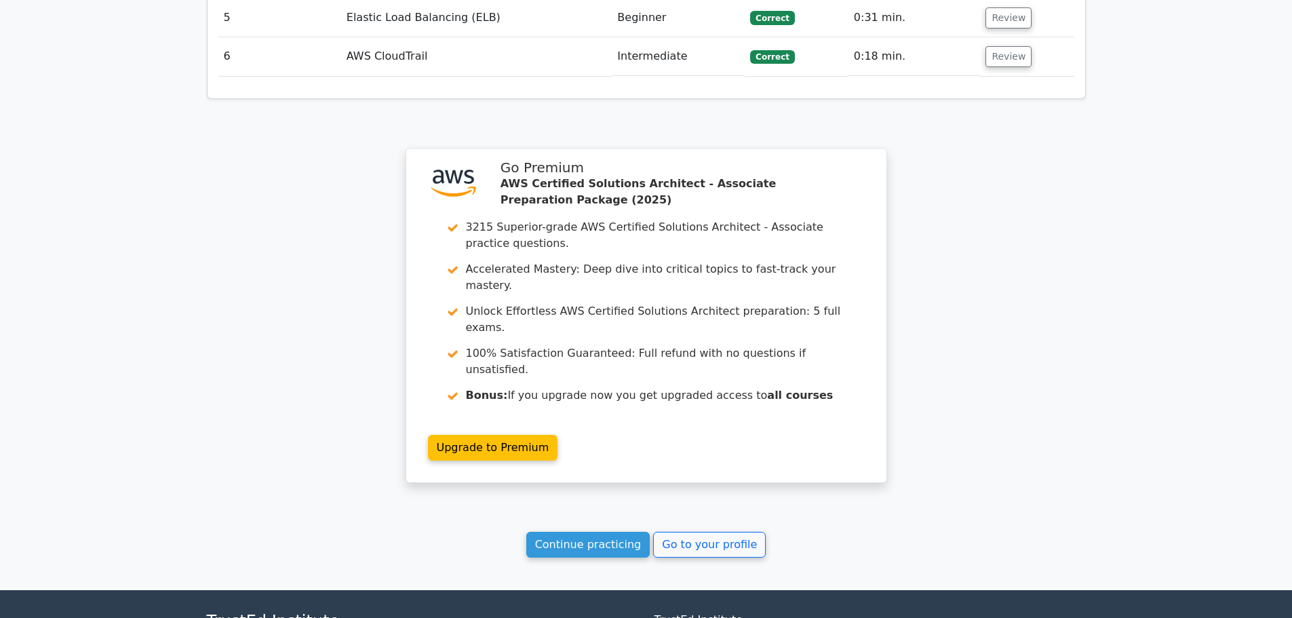
scroll to position [2218, 0]
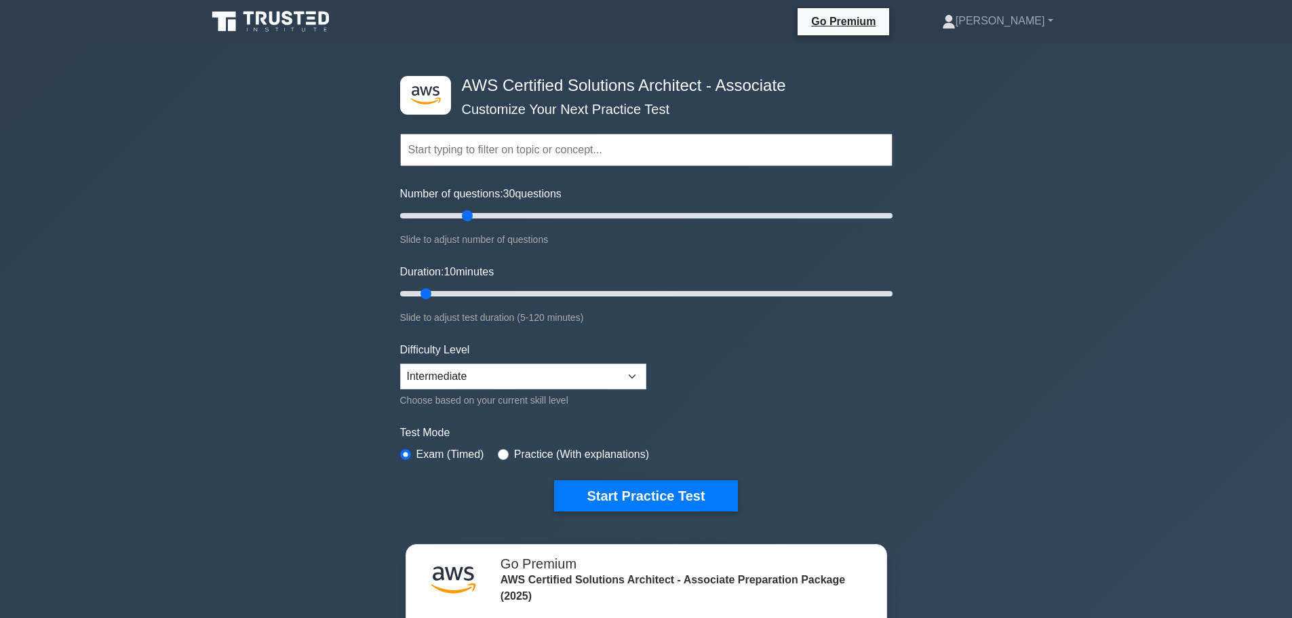
drag, startPoint x: 461, startPoint y: 218, endPoint x: 470, endPoint y: 218, distance: 9.5
type input "30"
click at [470, 218] on input "Number of questions: 30 questions" at bounding box center [646, 216] width 493 height 16
drag, startPoint x: 534, startPoint y: 286, endPoint x: 626, endPoint y: 291, distance: 92.4
type input "60"
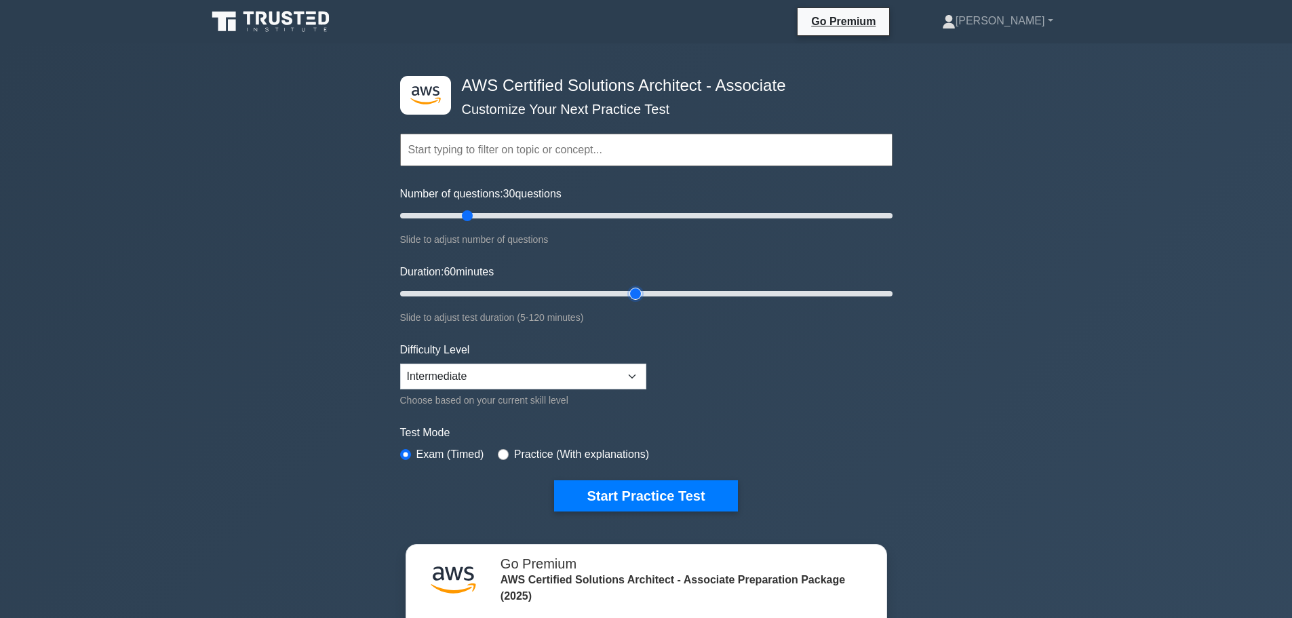
click at [626, 291] on input "Duration: 60 minutes" at bounding box center [646, 294] width 493 height 16
click at [627, 495] on button "Start Practice Test" at bounding box center [645, 495] width 183 height 31
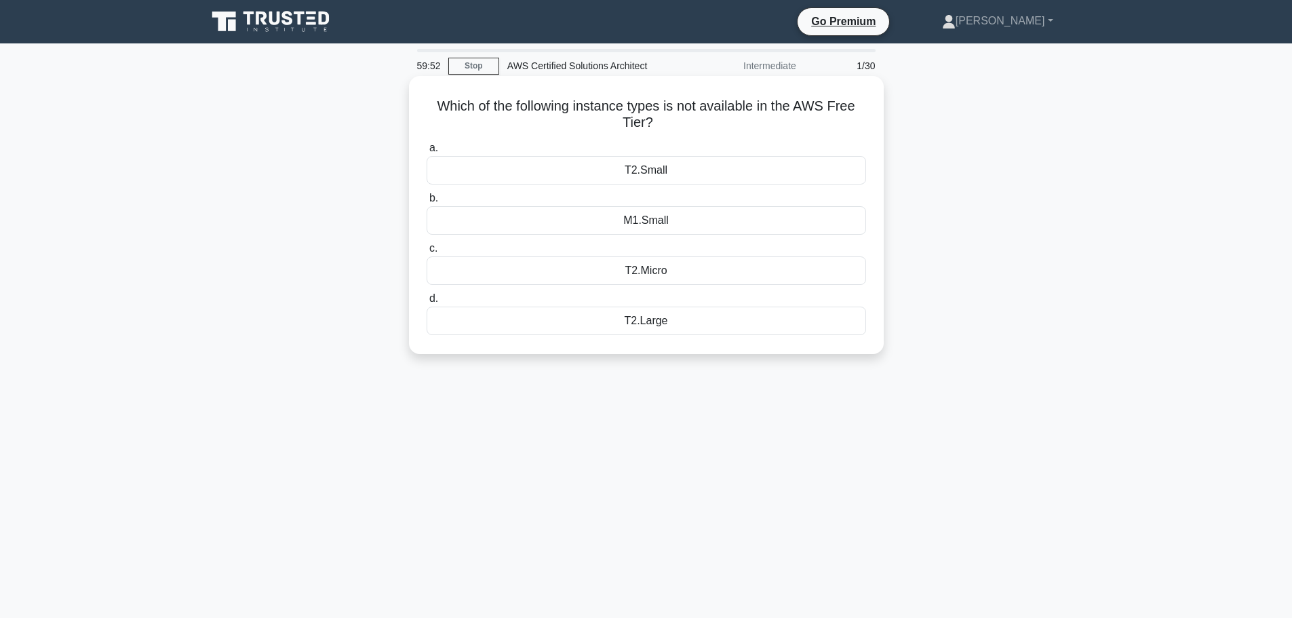
click at [654, 315] on div "T2.Large" at bounding box center [647, 321] width 440 height 28
click at [427, 303] on input "d. T2.Large" at bounding box center [427, 298] width 0 height 9
click at [651, 172] on div "16 TiB" at bounding box center [647, 170] width 440 height 28
click at [427, 153] on input "a. 16 TiB" at bounding box center [427, 148] width 0 height 9
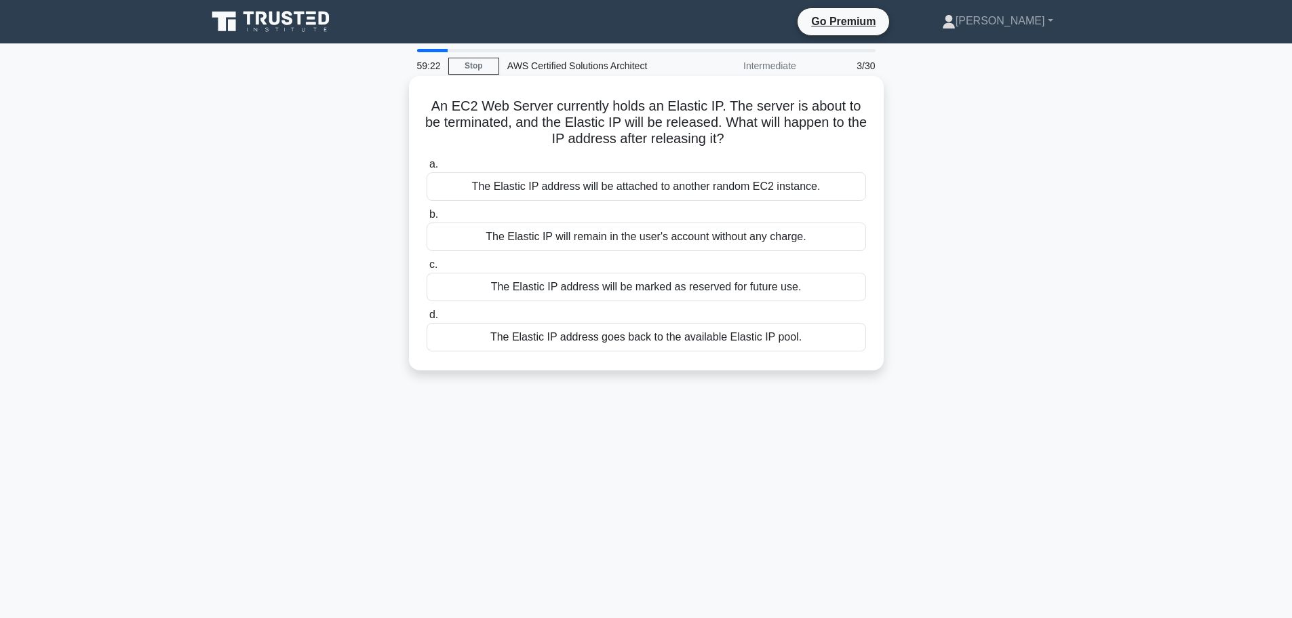
click at [685, 334] on div "The Elastic IP address goes back to the available Elastic IP pool." at bounding box center [647, 337] width 440 height 28
click at [427, 320] on input "d. The Elastic IP address goes back to the available Elastic IP pool." at bounding box center [427, 315] width 0 height 9
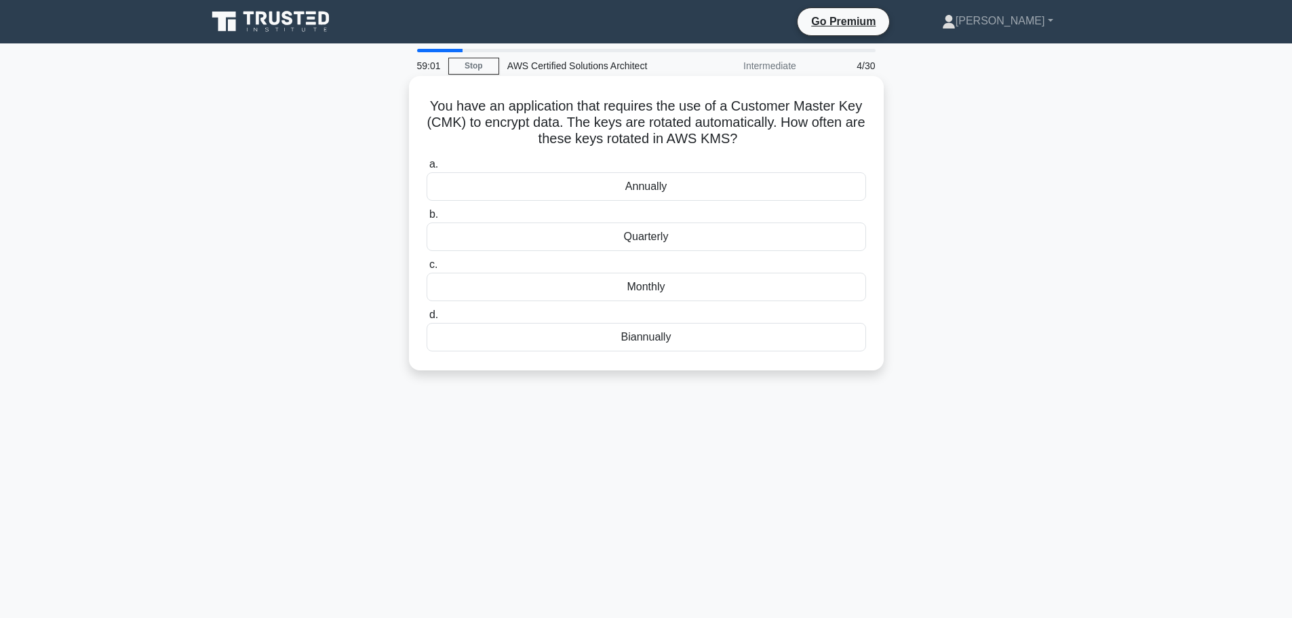
click at [647, 186] on div "Annually" at bounding box center [647, 186] width 440 height 28
click at [427, 169] on input "a. Annually" at bounding box center [427, 164] width 0 height 9
click at [598, 188] on div "/28" at bounding box center [647, 186] width 440 height 28
click at [427, 169] on input "a. /28" at bounding box center [427, 164] width 0 height 9
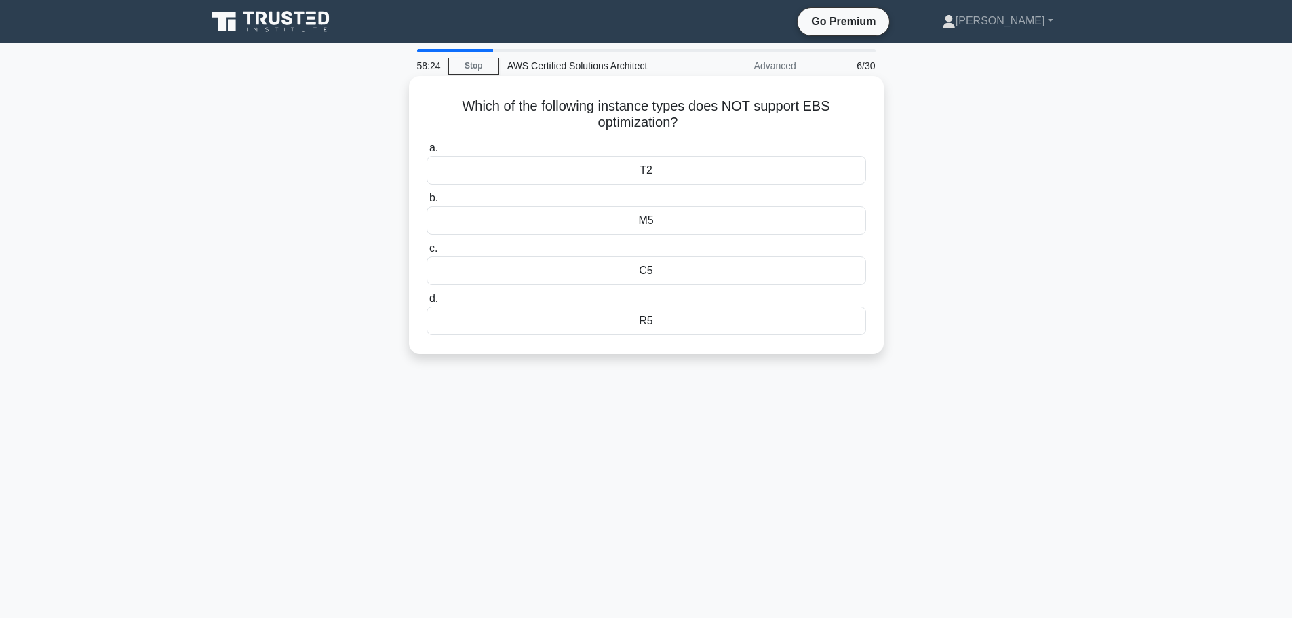
click at [549, 270] on div "C5" at bounding box center [647, 270] width 440 height 28
click at [427, 253] on input "c. C5" at bounding box center [427, 248] width 0 height 9
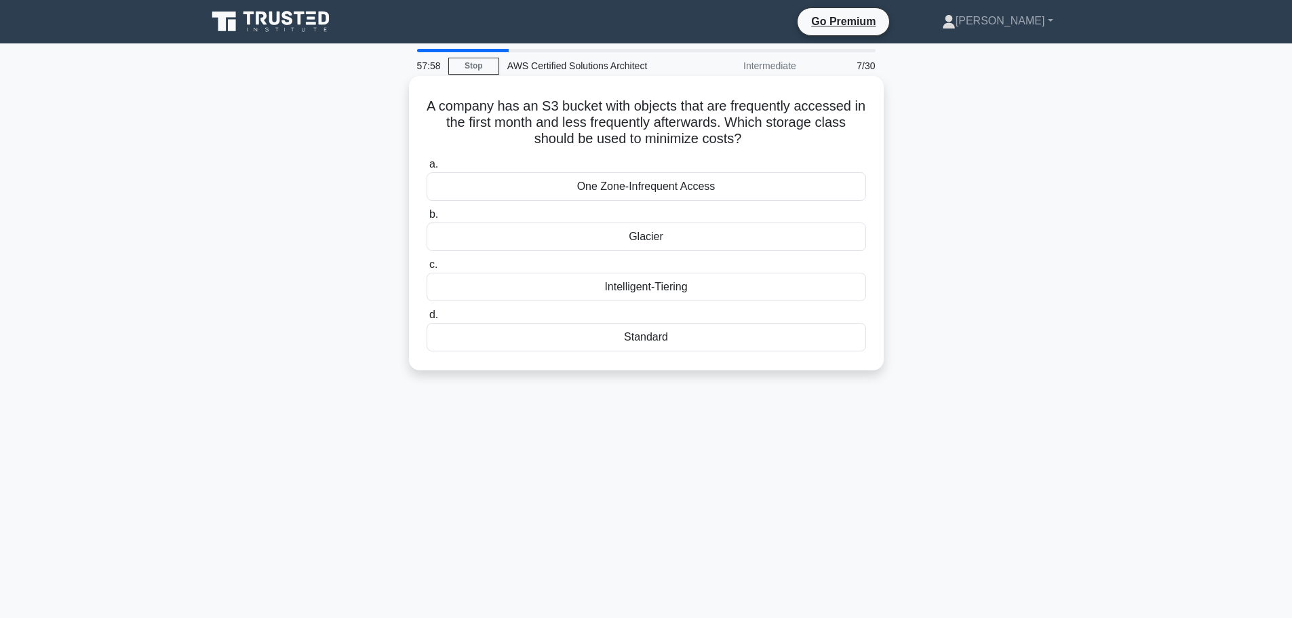
click at [659, 286] on div "Intelligent-Tiering" at bounding box center [647, 287] width 440 height 28
click at [427, 269] on input "c. Intelligent-Tiering" at bounding box center [427, 265] width 0 height 9
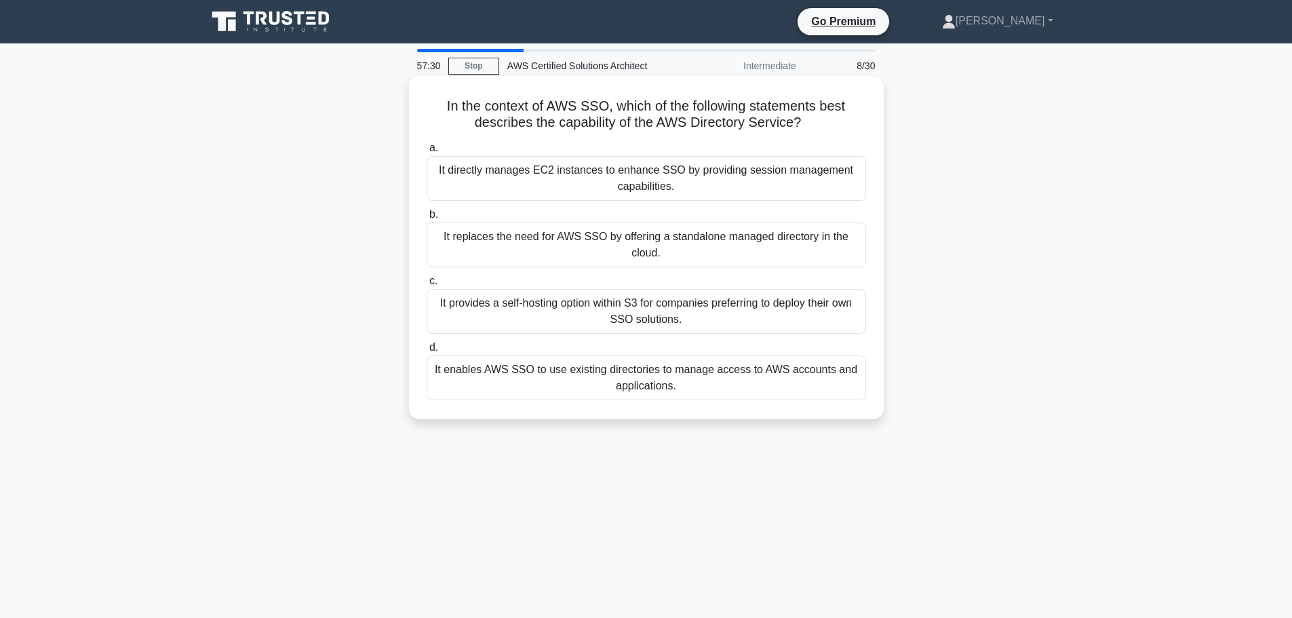
click at [667, 386] on div "It enables AWS SSO to use existing directories to manage access to AWS accounts…" at bounding box center [647, 378] width 440 height 45
click at [427, 352] on input "d. It enables AWS SSO to use existing directories to manage access to AWS accou…" at bounding box center [427, 347] width 0 height 9
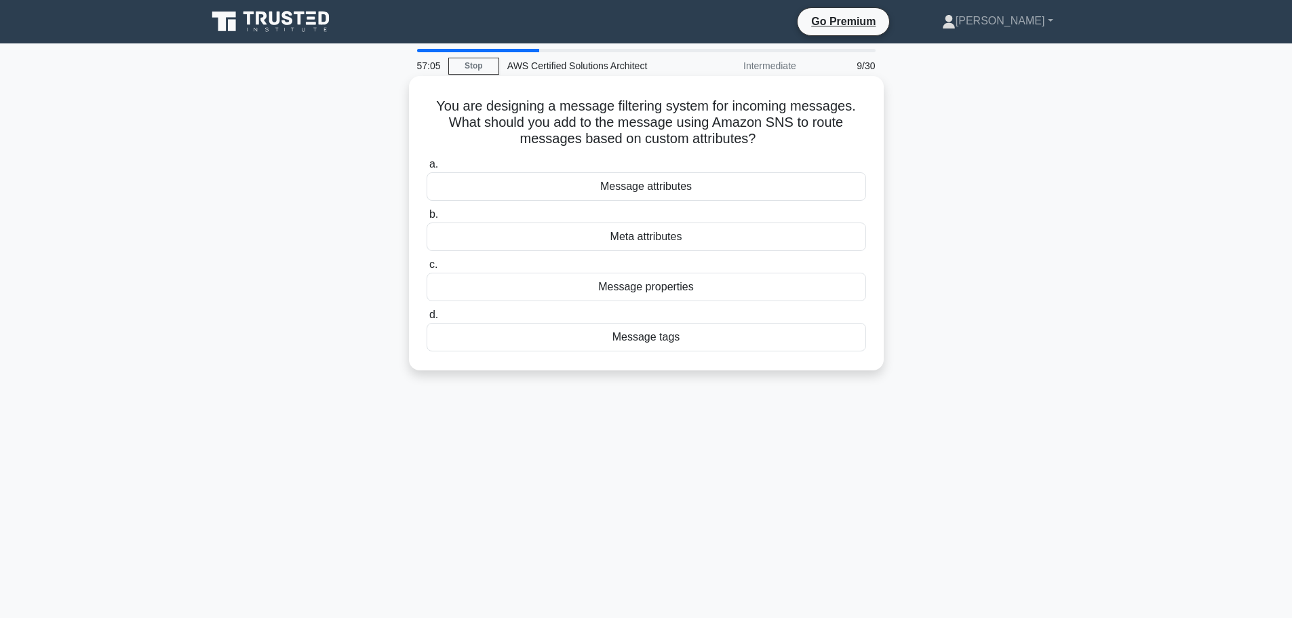
click at [631, 193] on div "Message attributes" at bounding box center [647, 186] width 440 height 28
click at [427, 169] on input "a. Message attributes" at bounding box center [427, 164] width 0 height 9
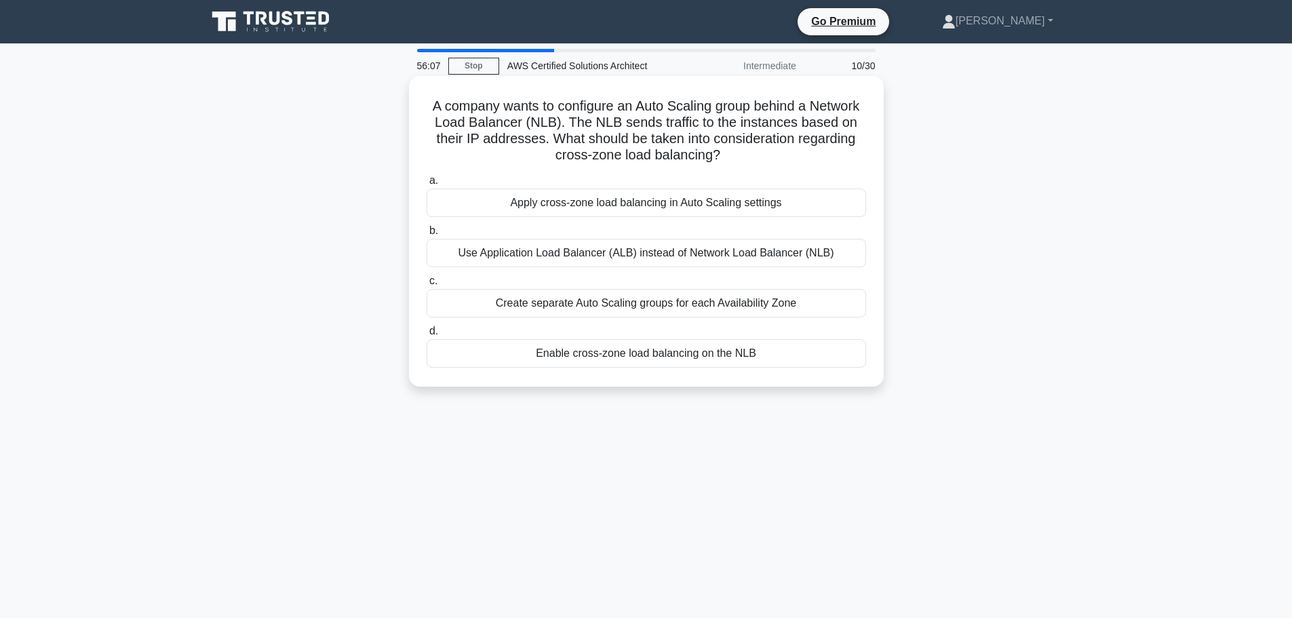
click at [648, 302] on div "Create separate Auto Scaling groups for each Availability Zone" at bounding box center [647, 303] width 440 height 28
click at [427, 286] on input "c. Create separate Auto Scaling groups for each Availability Zone" at bounding box center [427, 281] width 0 height 9
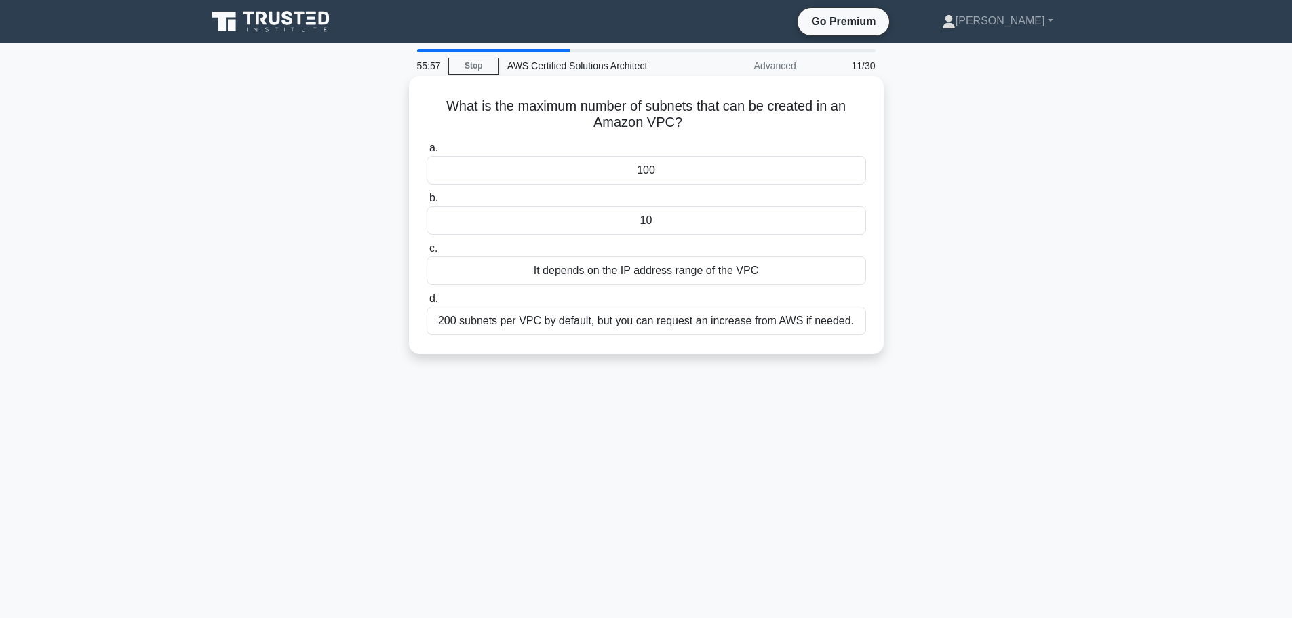
click at [641, 322] on div "200 subnets per VPC by default, but you can request an increase from AWS if nee…" at bounding box center [647, 321] width 440 height 28
click at [427, 303] on input "d. 200 subnets per VPC by default, but you can request an increase from AWS if …" at bounding box center [427, 298] width 0 height 9
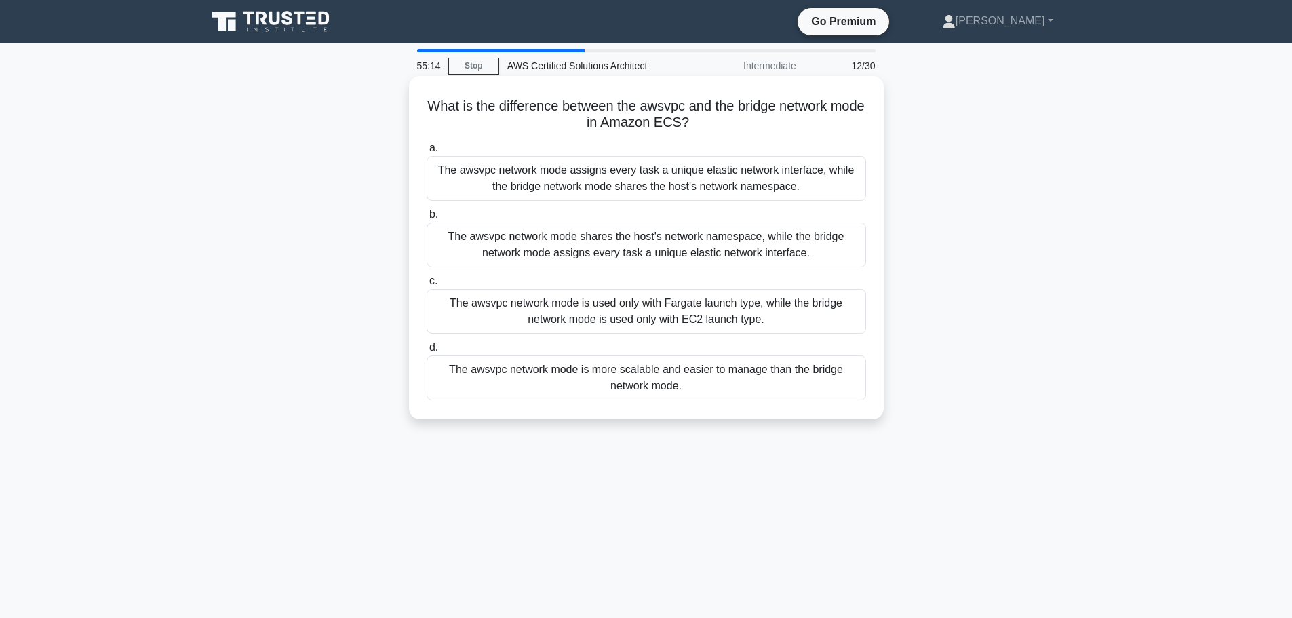
click at [641, 379] on div "The awsvpc network mode is more scalable and easier to manage than the bridge n…" at bounding box center [647, 378] width 440 height 45
click at [427, 352] on input "d. The awsvpc network mode is more scalable and easier to manage than the bridg…" at bounding box center [427, 347] width 0 height 9
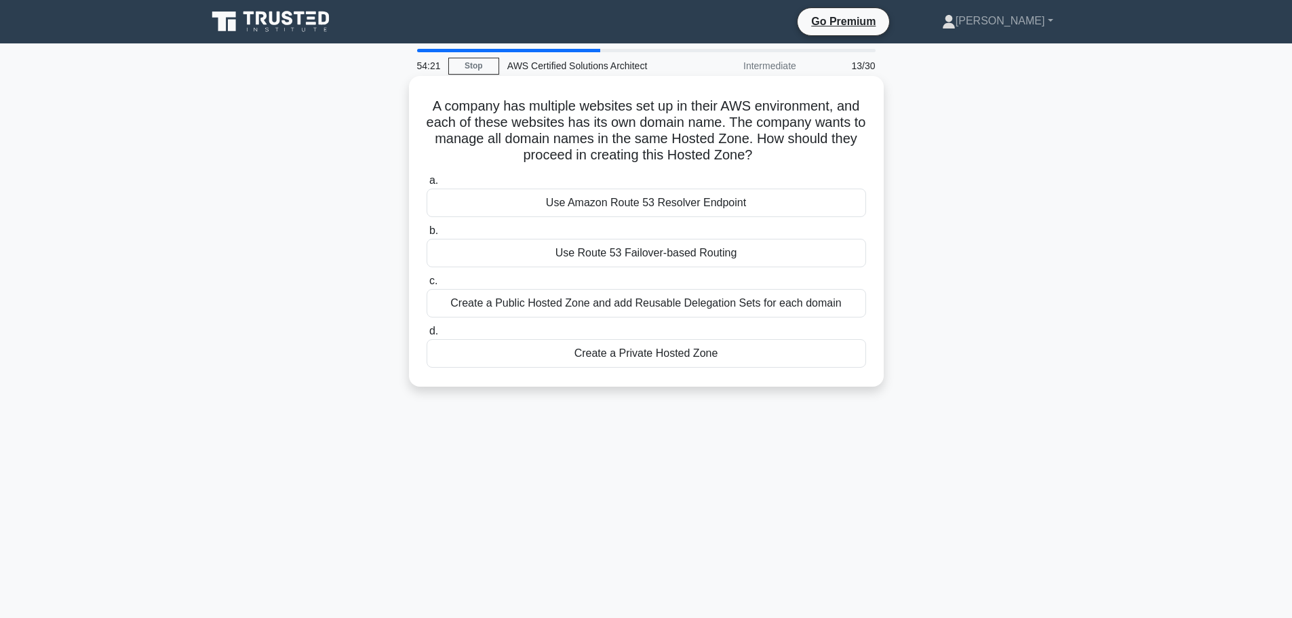
click at [719, 202] on div "Use Amazon Route 53 Resolver Endpoint" at bounding box center [647, 203] width 440 height 28
click at [427, 185] on input "a. Use Amazon Route 53 Resolver Endpoint" at bounding box center [427, 180] width 0 height 9
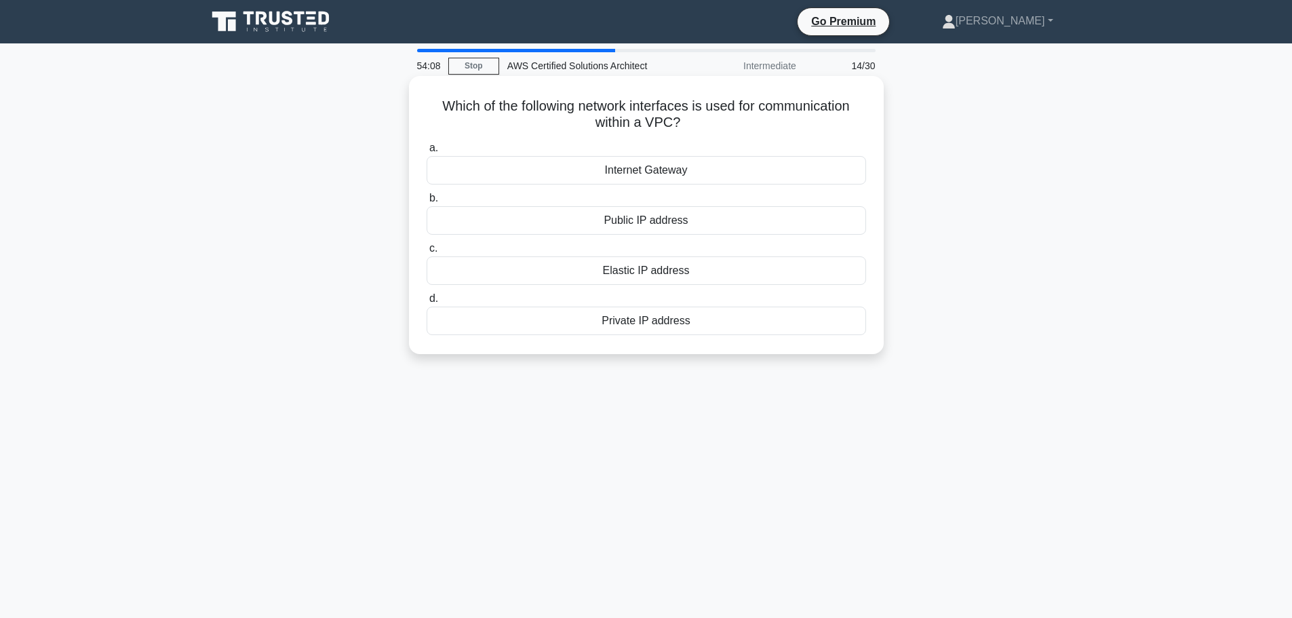
click at [690, 322] on div "Private IP address" at bounding box center [647, 321] width 440 height 28
click at [427, 303] on input "d. Private IP address" at bounding box center [427, 298] width 0 height 9
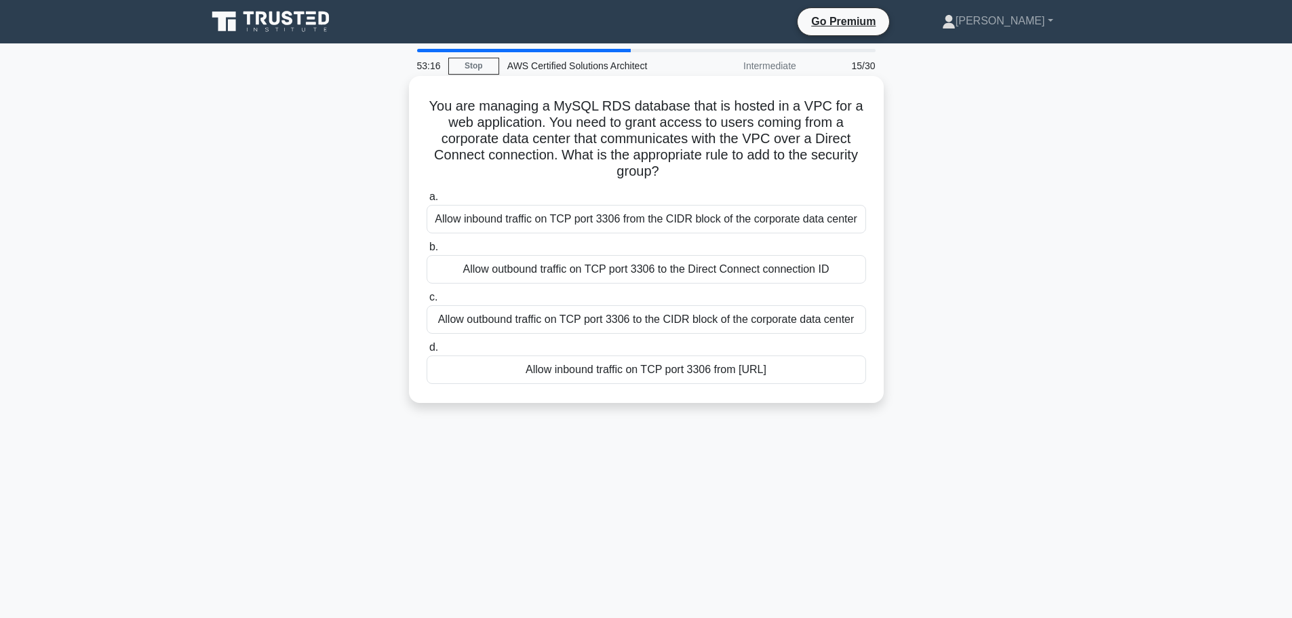
click at [590, 277] on div "Allow outbound traffic on TCP port 3306 to the Direct Connect connection ID" at bounding box center [647, 269] width 440 height 28
click at [427, 252] on input "b. Allow outbound traffic on TCP port 3306 to the Direct Connect connection ID" at bounding box center [427, 247] width 0 height 9
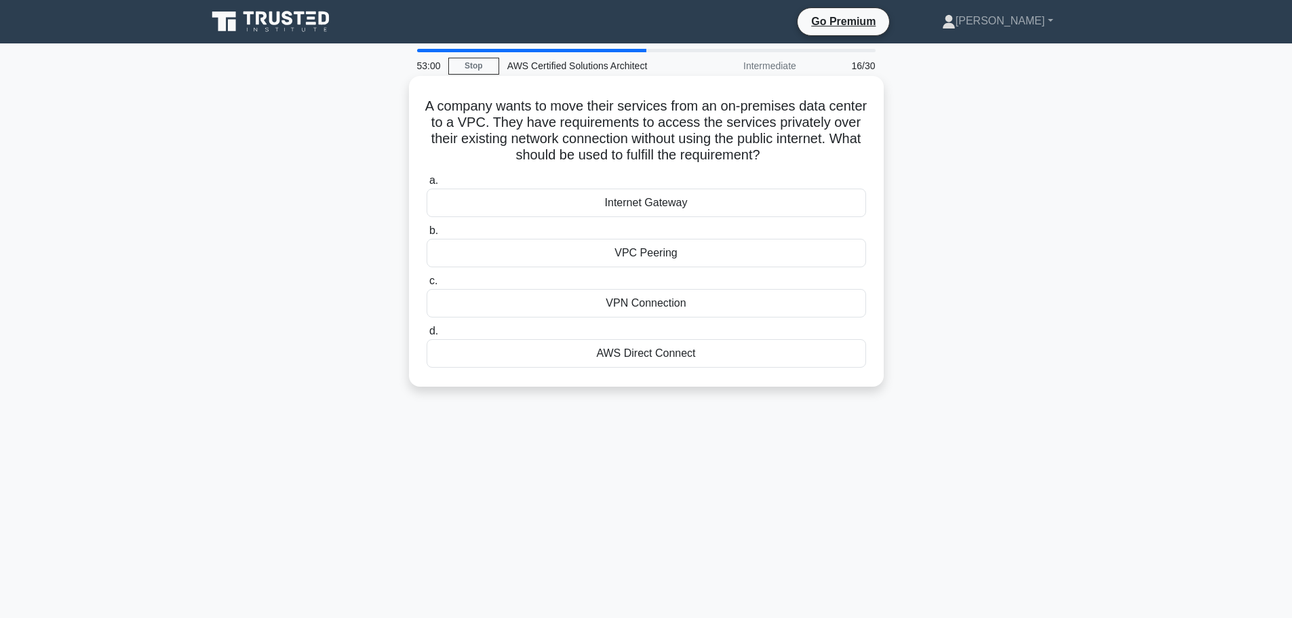
click at [673, 305] on div "VPN Connection" at bounding box center [647, 303] width 440 height 28
click at [427, 286] on input "c. VPN Connection" at bounding box center [427, 281] width 0 height 9
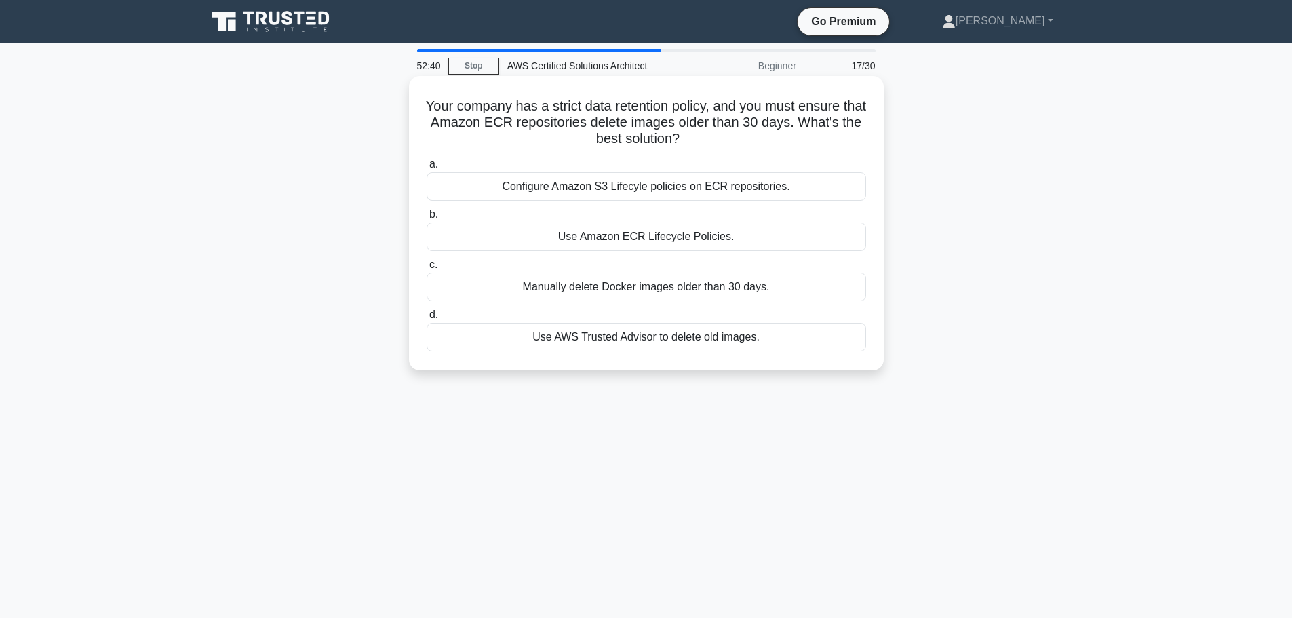
click at [712, 238] on div "Use Amazon ECR Lifecycle Policies." at bounding box center [647, 237] width 440 height 28
click at [427, 219] on input "b. Use Amazon ECR Lifecycle Policies." at bounding box center [427, 214] width 0 height 9
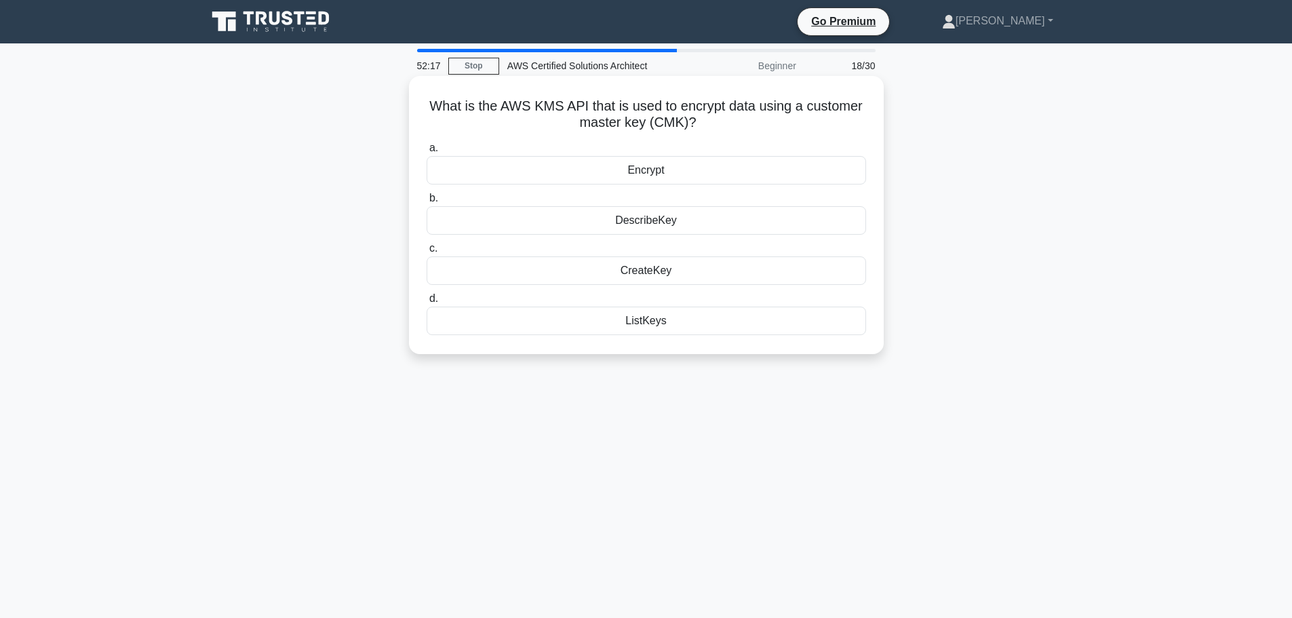
click at [700, 172] on div "Encrypt" at bounding box center [647, 170] width 440 height 28
click at [427, 153] on input "a. Encrypt" at bounding box center [427, 148] width 0 height 9
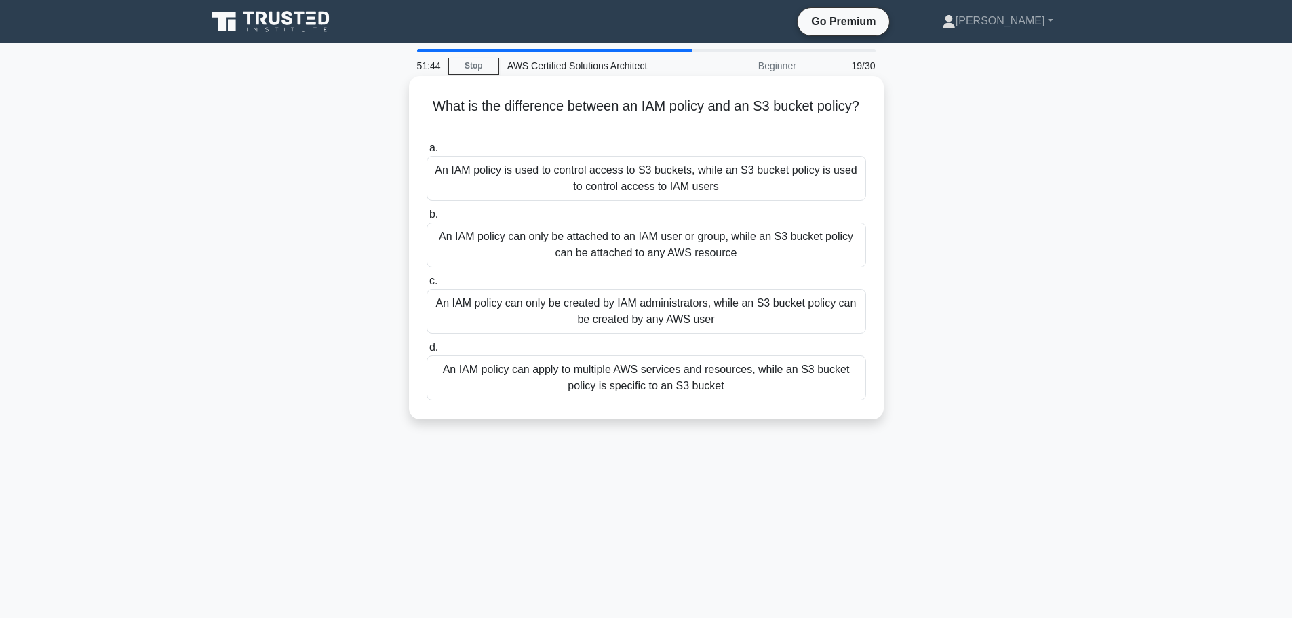
click at [689, 381] on div "An IAM policy can apply to multiple AWS services and resources, while an S3 buc…" at bounding box center [647, 378] width 440 height 45
click at [427, 352] on input "d. An IAM policy can apply to multiple AWS services and resources, while an S3 …" at bounding box center [427, 347] width 0 height 9
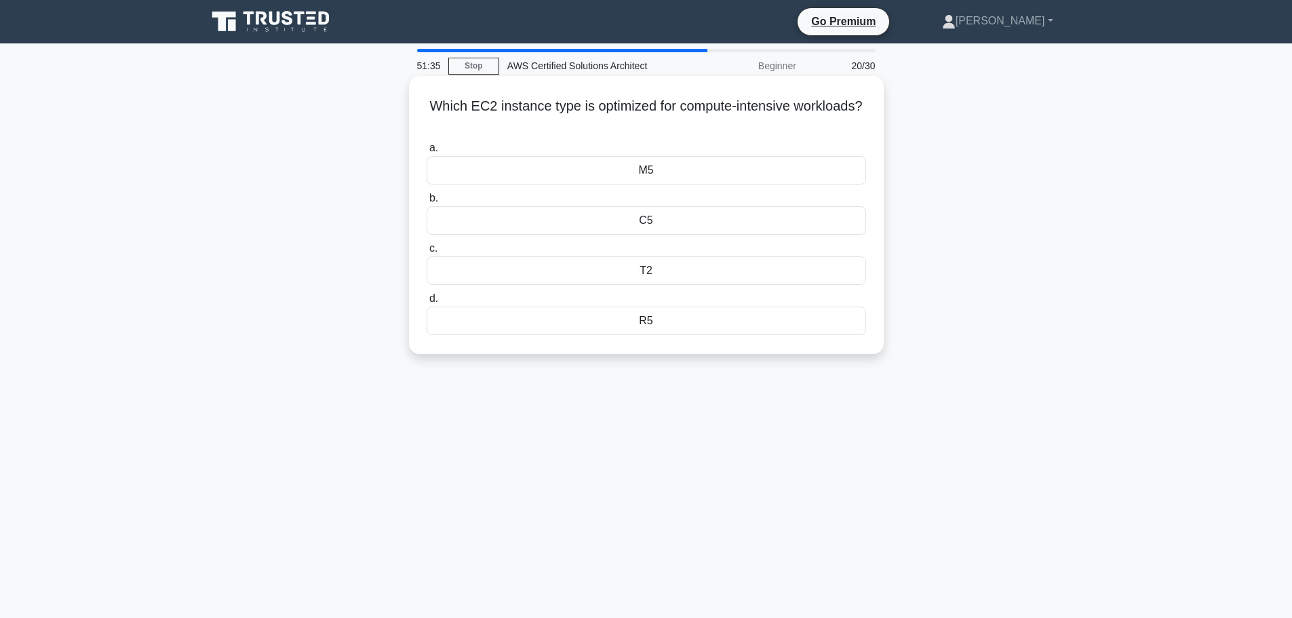
click at [645, 222] on div "C5" at bounding box center [647, 220] width 440 height 28
click at [427, 203] on input "b. C5" at bounding box center [427, 198] width 0 height 9
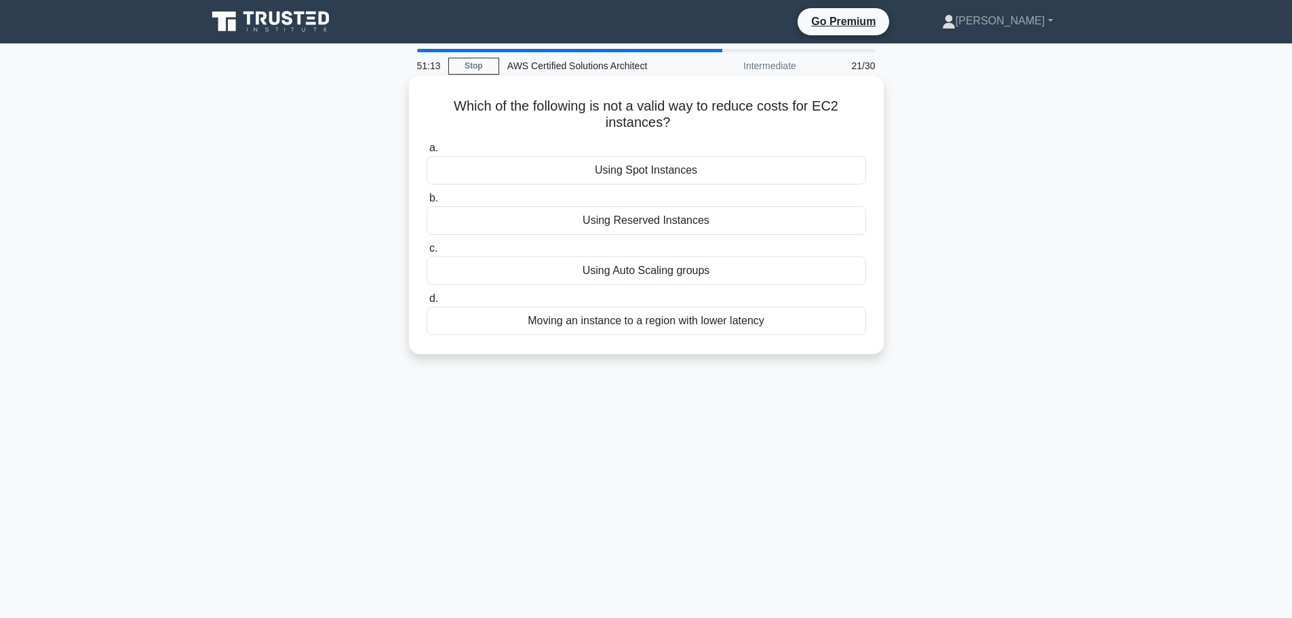
click at [700, 324] on div "Moving an instance to a region with lower latency" at bounding box center [647, 321] width 440 height 28
click at [427, 303] on input "d. Moving an instance to a region with lower latency" at bounding box center [427, 298] width 0 height 9
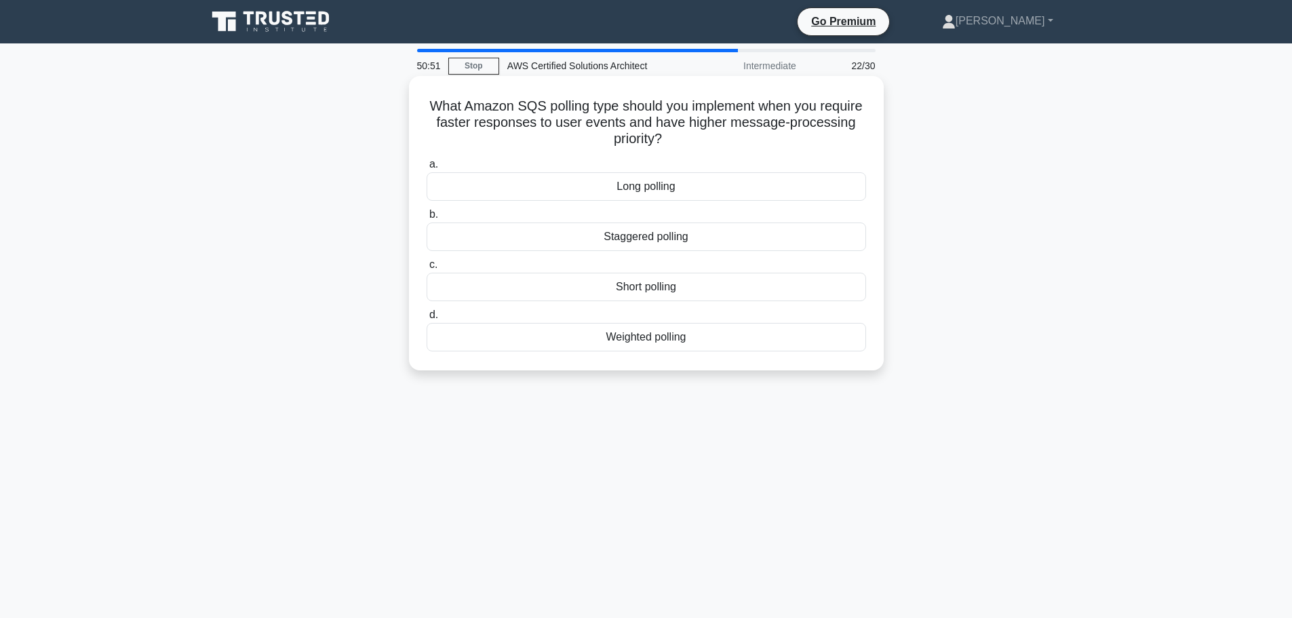
click at [716, 283] on div "Short polling" at bounding box center [647, 287] width 440 height 28
click at [427, 269] on input "c. Short polling" at bounding box center [427, 265] width 0 height 9
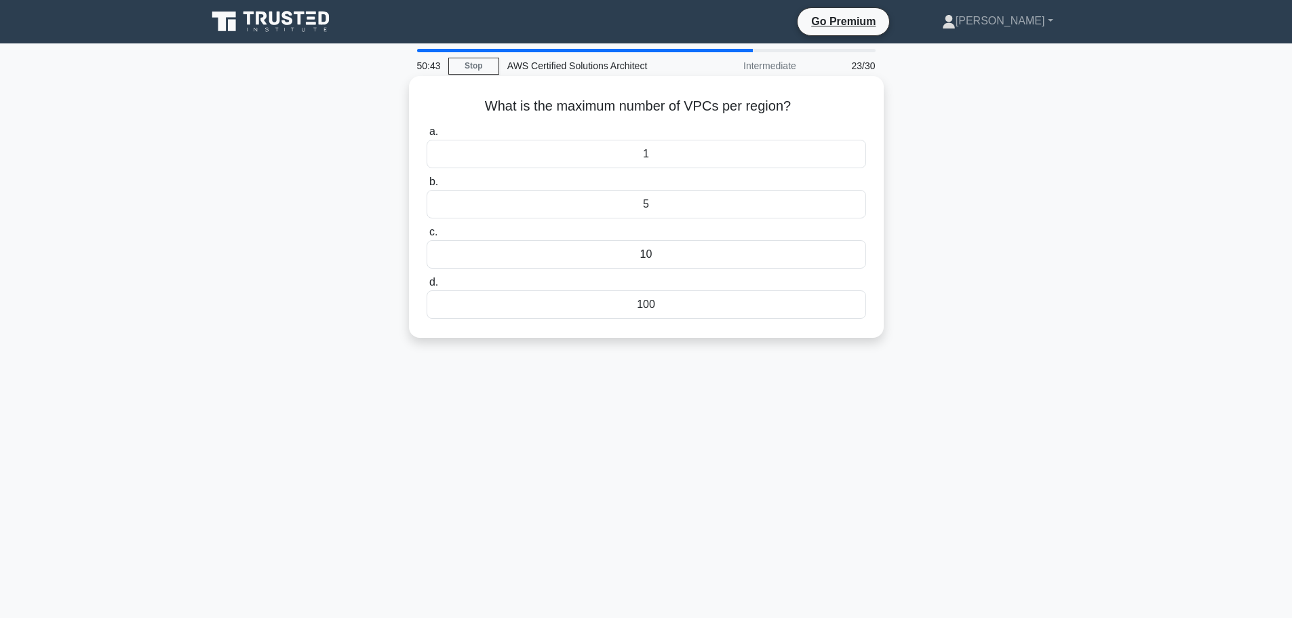
click at [699, 254] on div "10" at bounding box center [647, 254] width 440 height 28
click at [427, 237] on input "c. 10" at bounding box center [427, 232] width 0 height 9
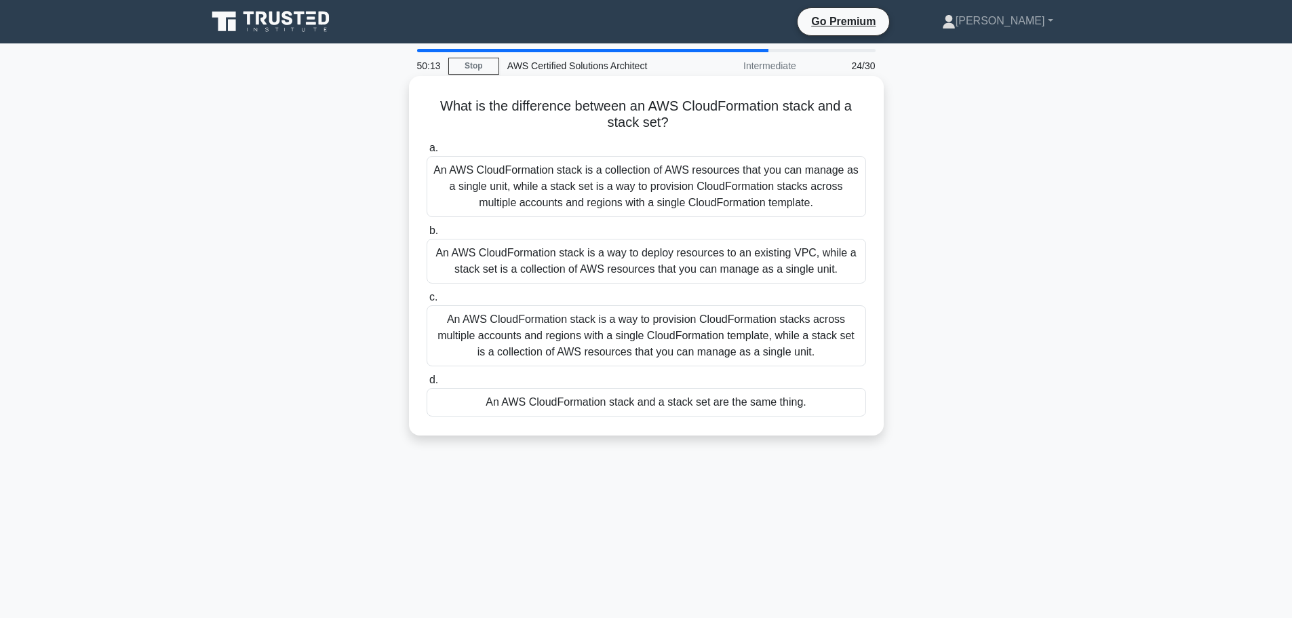
click at [679, 347] on div "An AWS CloudFormation stack is a way to provision CloudFormation stacks across …" at bounding box center [647, 335] width 440 height 61
click at [427, 302] on input "c. An AWS CloudFormation stack is a way to provision CloudFormation stacks acro…" at bounding box center [427, 297] width 0 height 9
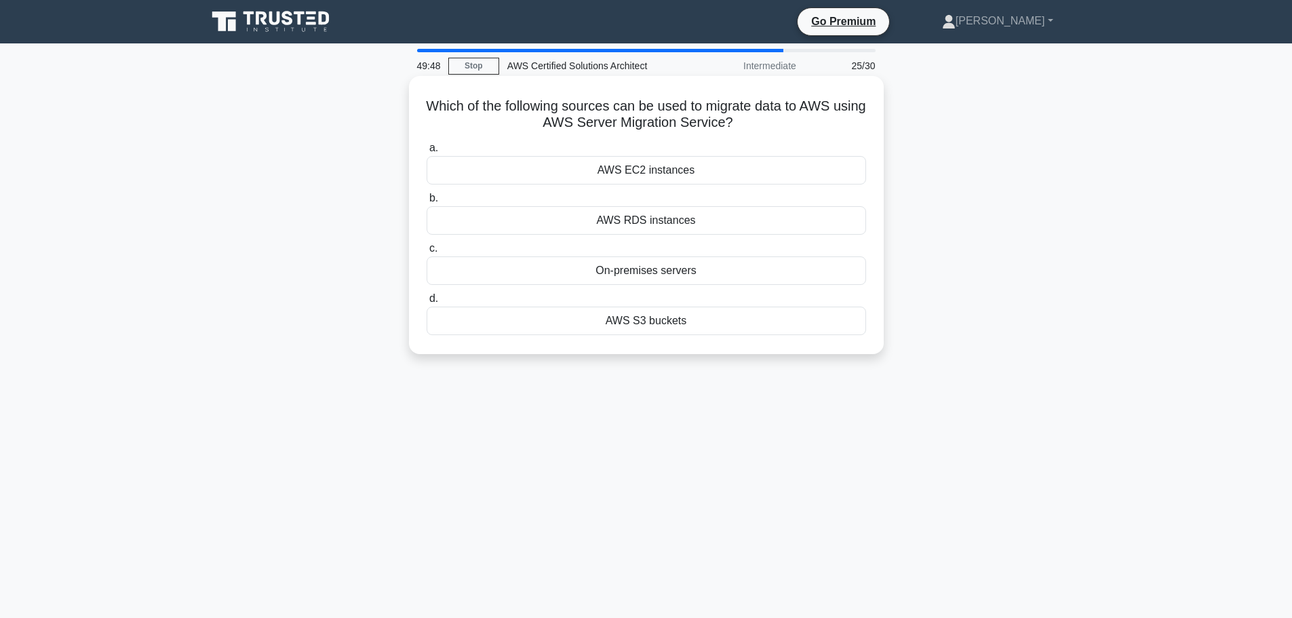
click at [775, 221] on div "AWS RDS instances" at bounding box center [647, 220] width 440 height 28
click at [427, 203] on input "b. AWS RDS instances" at bounding box center [427, 198] width 0 height 9
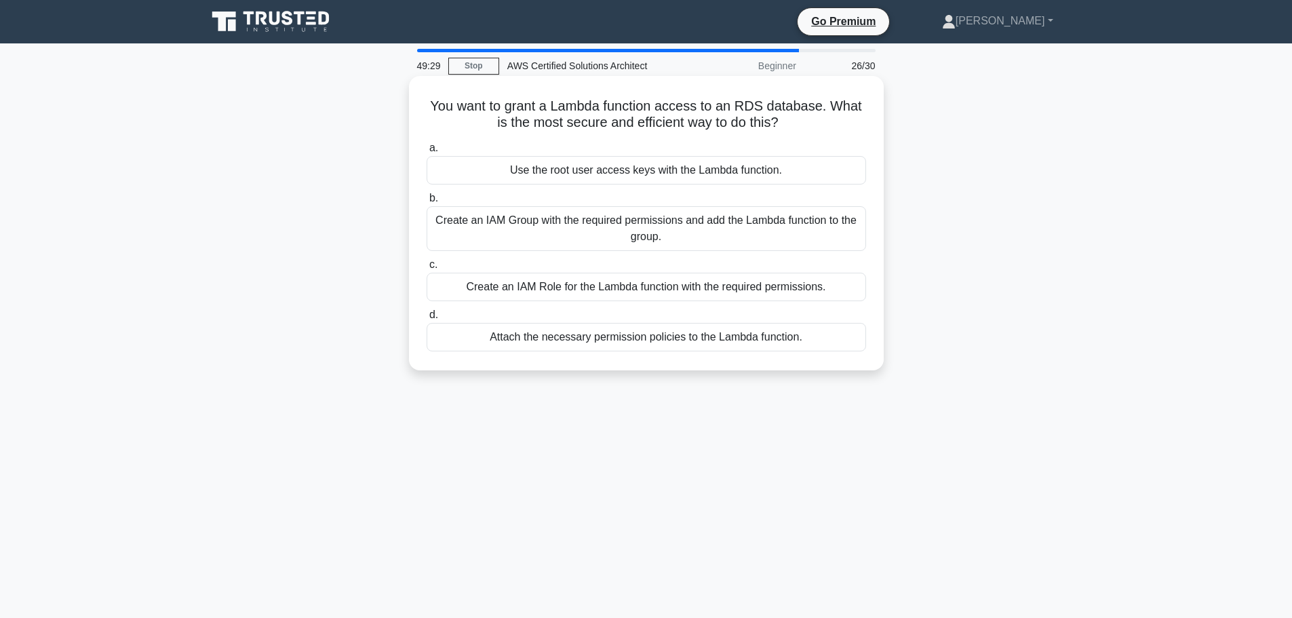
click at [777, 286] on div "Create an IAM Role for the Lambda function with the required permissions." at bounding box center [647, 287] width 440 height 28
click at [427, 269] on input "c. Create an IAM Role for the Lambda function with the required permissions." at bounding box center [427, 265] width 0 height 9
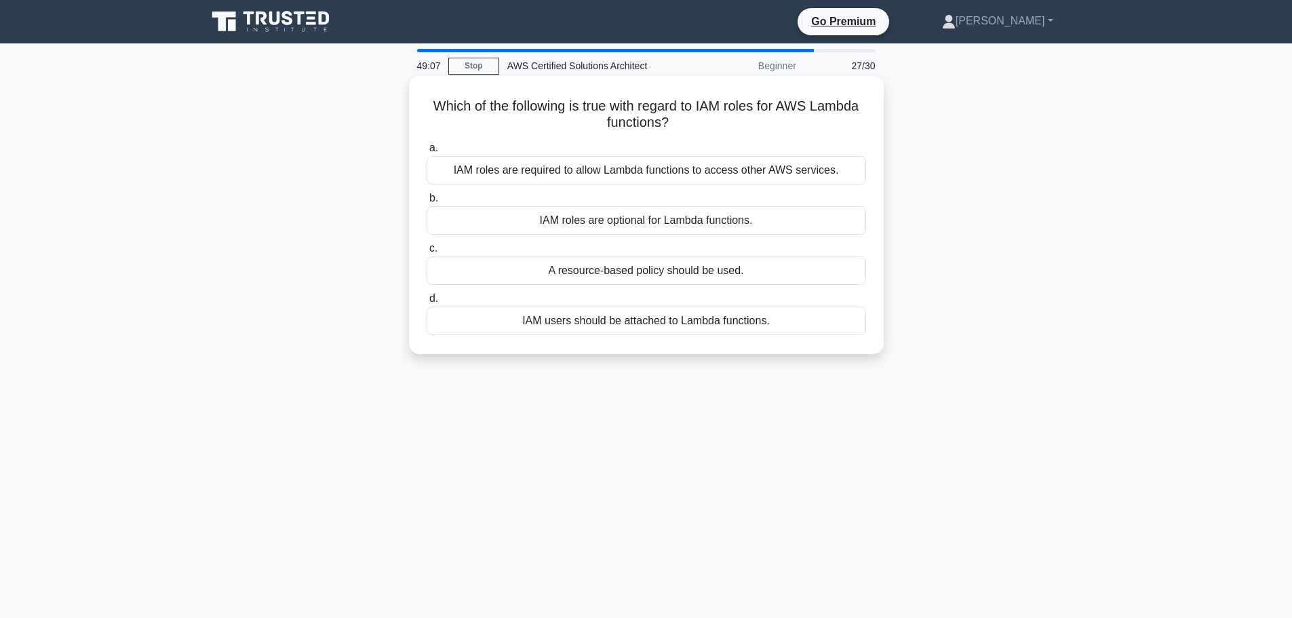
click at [720, 171] on div "IAM roles are required to allow Lambda functions to access other AWS services." at bounding box center [647, 170] width 440 height 28
click at [427, 153] on input "a. IAM roles are required to allow Lambda functions to access other AWS service…" at bounding box center [427, 148] width 0 height 9
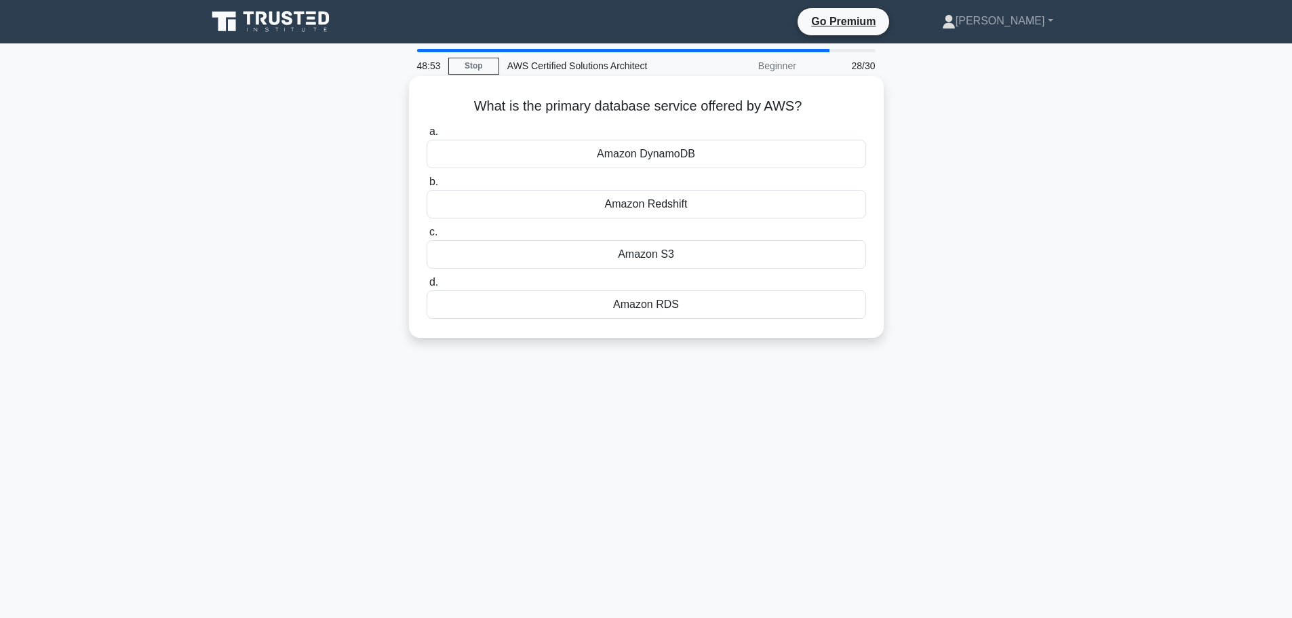
click at [705, 154] on div "Amazon DynamoDB" at bounding box center [647, 154] width 440 height 28
click at [427, 136] on input "a. Amazon DynamoDB" at bounding box center [427, 132] width 0 height 9
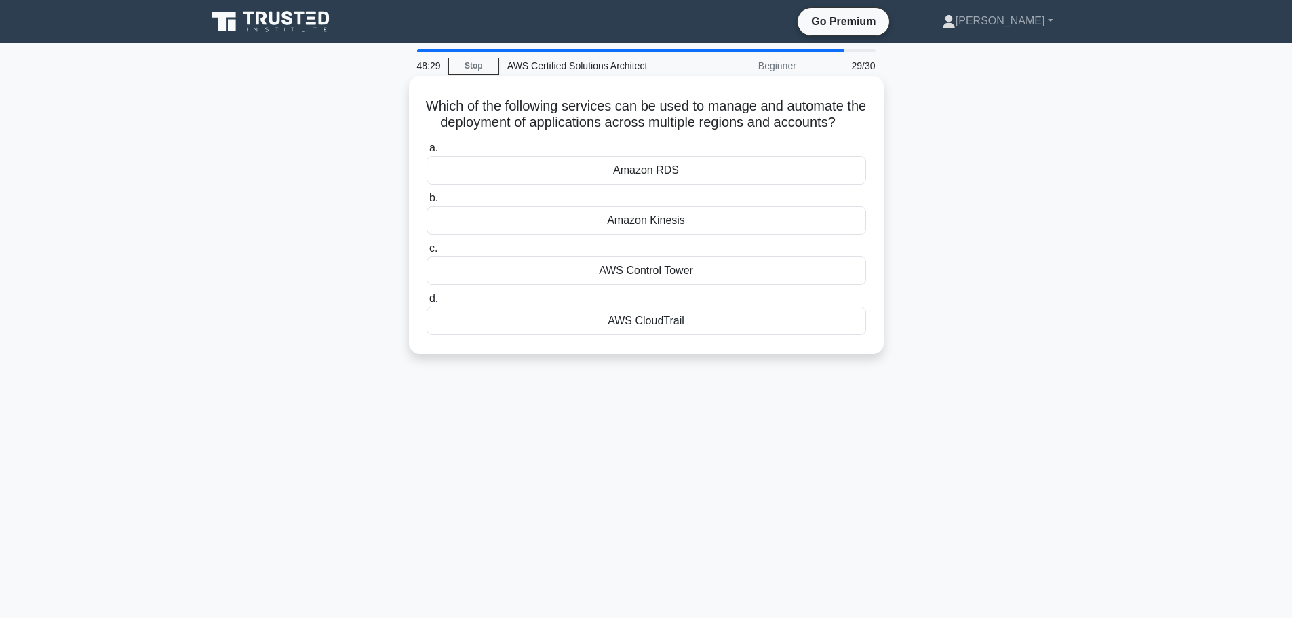
click at [744, 285] on div "AWS Control Tower" at bounding box center [647, 270] width 440 height 28
click at [427, 253] on input "c. AWS Control Tower" at bounding box center [427, 248] width 0 height 9
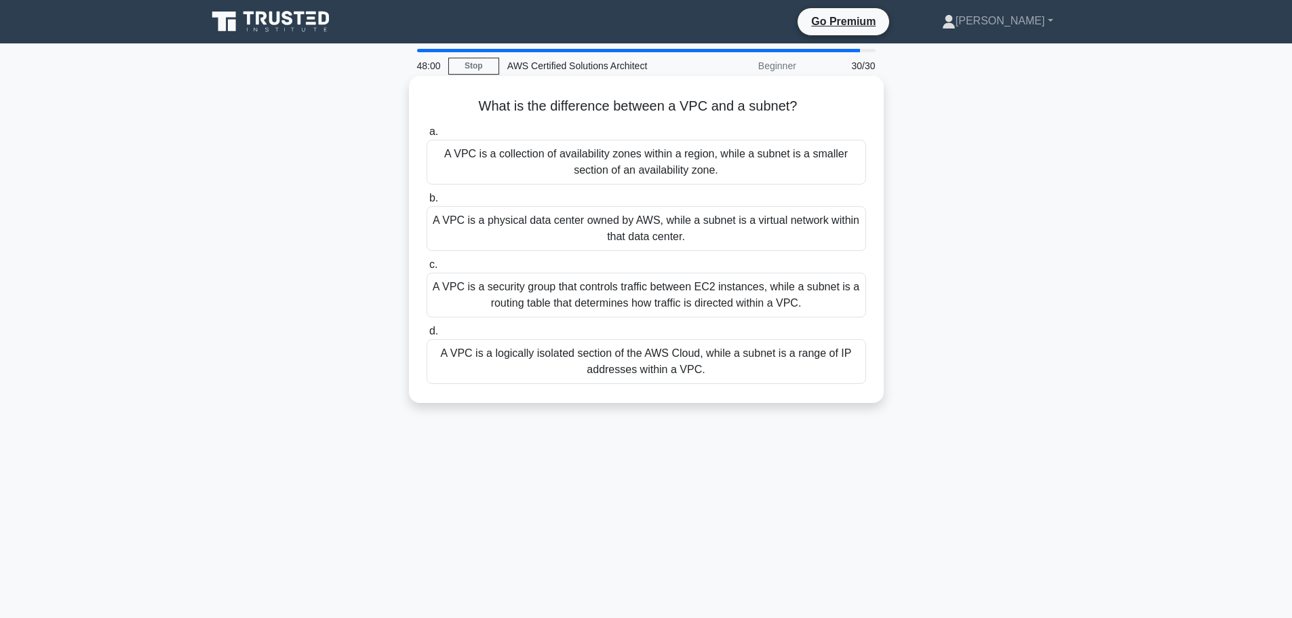
click at [718, 358] on div "A VPC is a logically isolated section of the AWS Cloud, while a subnet is a ran…" at bounding box center [647, 361] width 440 height 45
click at [427, 336] on input "d. A VPC is a logically isolated section of the AWS Cloud, while a subnet is a …" at bounding box center [427, 331] width 0 height 9
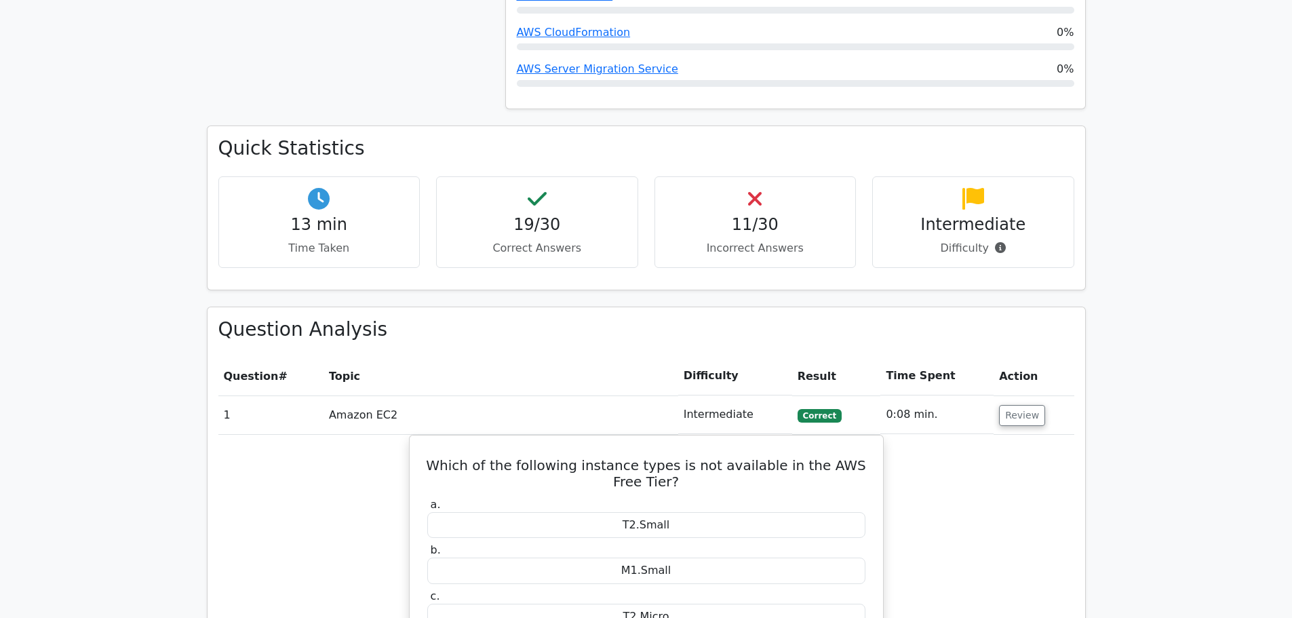
scroll to position [950, 0]
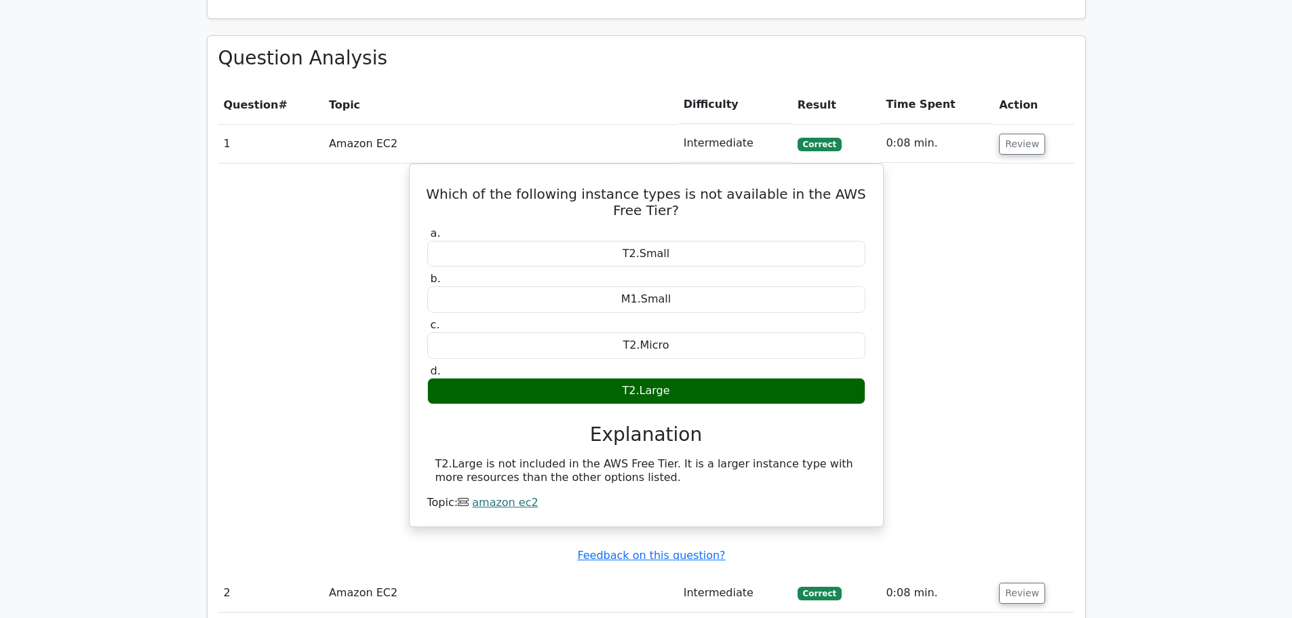
scroll to position [1221, 0]
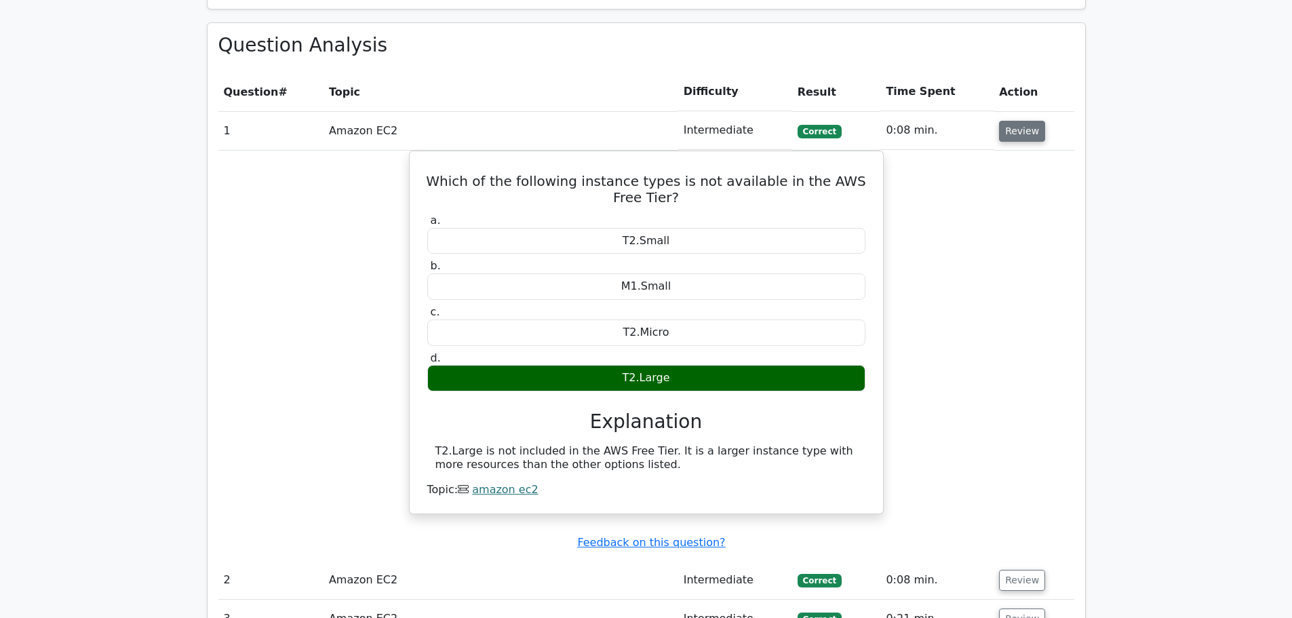
click at [1020, 121] on button "Review" at bounding box center [1022, 131] width 46 height 21
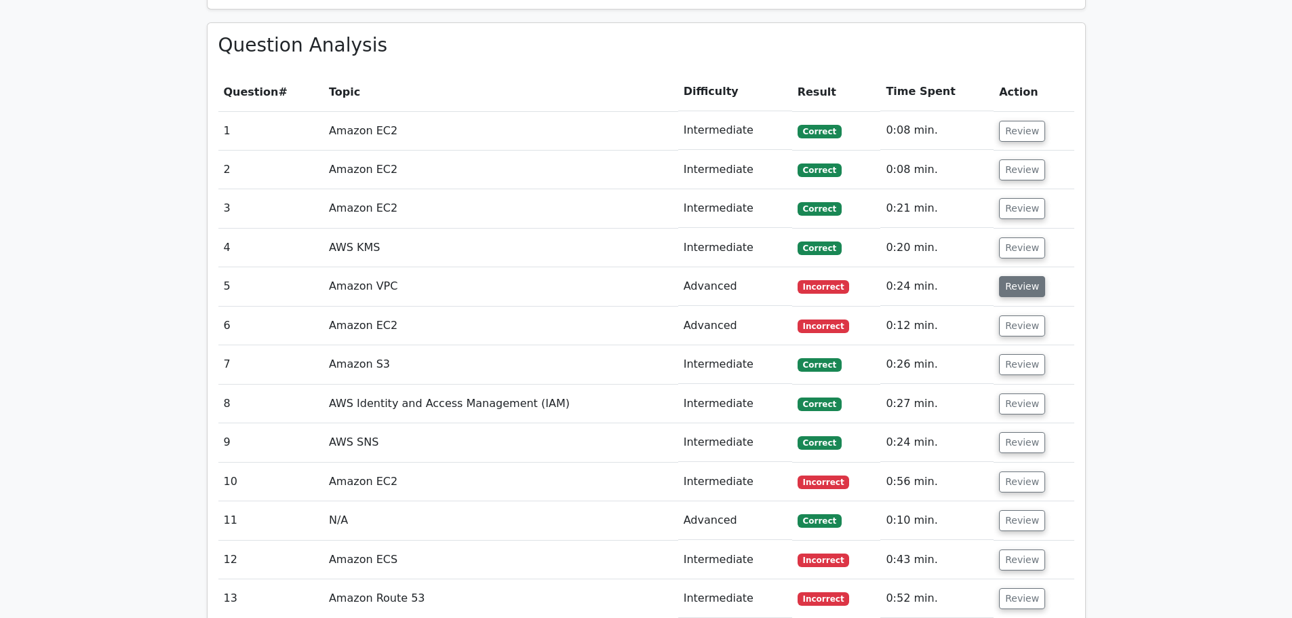
click at [1003, 276] on button "Review" at bounding box center [1022, 286] width 46 height 21
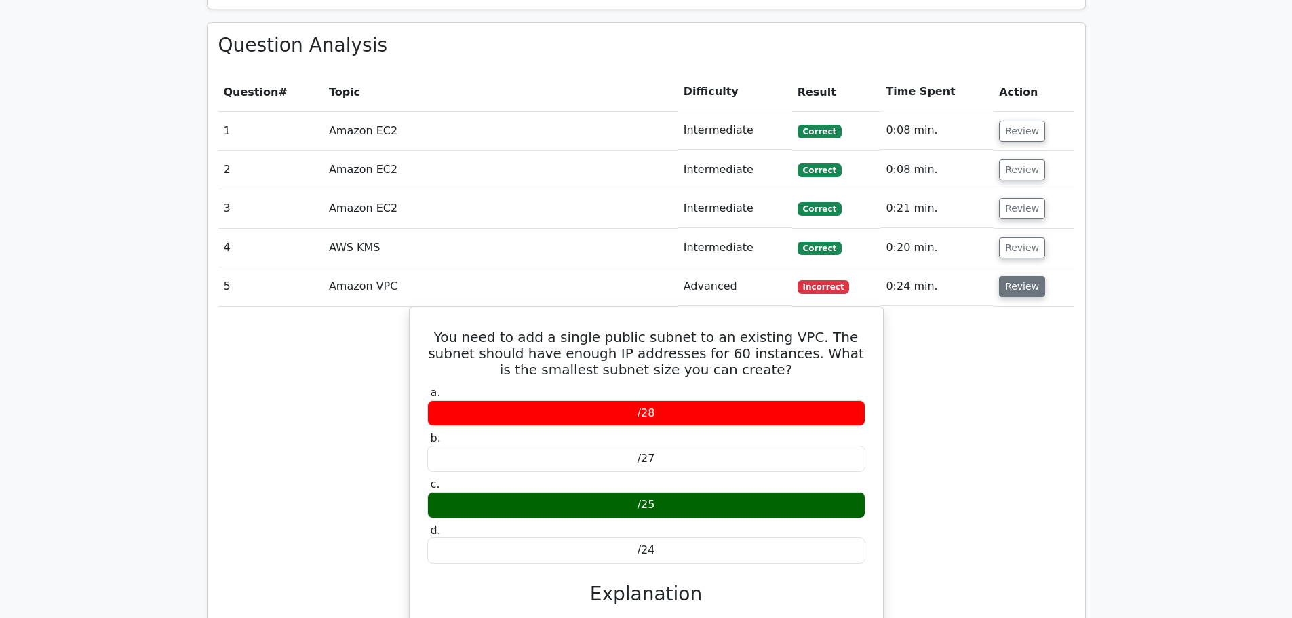
click at [1014, 276] on button "Review" at bounding box center [1022, 286] width 46 height 21
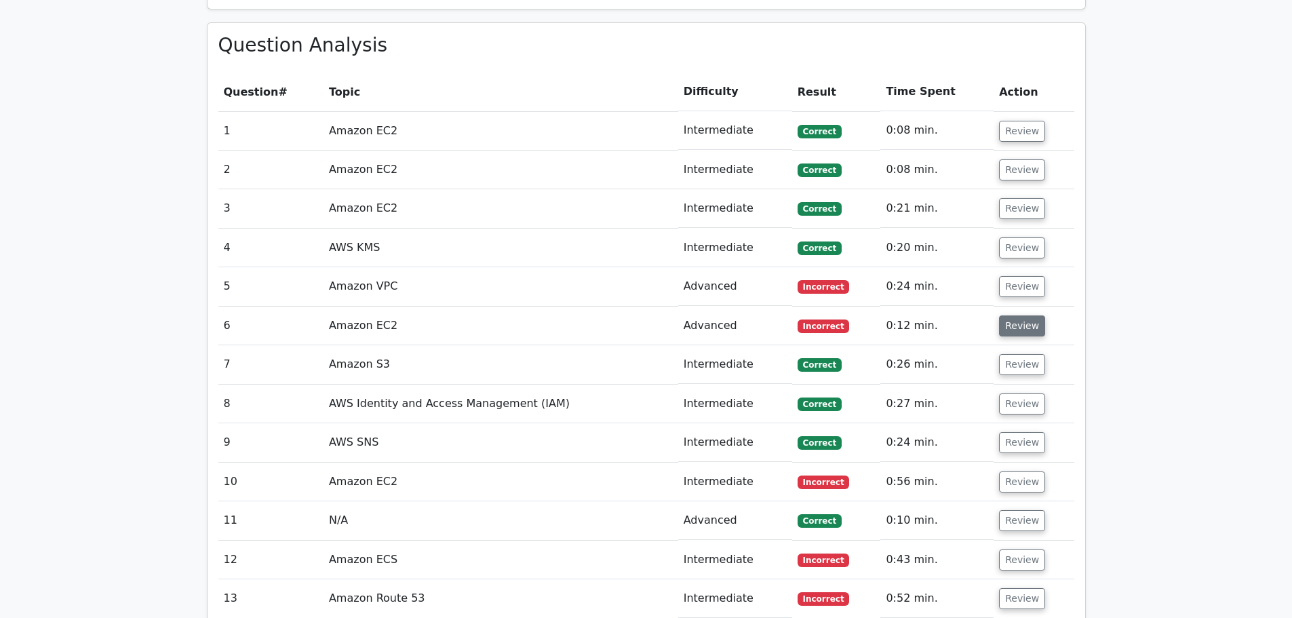
click at [1030, 315] on button "Review" at bounding box center [1022, 325] width 46 height 21
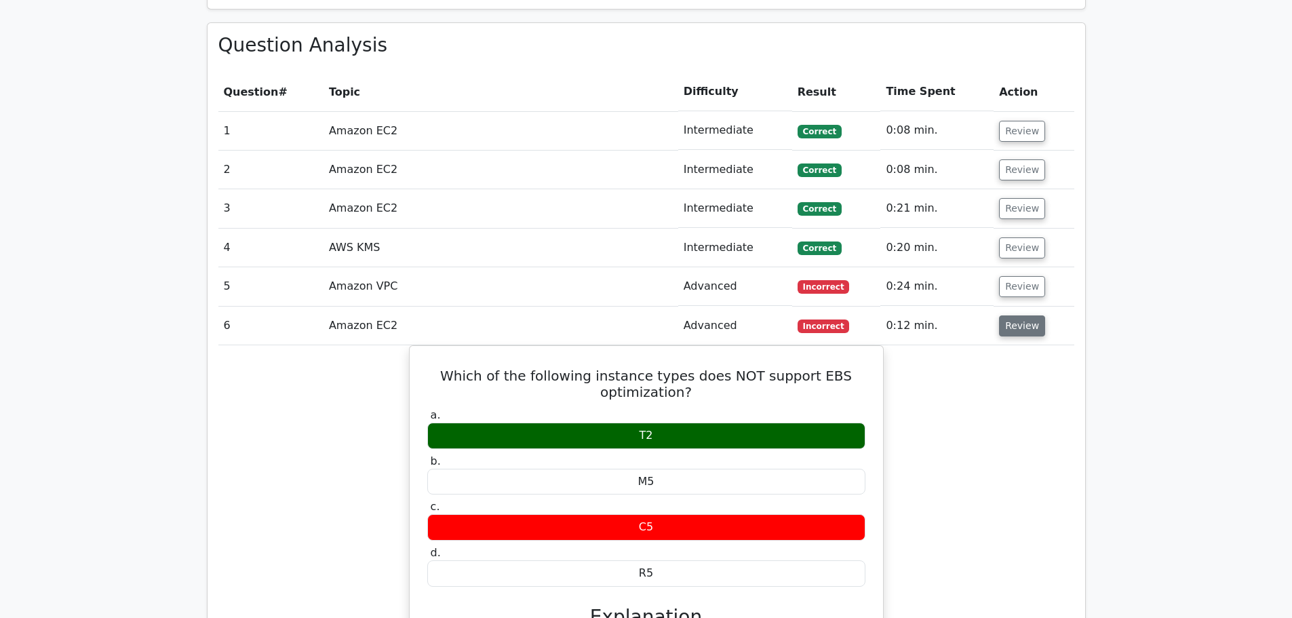
click at [1028, 315] on button "Review" at bounding box center [1022, 325] width 46 height 21
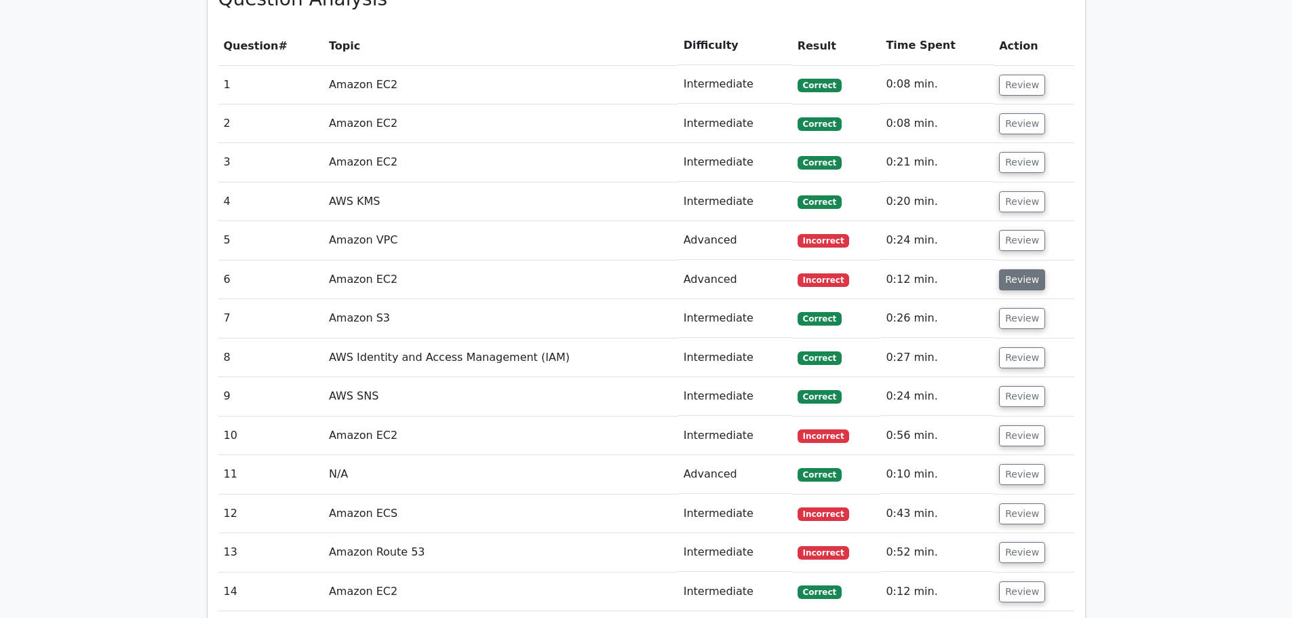
scroll to position [1425, 0]
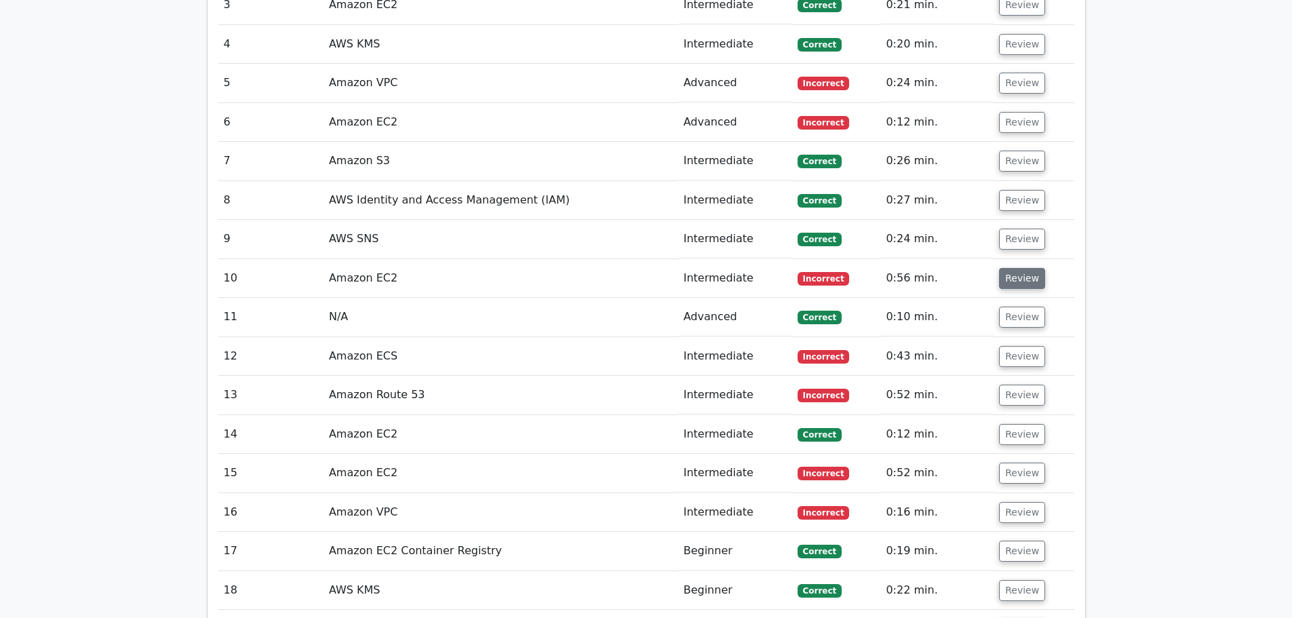
click at [1021, 268] on button "Review" at bounding box center [1022, 278] width 46 height 21
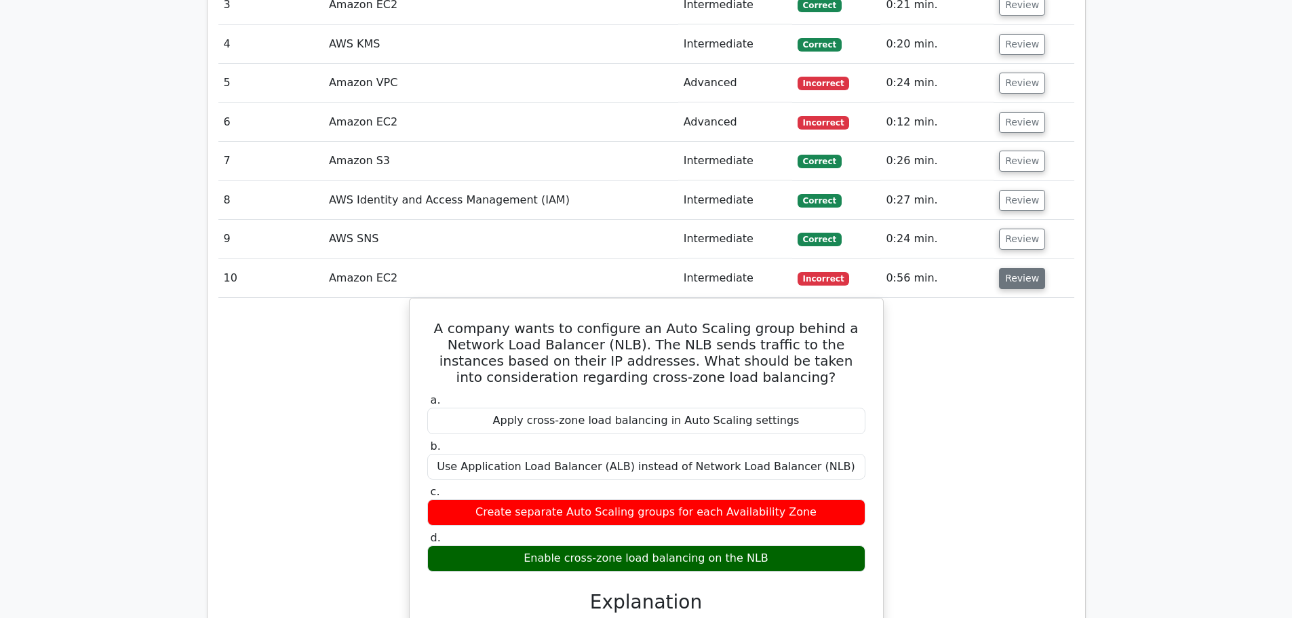
click at [1021, 268] on button "Review" at bounding box center [1022, 278] width 46 height 21
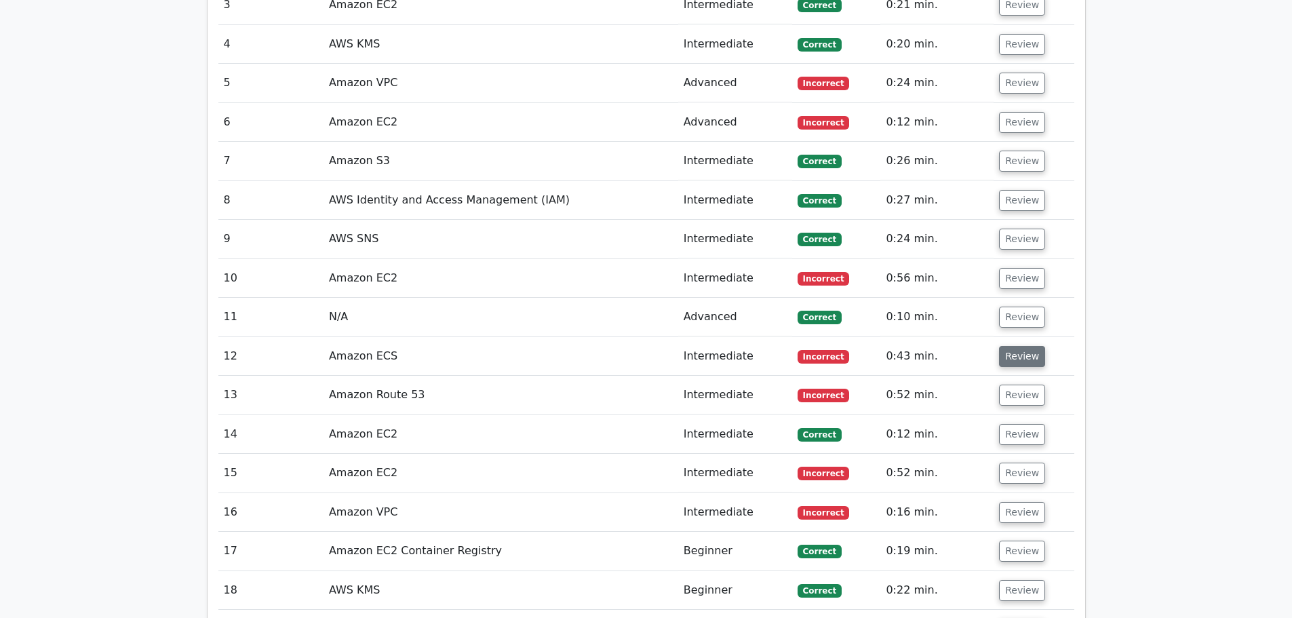
click at [1020, 346] on button "Review" at bounding box center [1022, 356] width 46 height 21
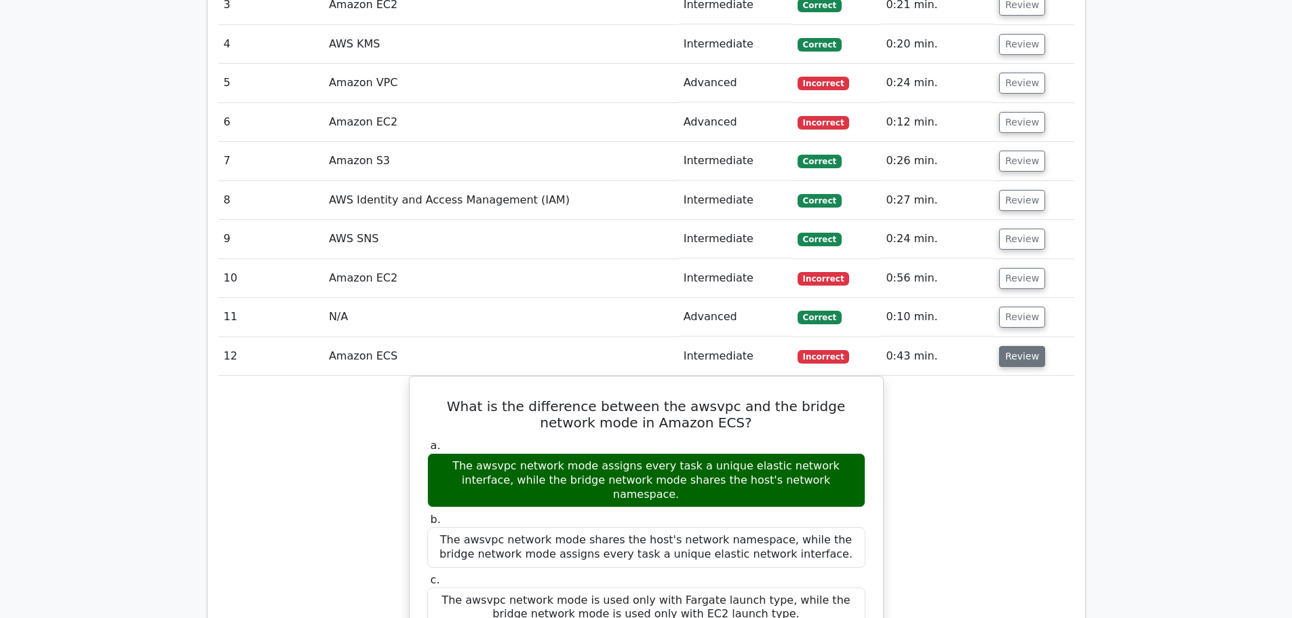
click at [1020, 346] on button "Review" at bounding box center [1022, 356] width 46 height 21
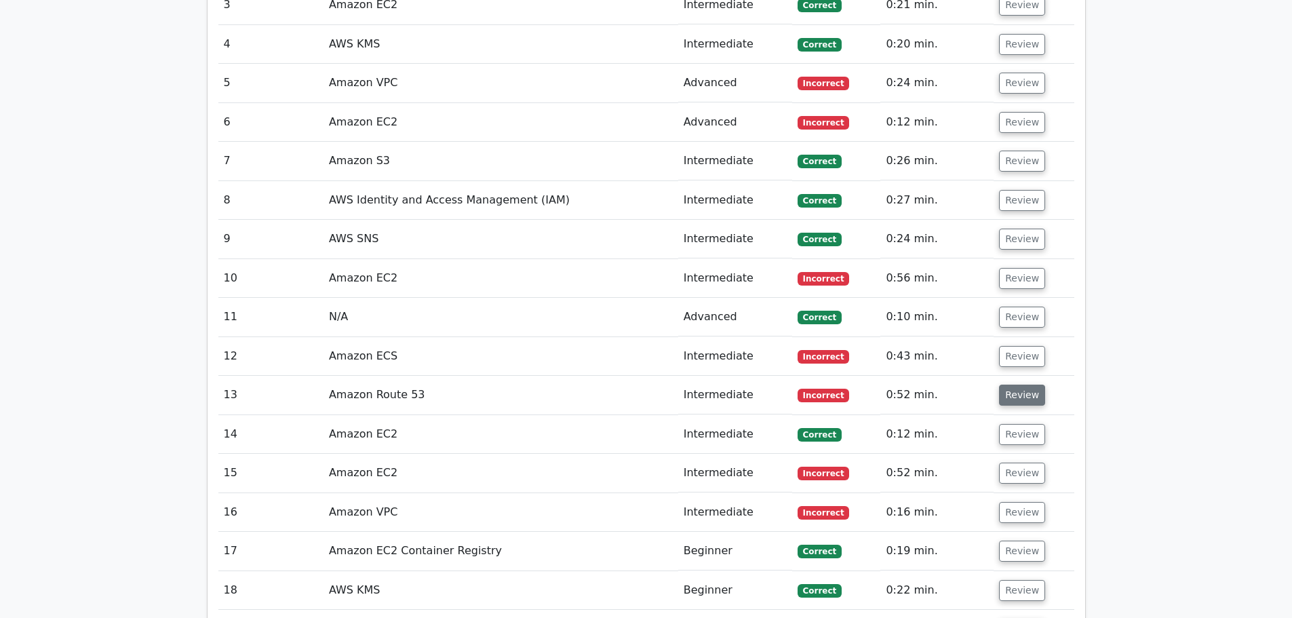
click at [1022, 385] on button "Review" at bounding box center [1022, 395] width 46 height 21
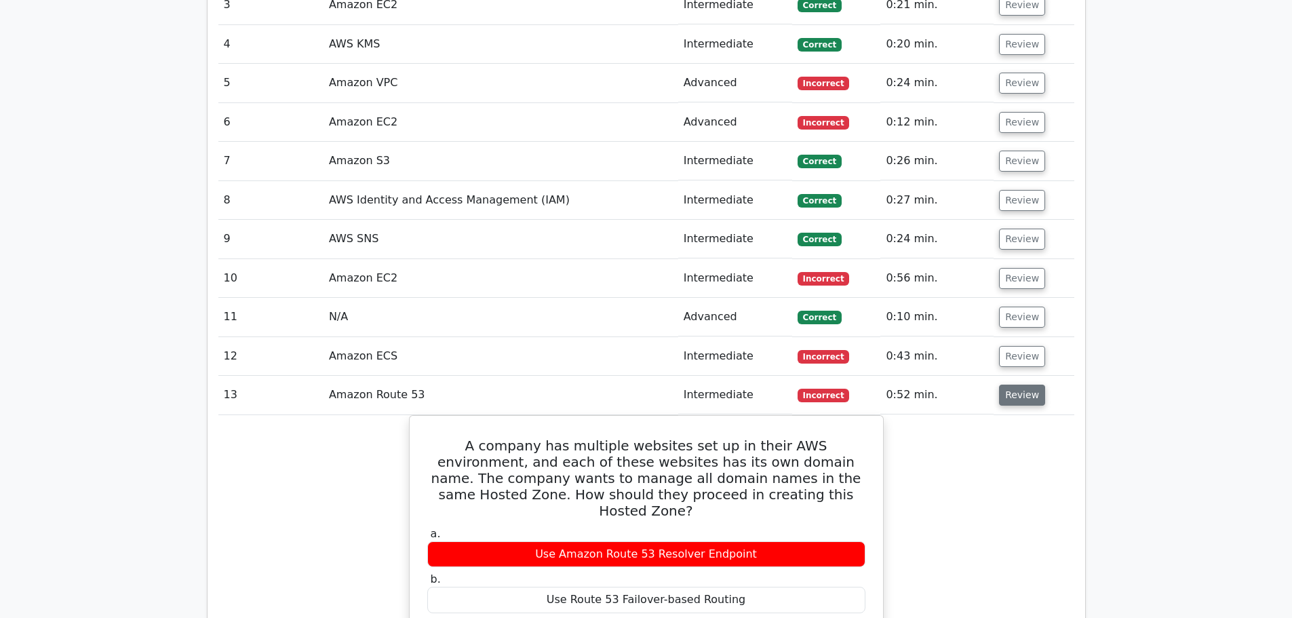
click at [1022, 385] on button "Review" at bounding box center [1022, 395] width 46 height 21
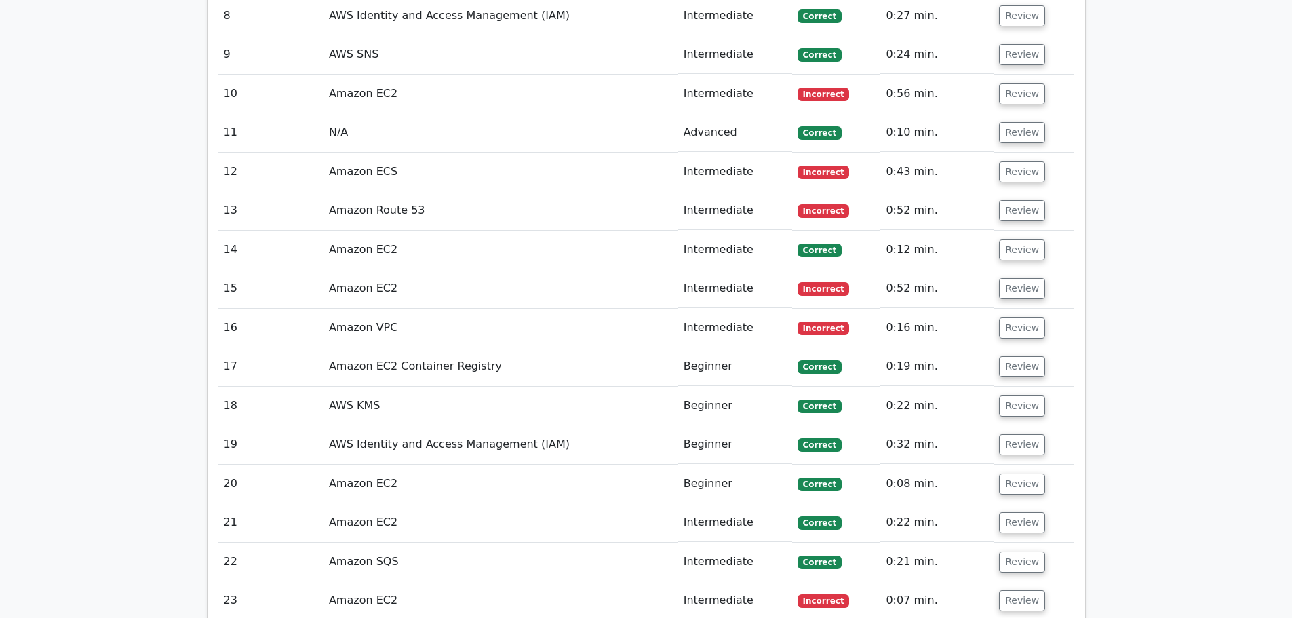
scroll to position [1628, 0]
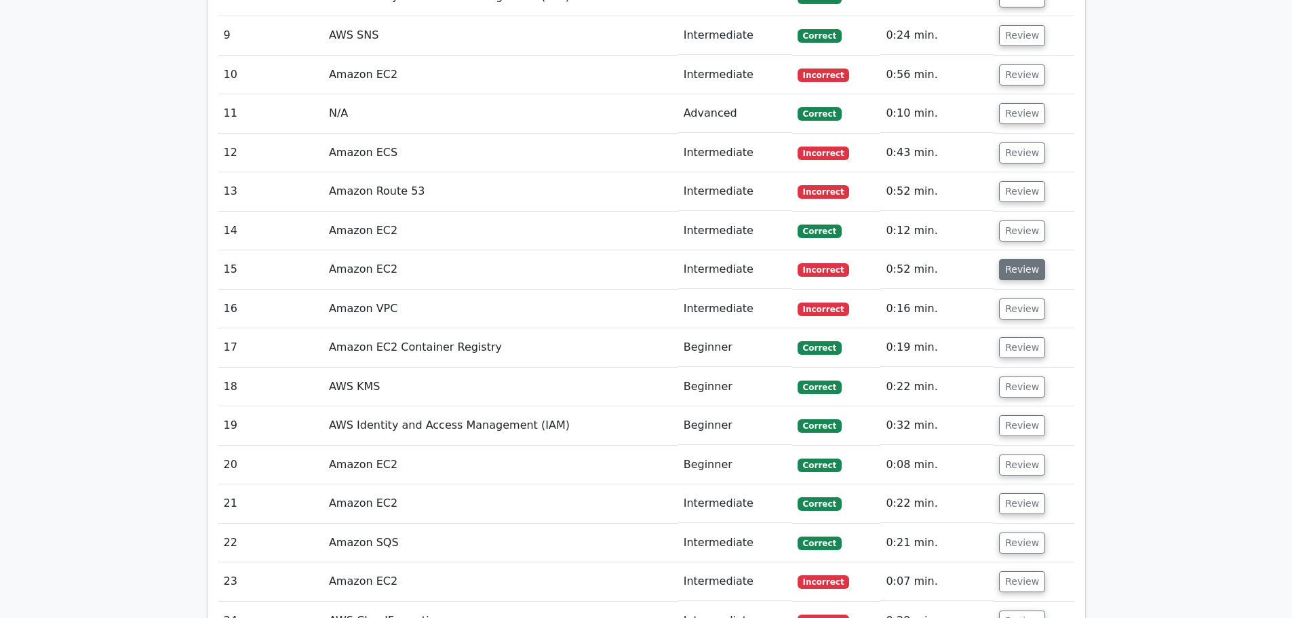
click at [1025, 259] on button "Review" at bounding box center [1022, 269] width 46 height 21
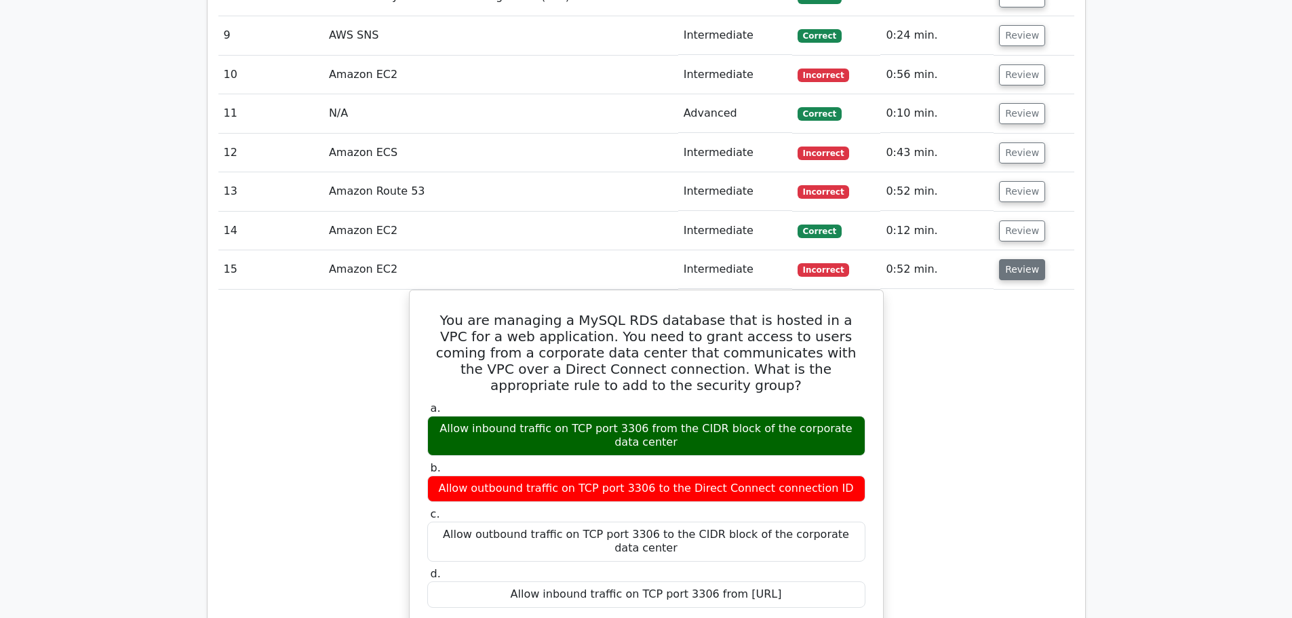
click at [1025, 259] on button "Review" at bounding box center [1022, 269] width 46 height 21
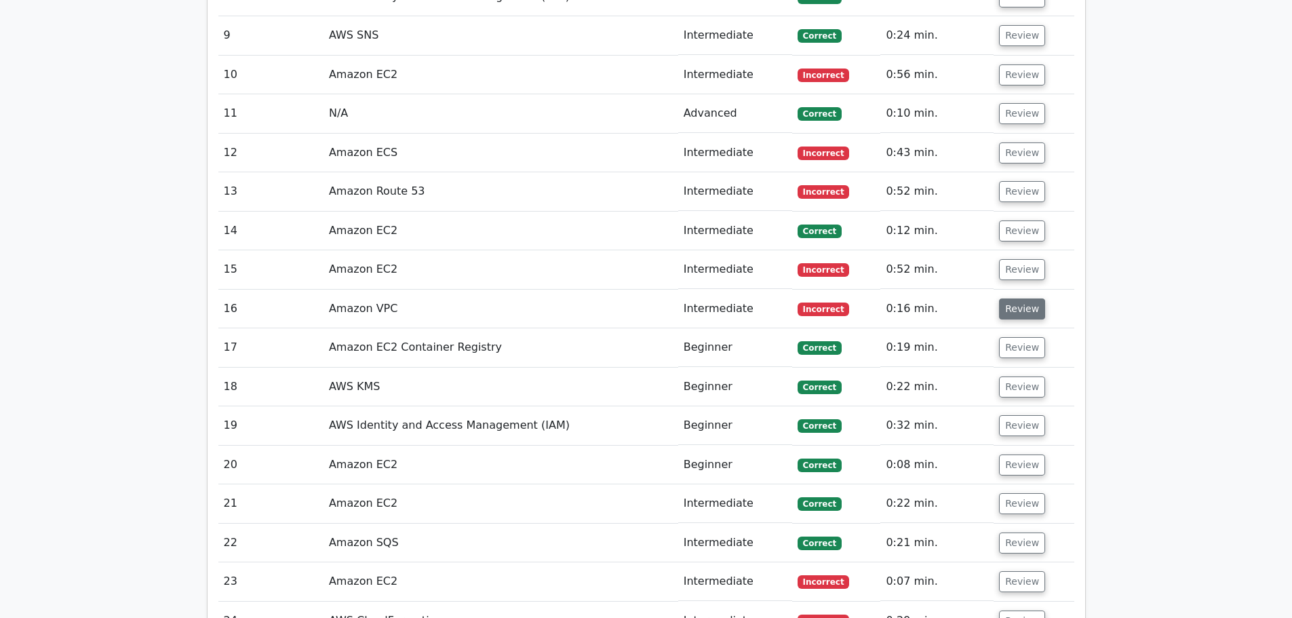
click at [1028, 299] on button "Review" at bounding box center [1022, 309] width 46 height 21
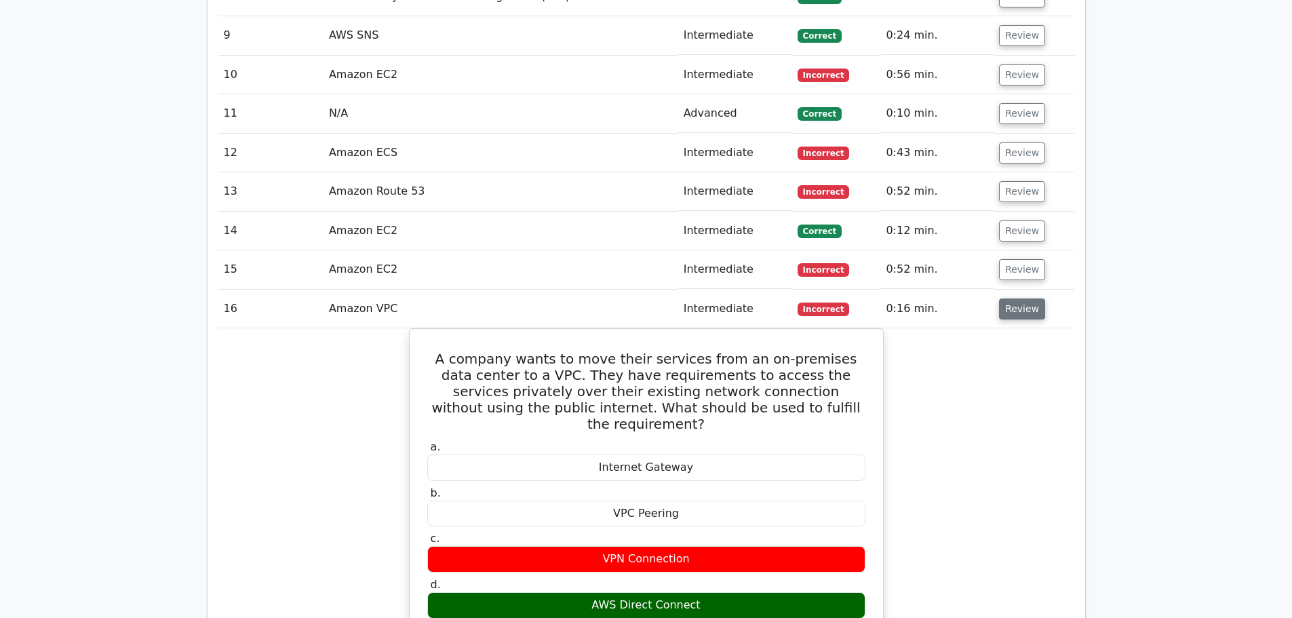
click at [1028, 299] on button "Review" at bounding box center [1022, 309] width 46 height 21
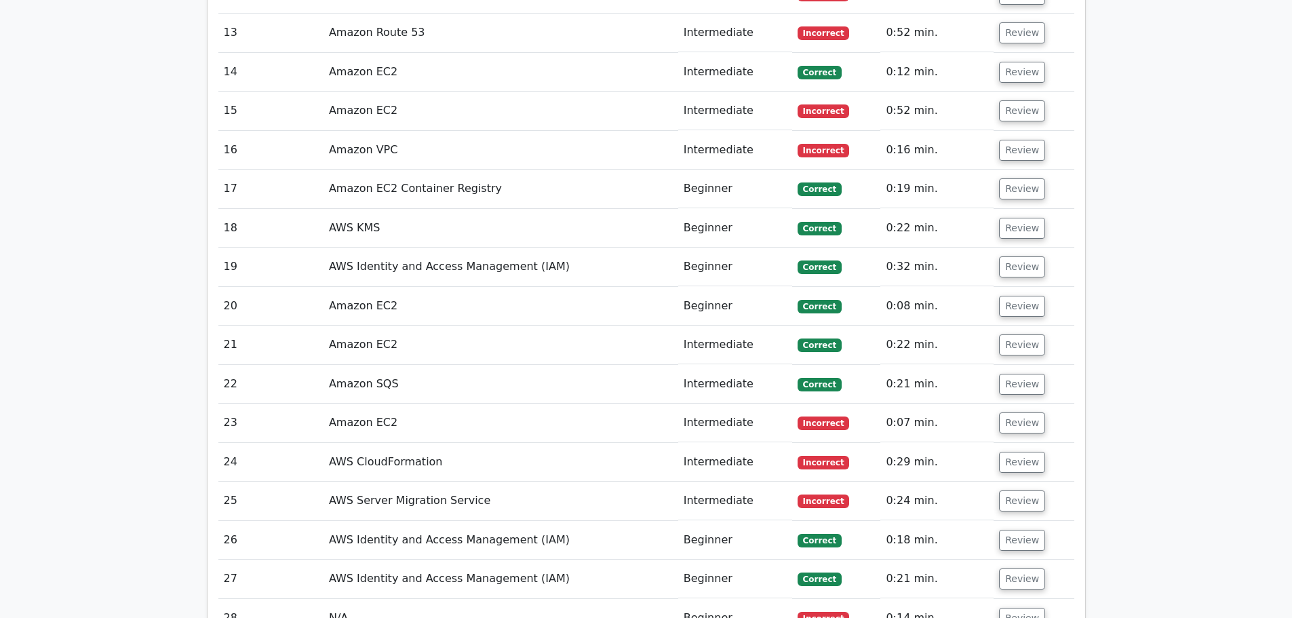
scroll to position [1832, 0]
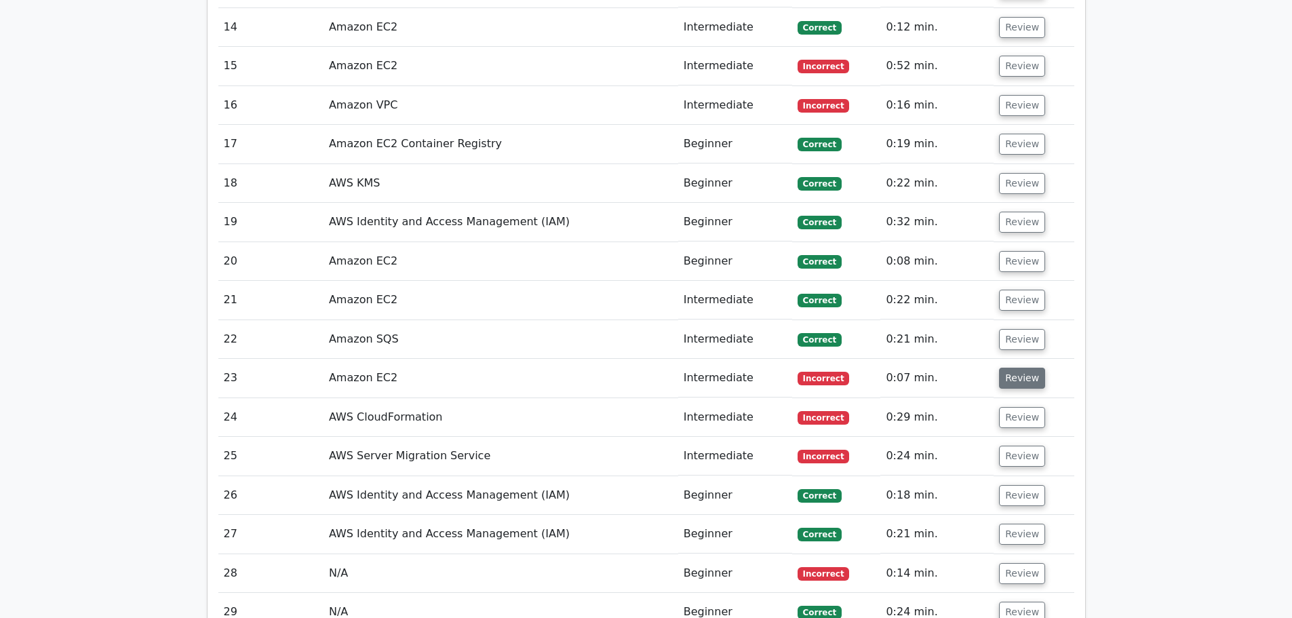
click at [1027, 368] on button "Review" at bounding box center [1022, 378] width 46 height 21
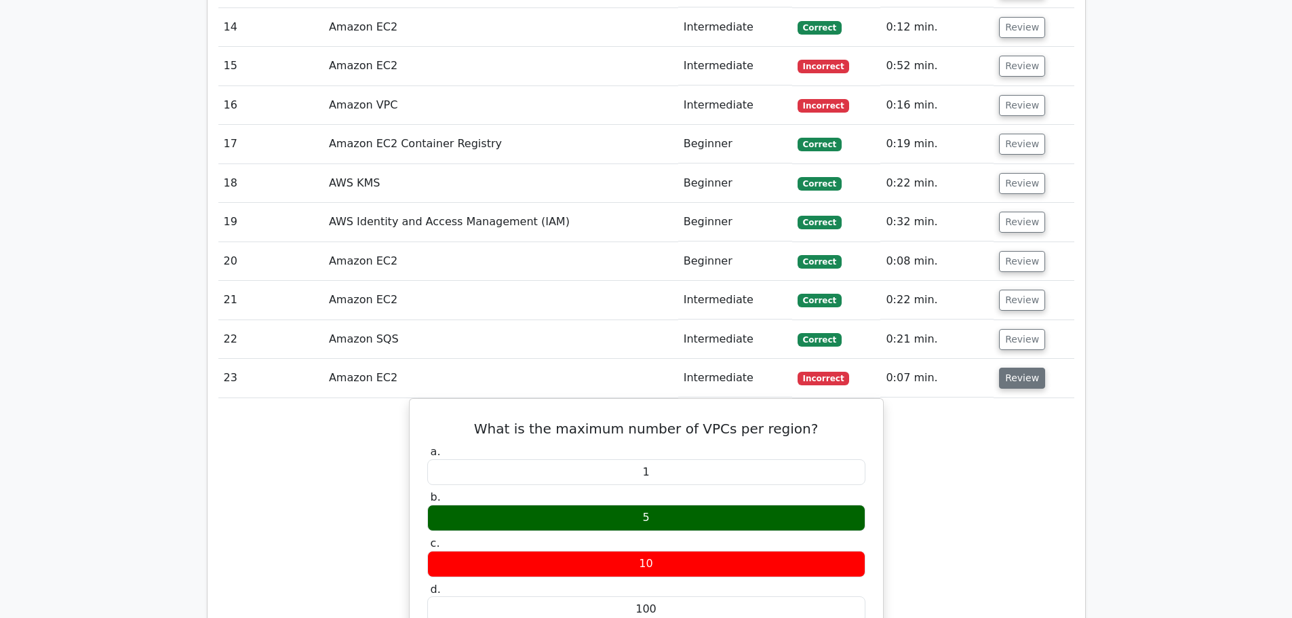
click at [1023, 368] on button "Review" at bounding box center [1022, 378] width 46 height 21
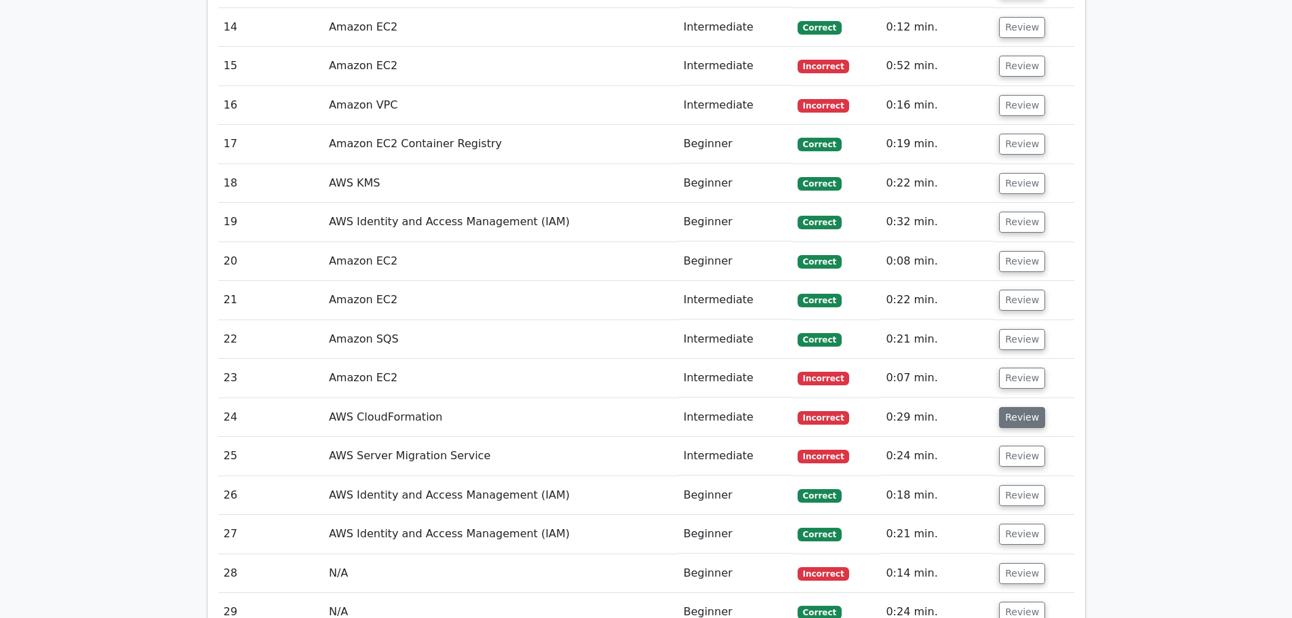
click at [1027, 407] on button "Review" at bounding box center [1022, 417] width 46 height 21
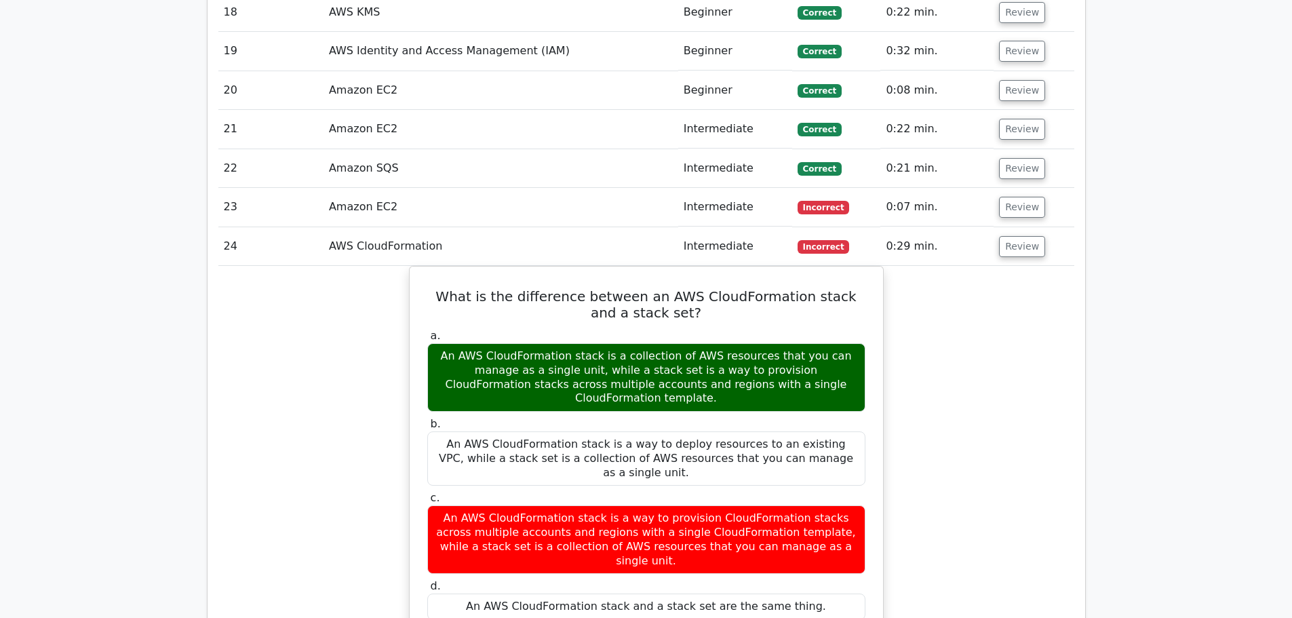
scroll to position [2035, 0]
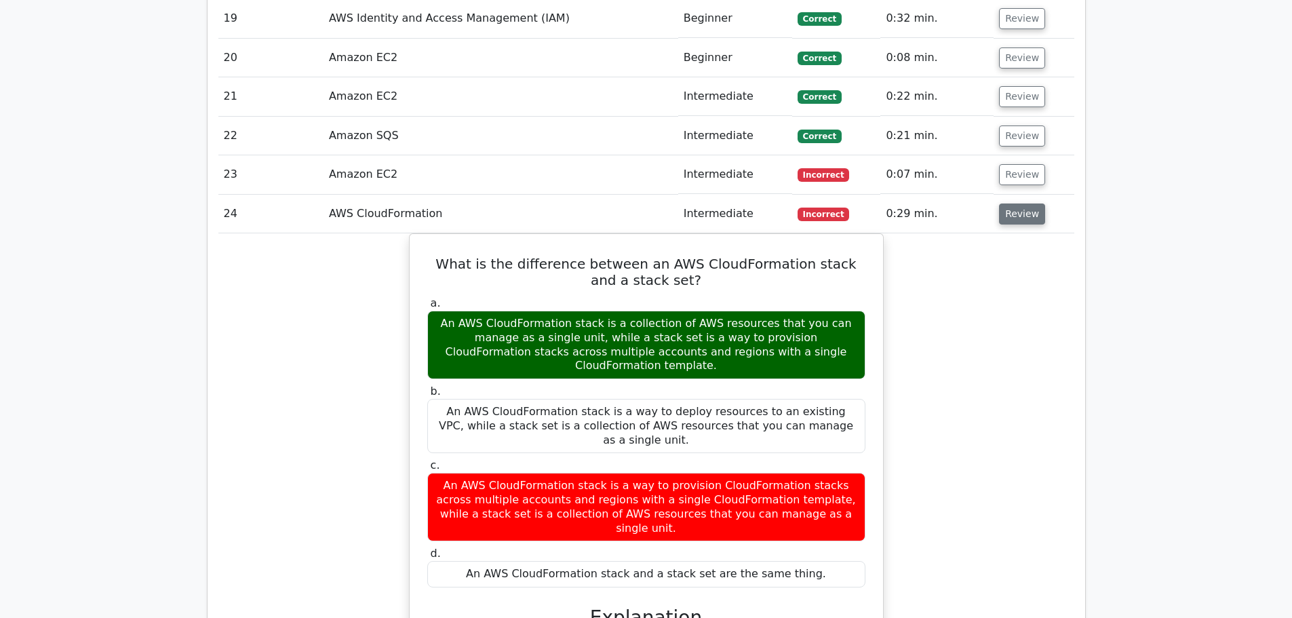
click at [1021, 204] on button "Review" at bounding box center [1022, 214] width 46 height 21
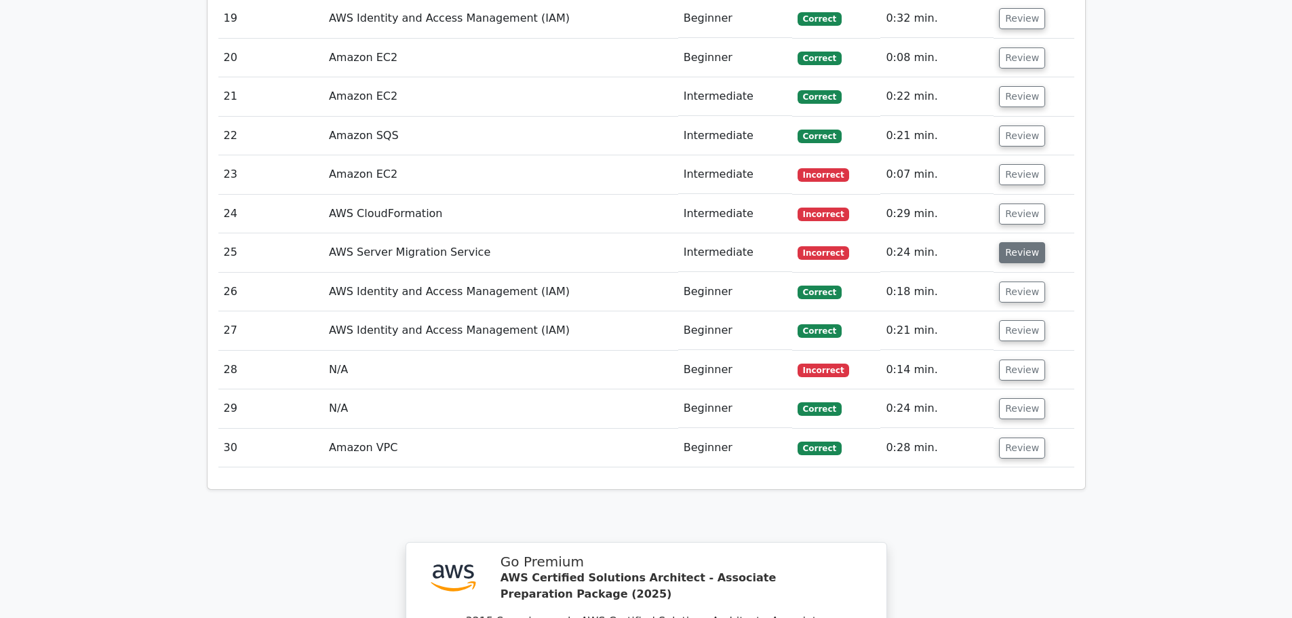
click at [1031, 242] on button "Review" at bounding box center [1022, 252] width 46 height 21
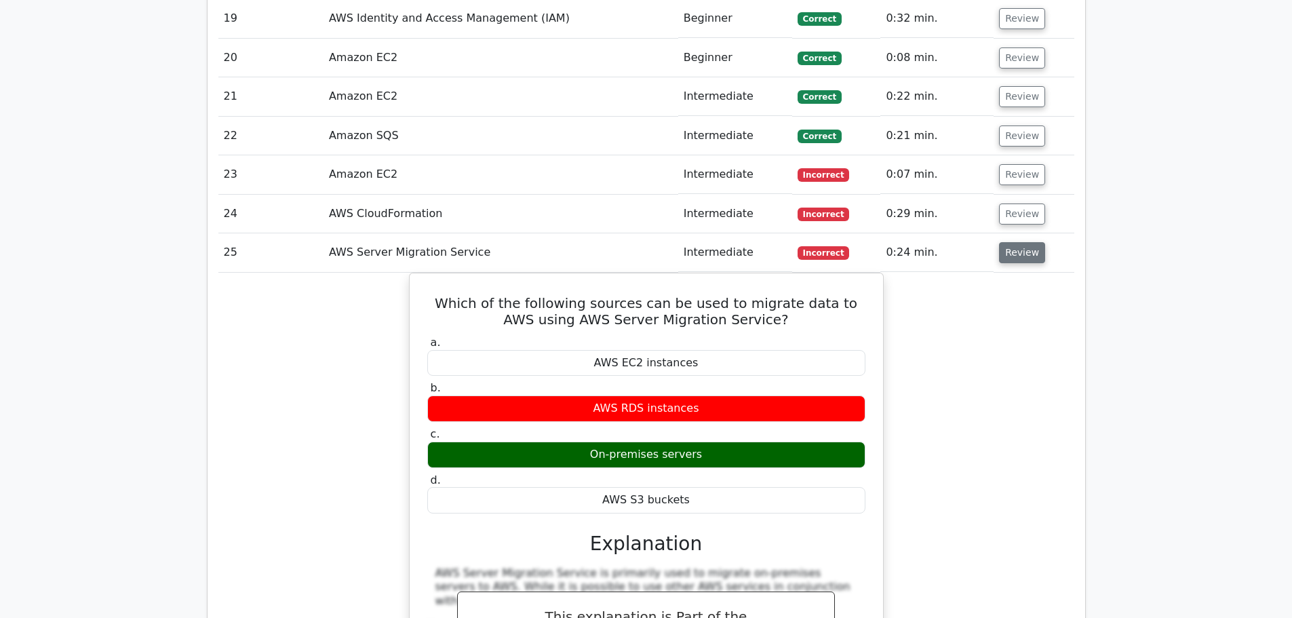
click at [1031, 242] on button "Review" at bounding box center [1022, 252] width 46 height 21
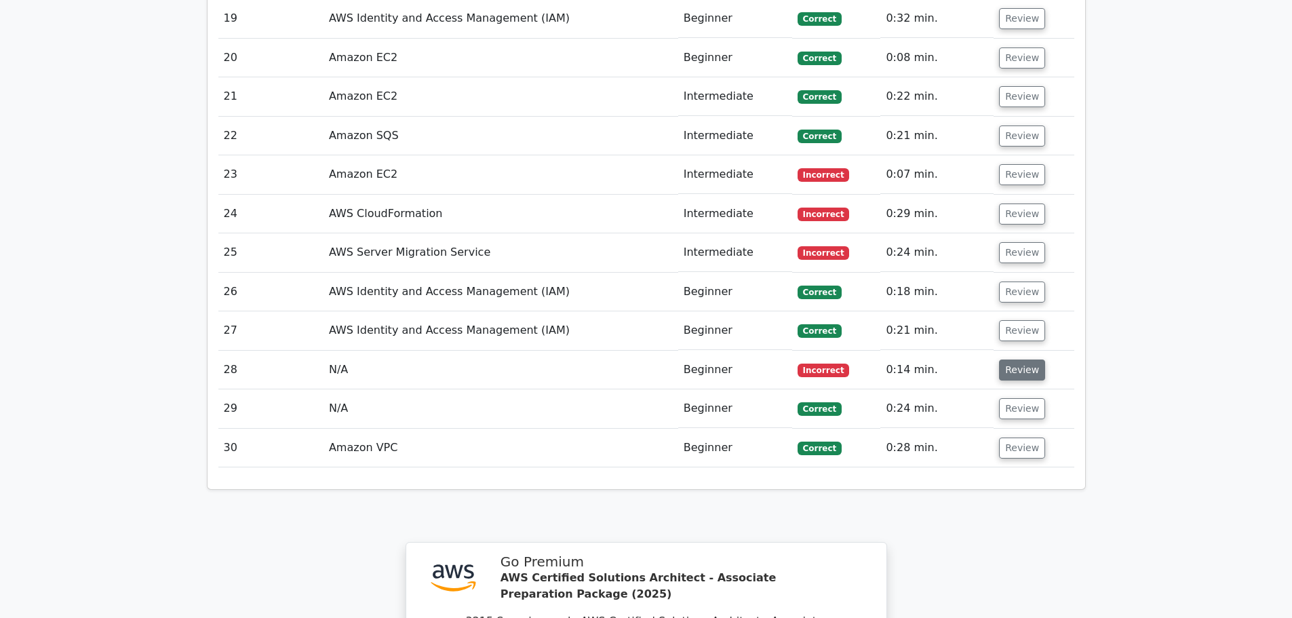
click at [1028, 360] on button "Review" at bounding box center [1022, 370] width 46 height 21
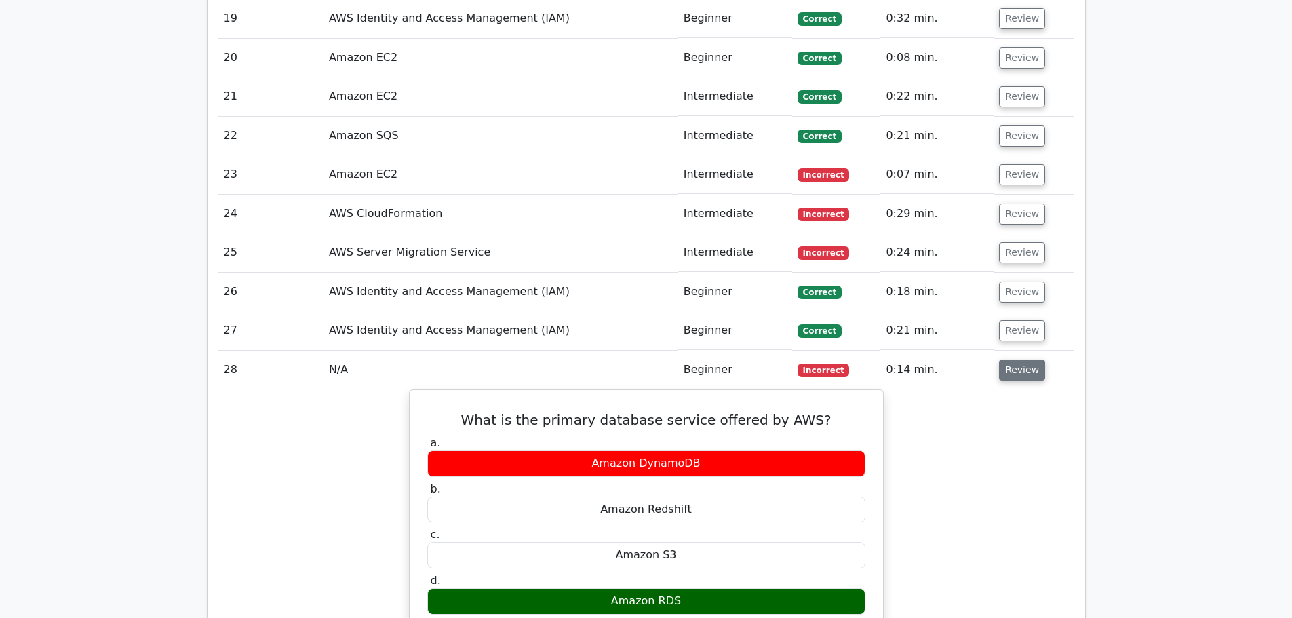
click at [1025, 360] on button "Review" at bounding box center [1022, 370] width 46 height 21
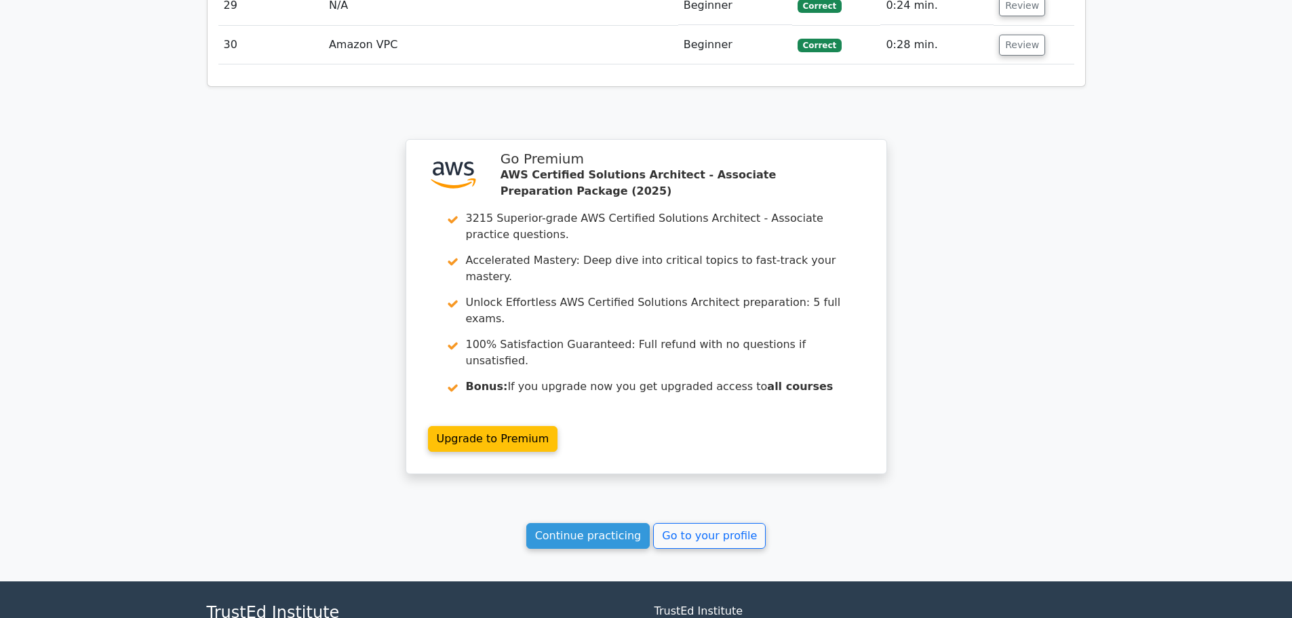
scroll to position [2442, 0]
